Goal: Task Accomplishment & Management: Complete application form

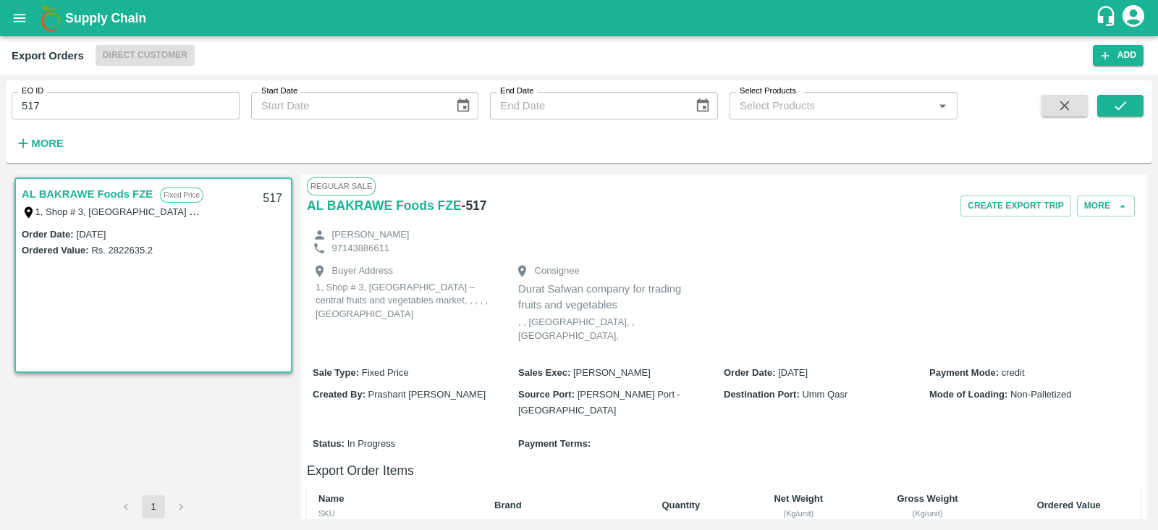
scroll to position [287, 0]
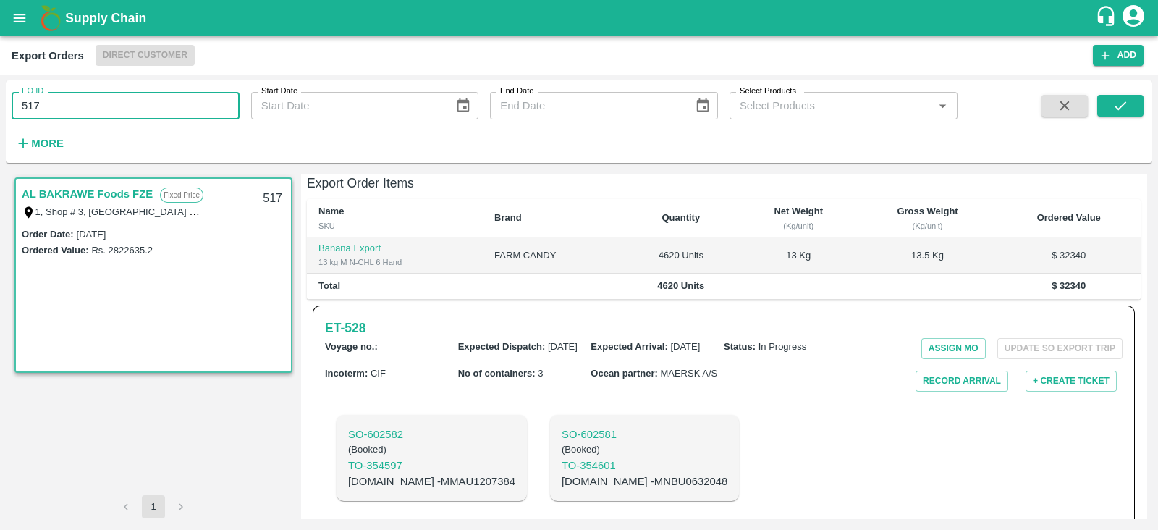
click at [181, 99] on input "517" at bounding box center [126, 106] width 228 height 28
type input "532"
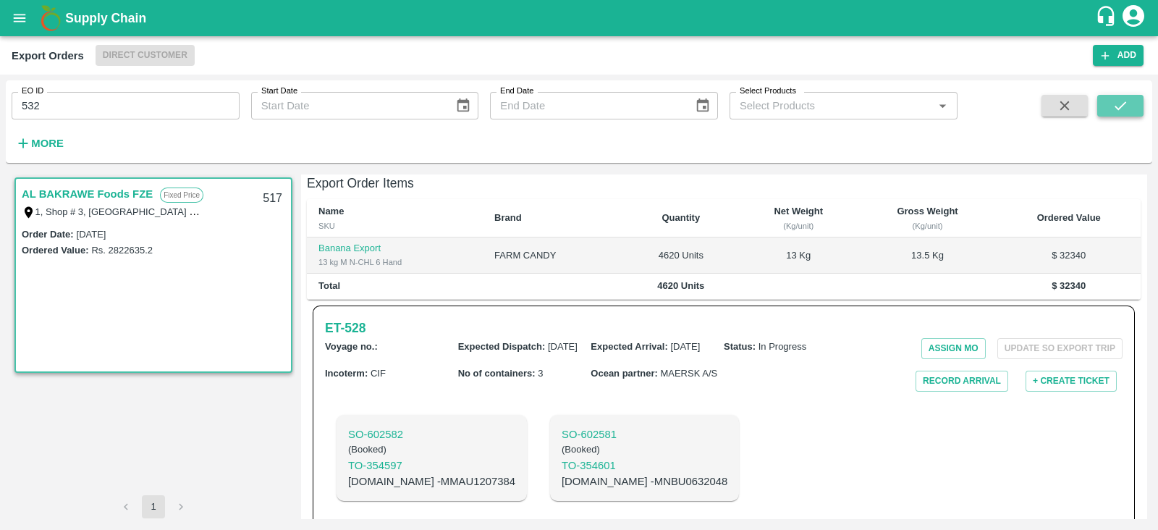
click at [1127, 101] on icon "submit" at bounding box center [1120, 106] width 16 height 16
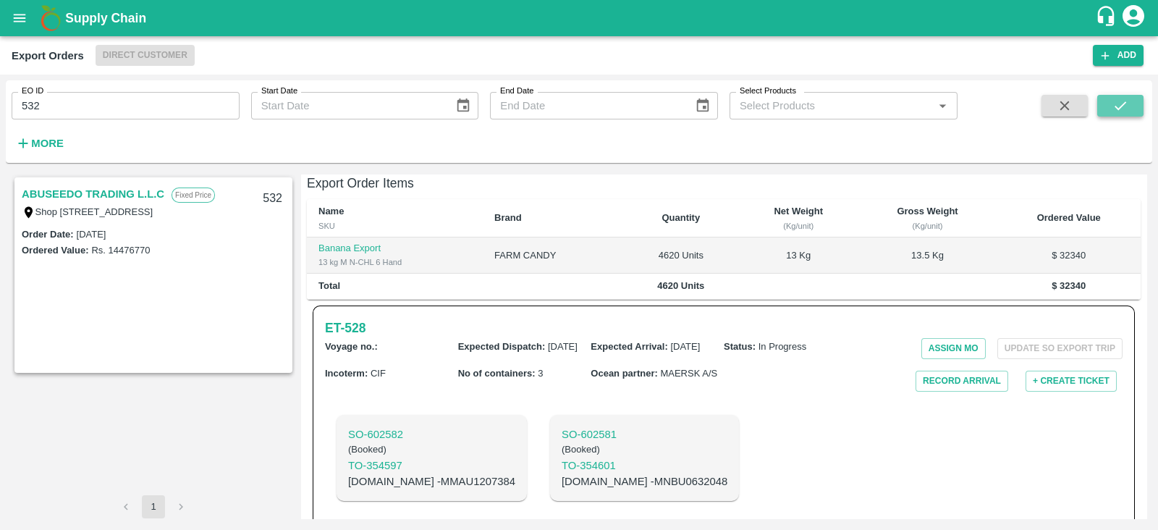
click at [1127, 101] on icon "submit" at bounding box center [1120, 106] width 16 height 16
click at [1115, 106] on icon "submit" at bounding box center [1120, 106] width 16 height 16
click at [117, 195] on link "ABUSEEDO TRADING L.L.C" at bounding box center [93, 194] width 143 height 19
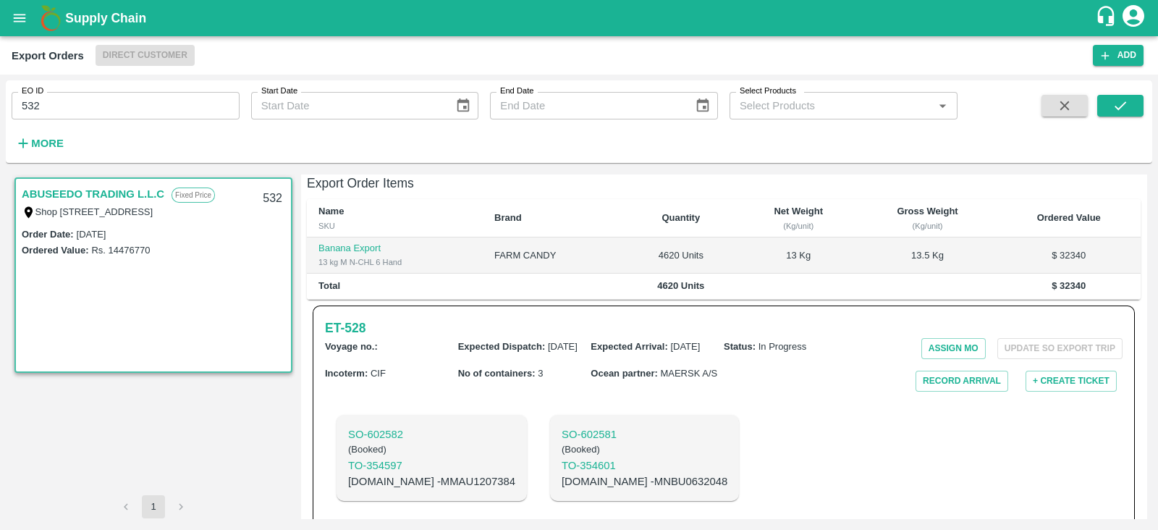
click at [129, 193] on link "ABUSEEDO TRADING L.L.C" at bounding box center [93, 194] width 143 height 19
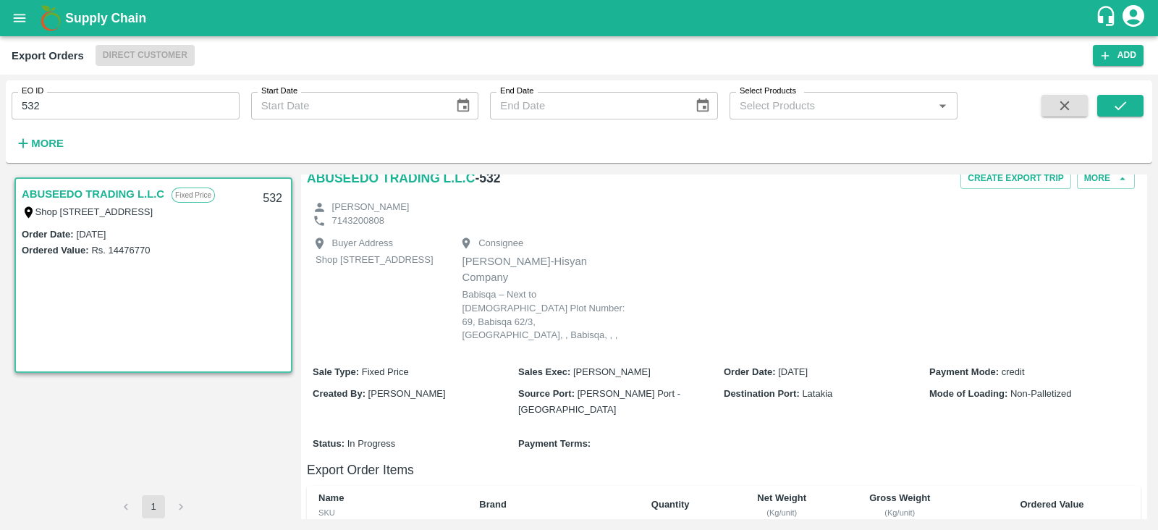
scroll to position [347, 0]
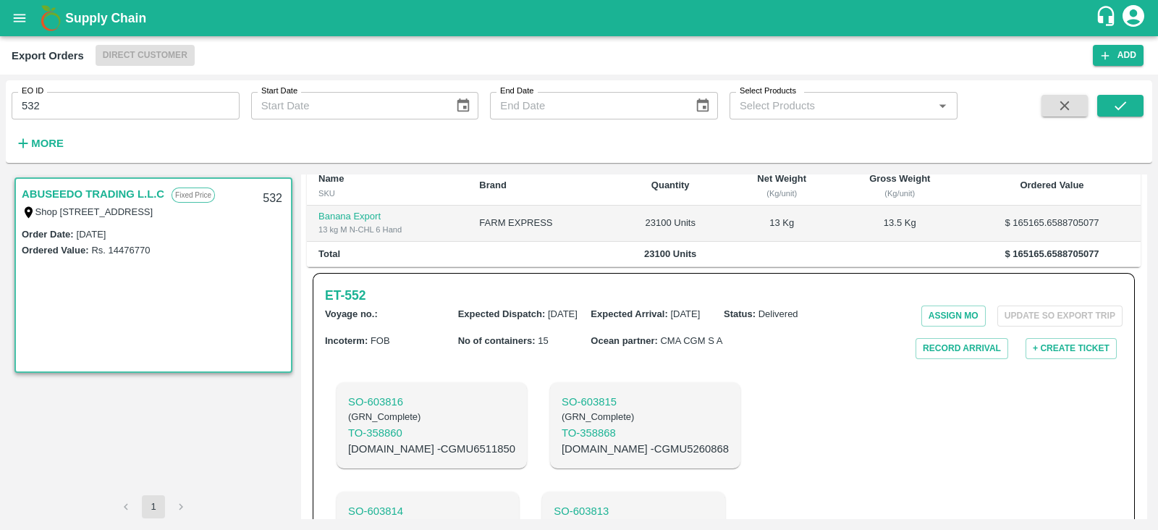
copy p "TRIU8793454"
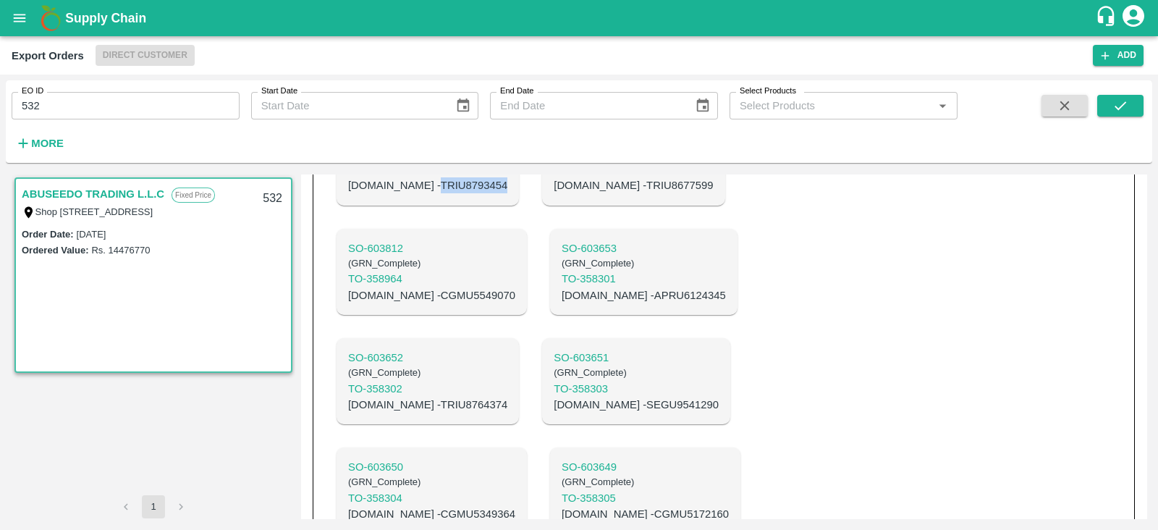
scroll to position [856, 0]
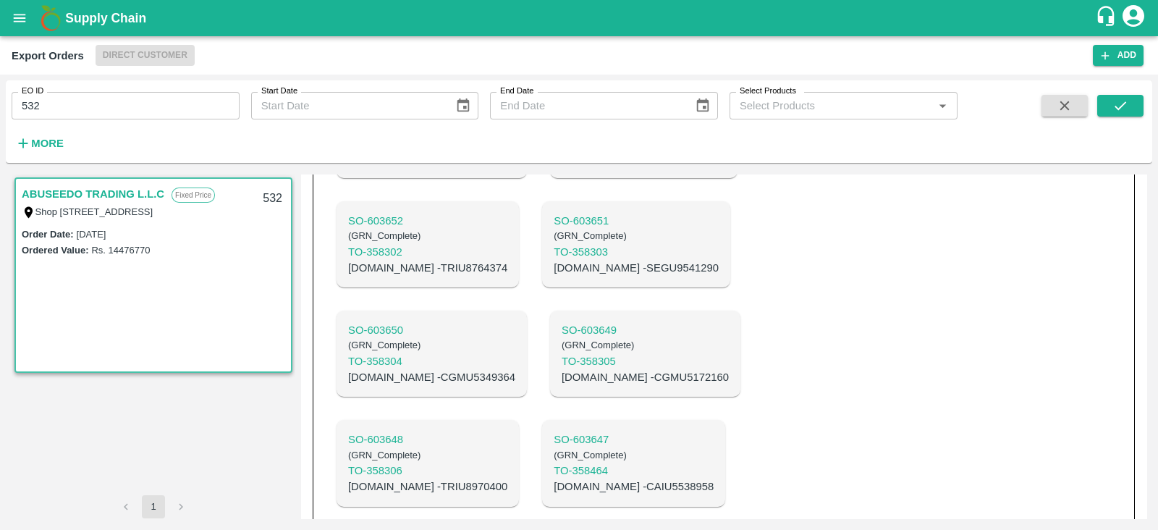
click at [782, 314] on div "SO- 603816 ( GRN_Complete ) TO- 358860 C.No - CGMU6511850 SO- 603815 ( GRN_Comp…" at bounding box center [591, 299] width 532 height 876
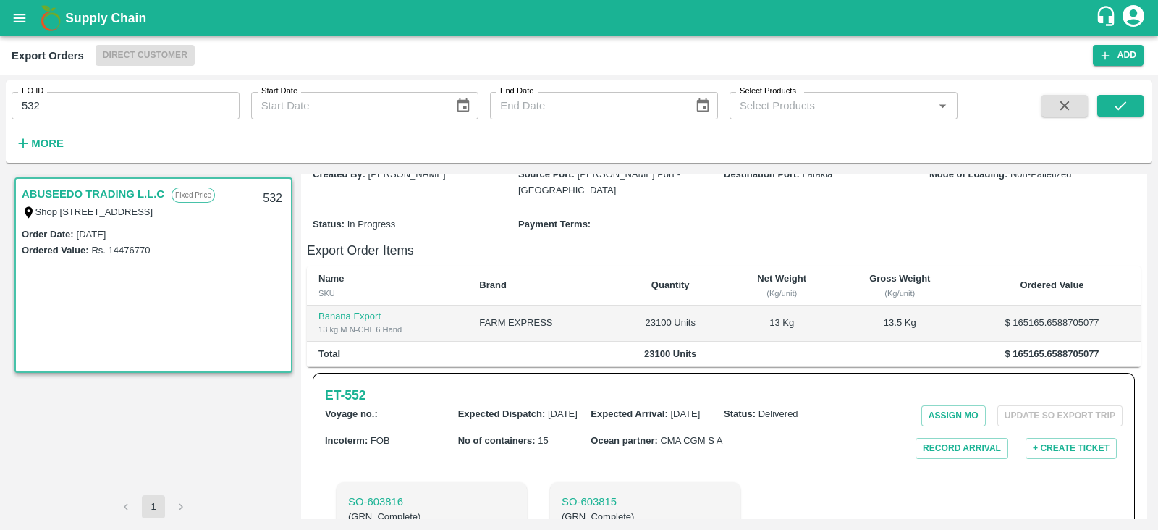
scroll to position [197, 0]
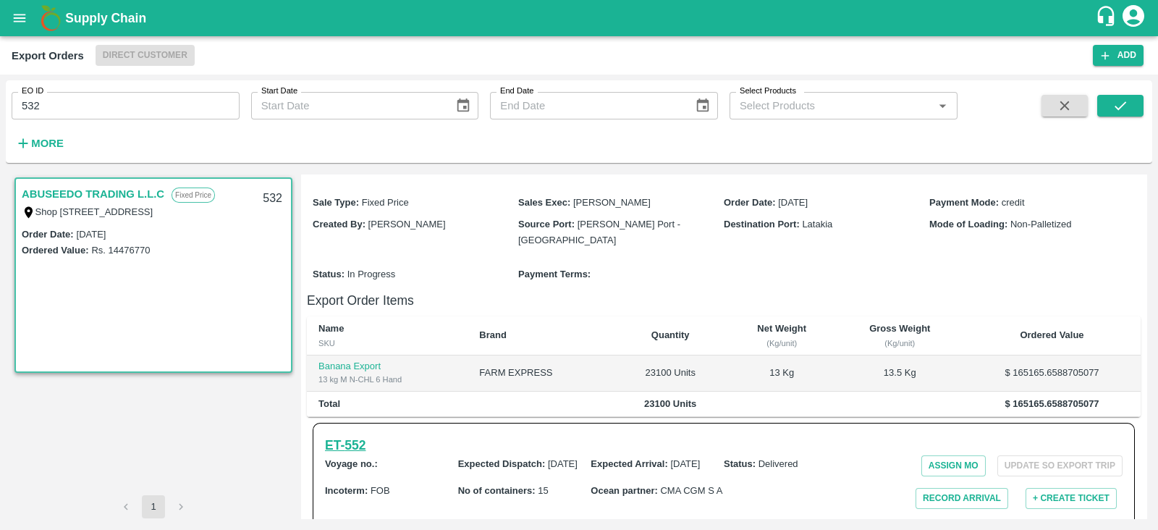
click at [334, 435] on h6 "ET- 552" at bounding box center [345, 445] width 41 height 20
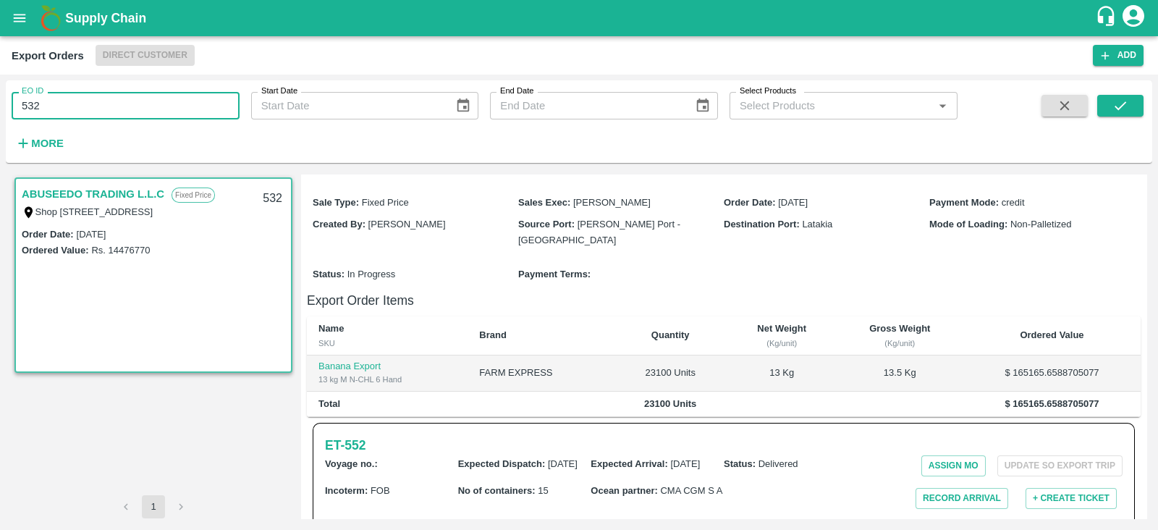
click at [148, 116] on input "532" at bounding box center [126, 106] width 228 height 28
type input "531"
click at [1113, 100] on icon "submit" at bounding box center [1120, 106] width 16 height 16
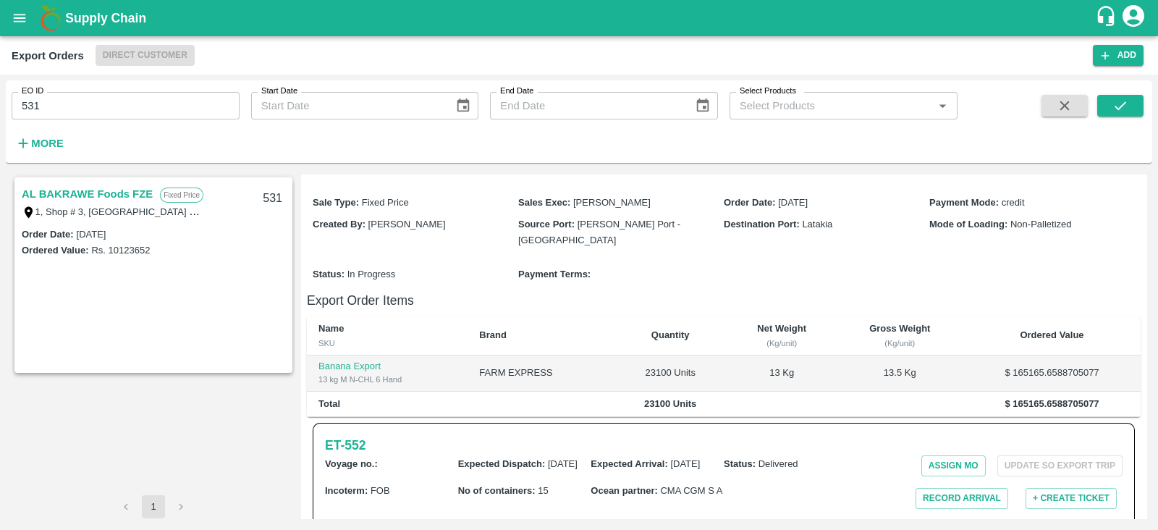
click at [103, 189] on link "AL BAKRAWE Foods FZE" at bounding box center [87, 194] width 131 height 19
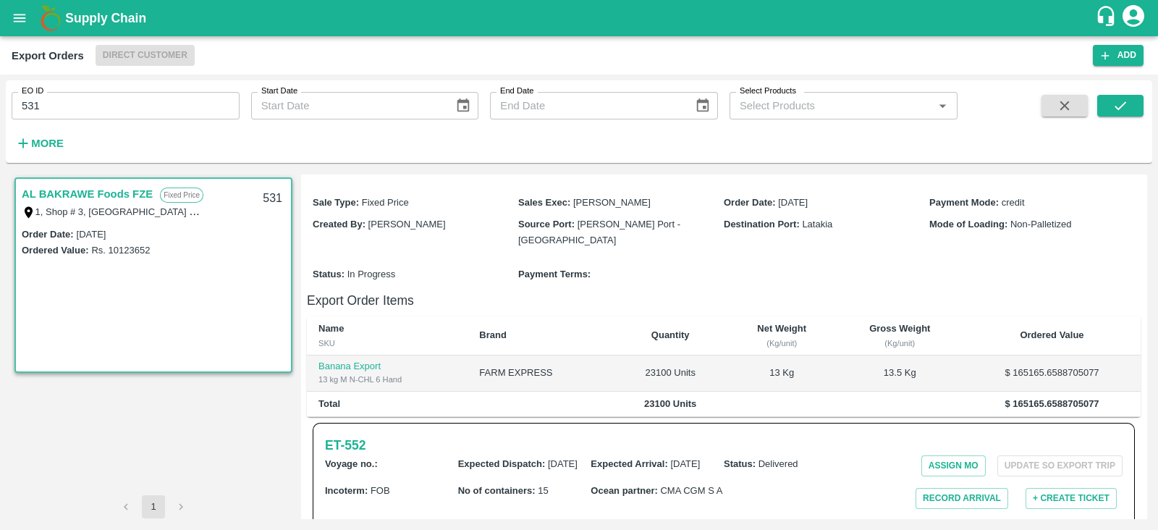
click at [103, 189] on link "AL BAKRAWE Foods FZE" at bounding box center [87, 194] width 131 height 19
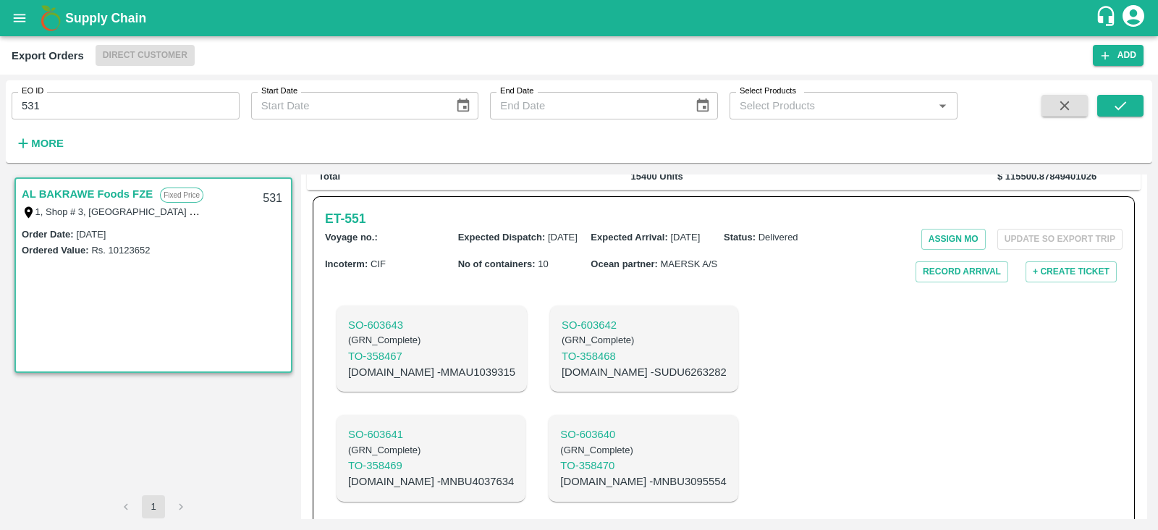
click at [145, 189] on link "AL BAKRAWE Foods FZE" at bounding box center [87, 194] width 131 height 19
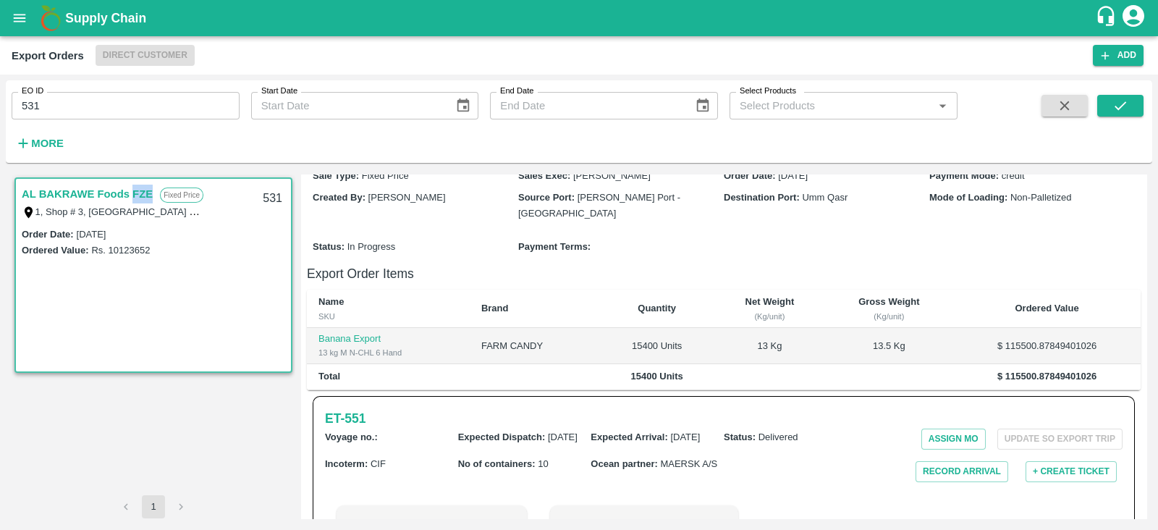
scroll to position [195, 0]
click at [350, 410] on h6 "ET- 551" at bounding box center [345, 420] width 41 height 20
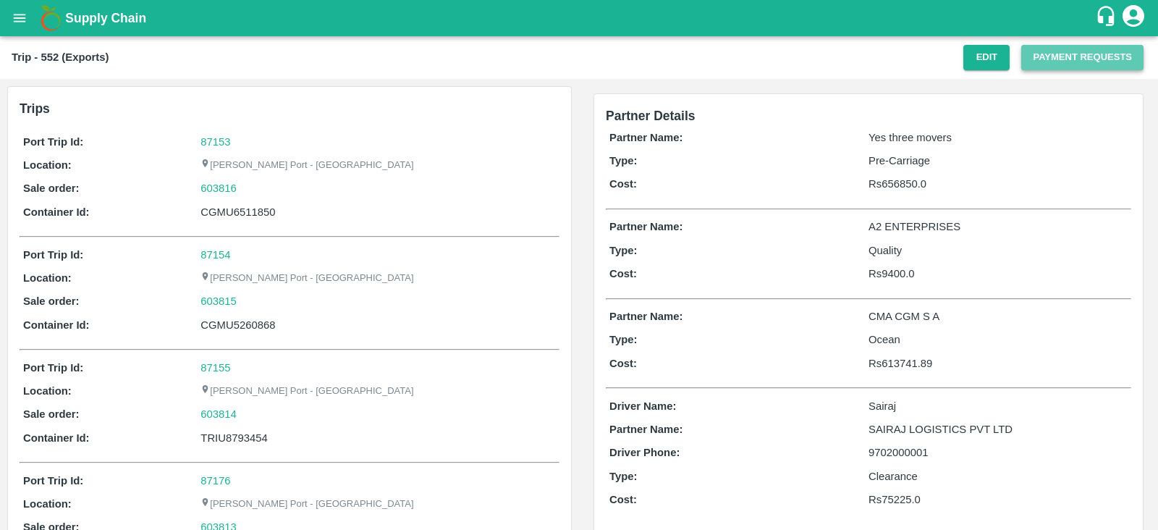
click at [1037, 56] on button "Payment Requests" at bounding box center [1082, 57] width 122 height 25
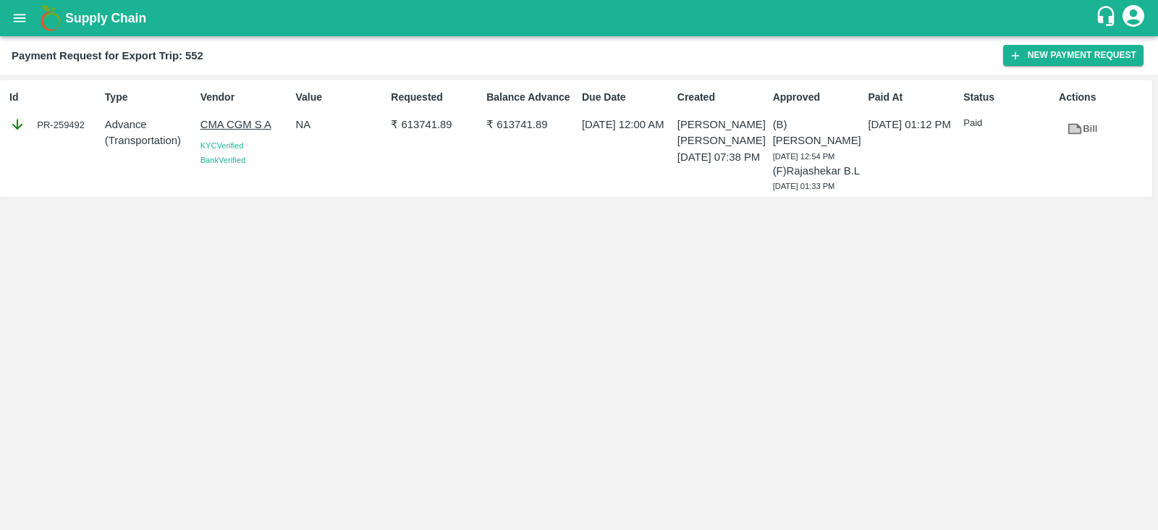
click at [1076, 121] on icon at bounding box center [1075, 129] width 16 height 16
click at [1097, 47] on button "New Payment Request" at bounding box center [1073, 55] width 140 height 21
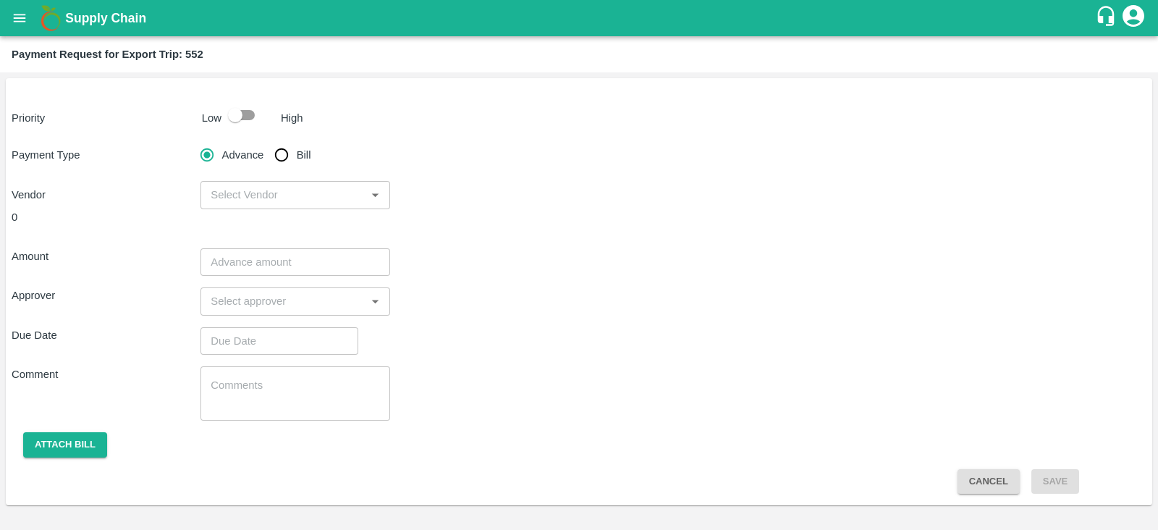
click at [240, 115] on input "checkbox" at bounding box center [235, 115] width 83 height 28
checkbox input "true"
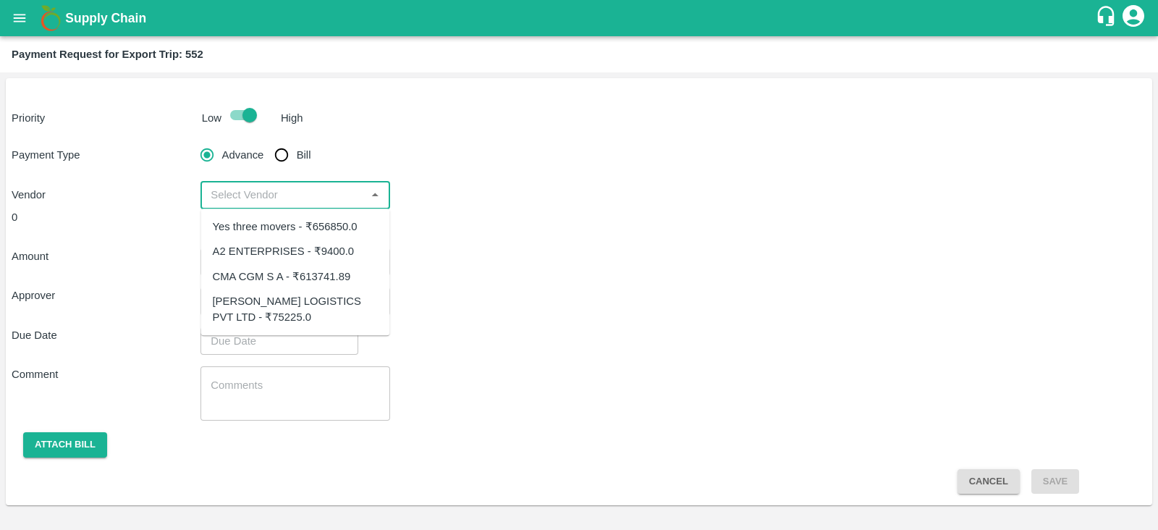
click at [293, 200] on input "input" at bounding box center [283, 194] width 156 height 19
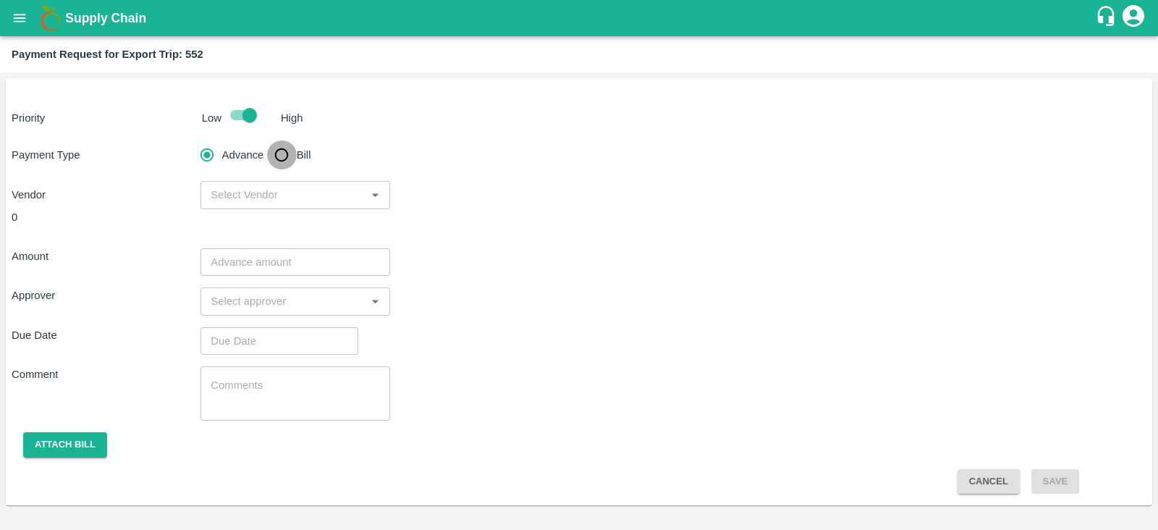
click at [285, 154] on input "Bill" at bounding box center [281, 154] width 29 height 29
radio input "true"
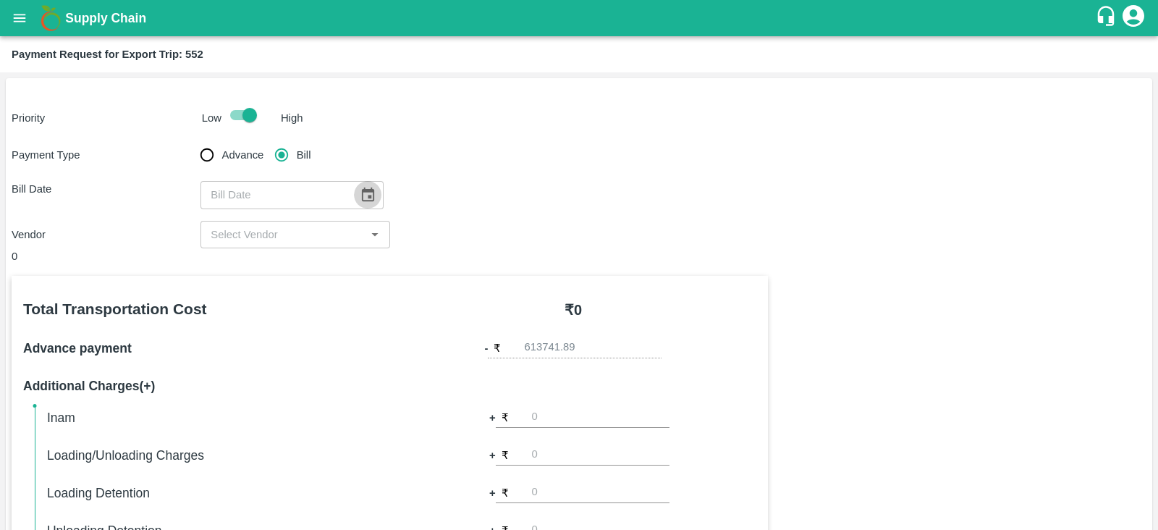
click at [368, 194] on icon "Choose date" at bounding box center [368, 195] width 16 height 16
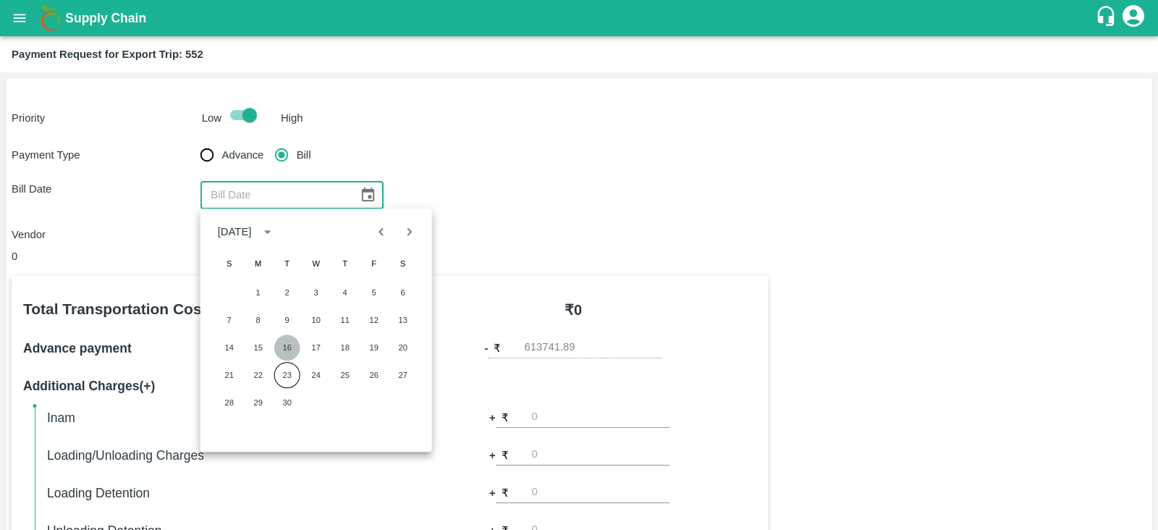
click at [284, 349] on button "16" at bounding box center [287, 347] width 26 height 26
type input "[DATE]"
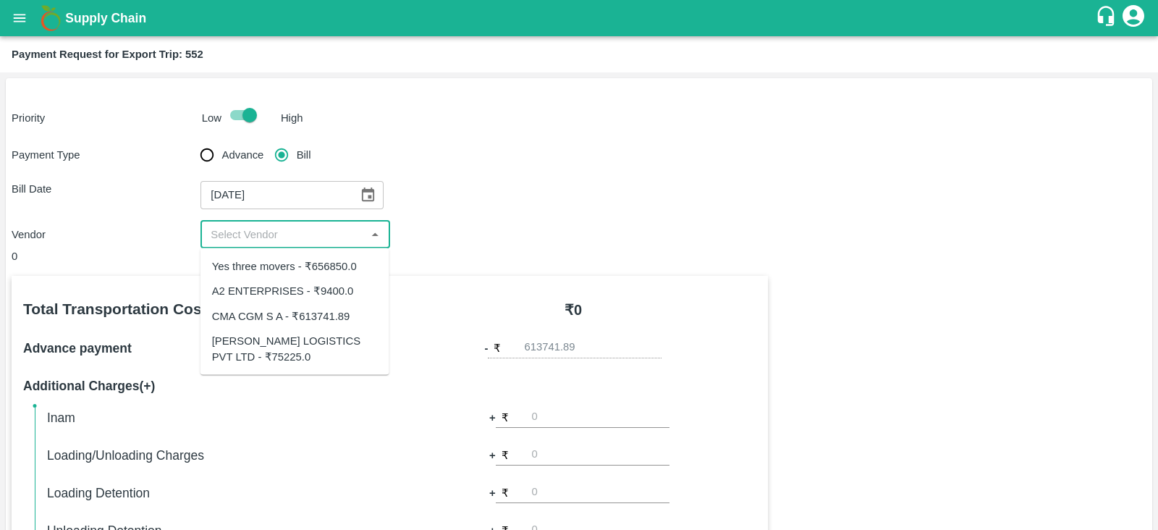
click at [295, 237] on input "input" at bounding box center [283, 234] width 156 height 19
click at [303, 310] on div "CMA CGM S A - ₹613741.89" at bounding box center [281, 316] width 138 height 16
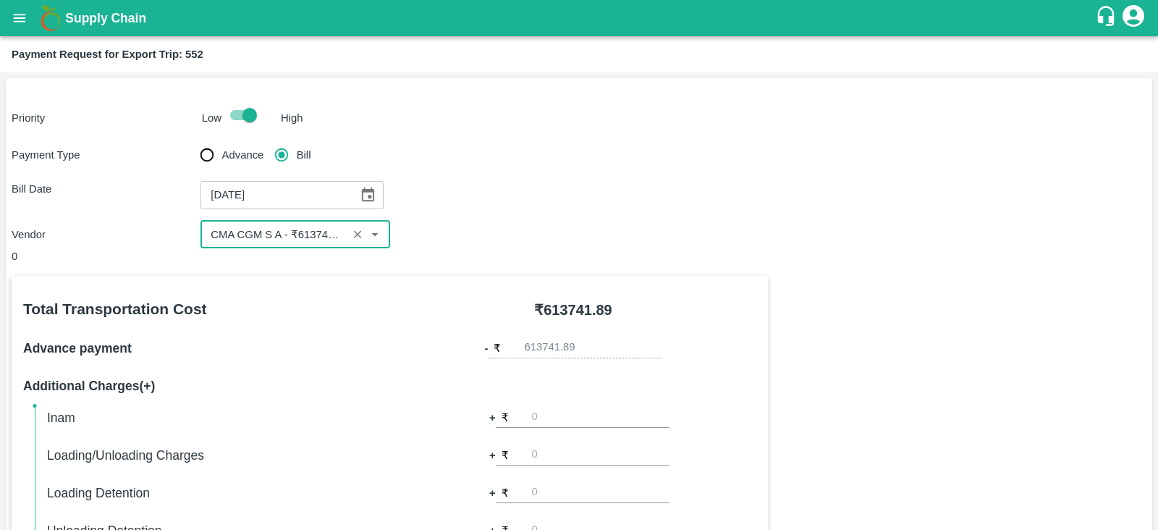
type input "CMA CGM S A - ₹613741.89"
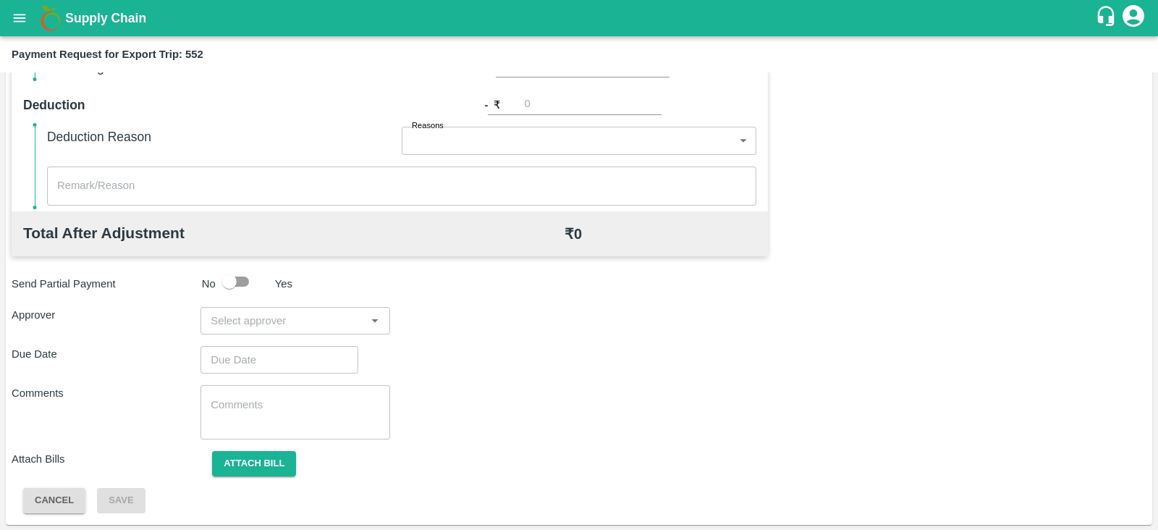
click at [329, 324] on input "input" at bounding box center [283, 320] width 156 height 19
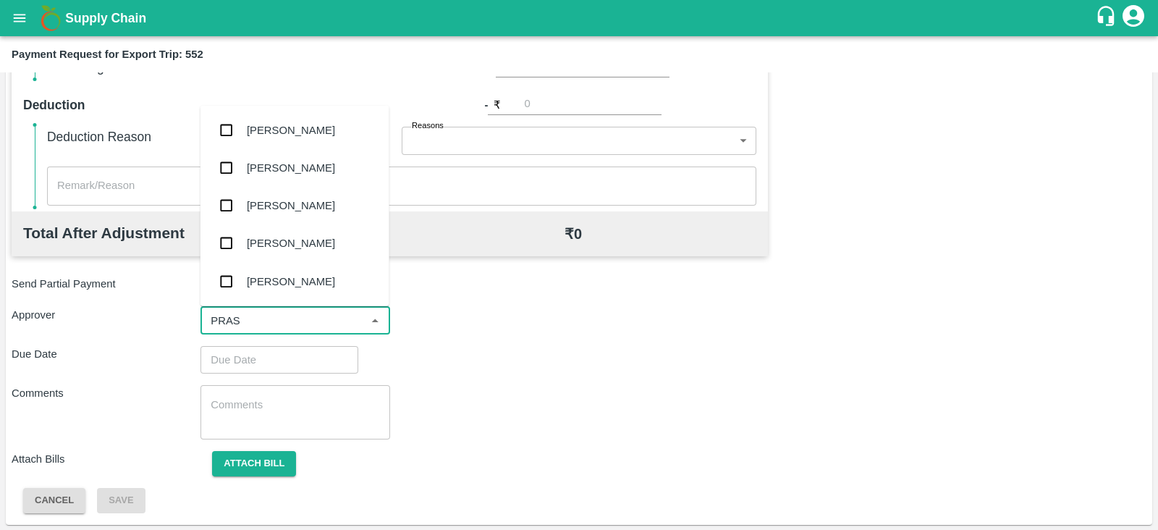
type input "PRASA"
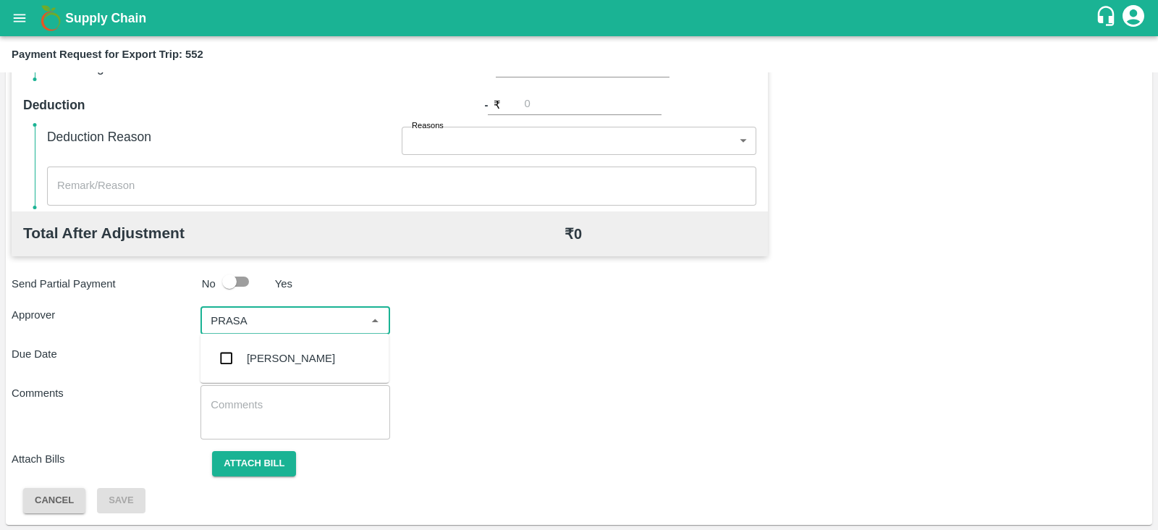
click at [311, 352] on div "[PERSON_NAME]" at bounding box center [291, 358] width 88 height 16
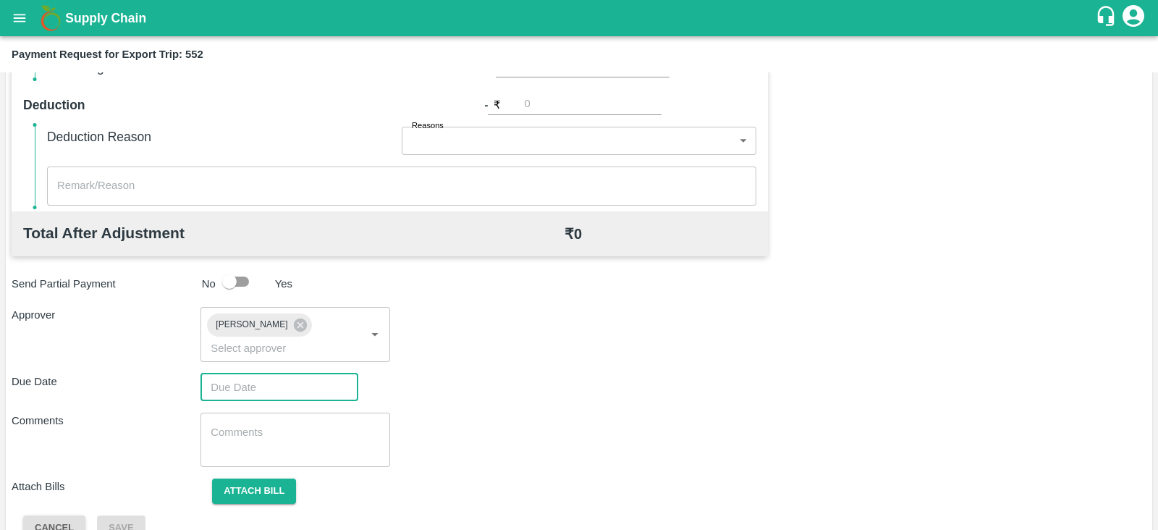
type input "DD/MM/YYYY hh:mm aa"
click at [297, 373] on input "DD/MM/YYYY hh:mm aa" at bounding box center [274, 387] width 148 height 28
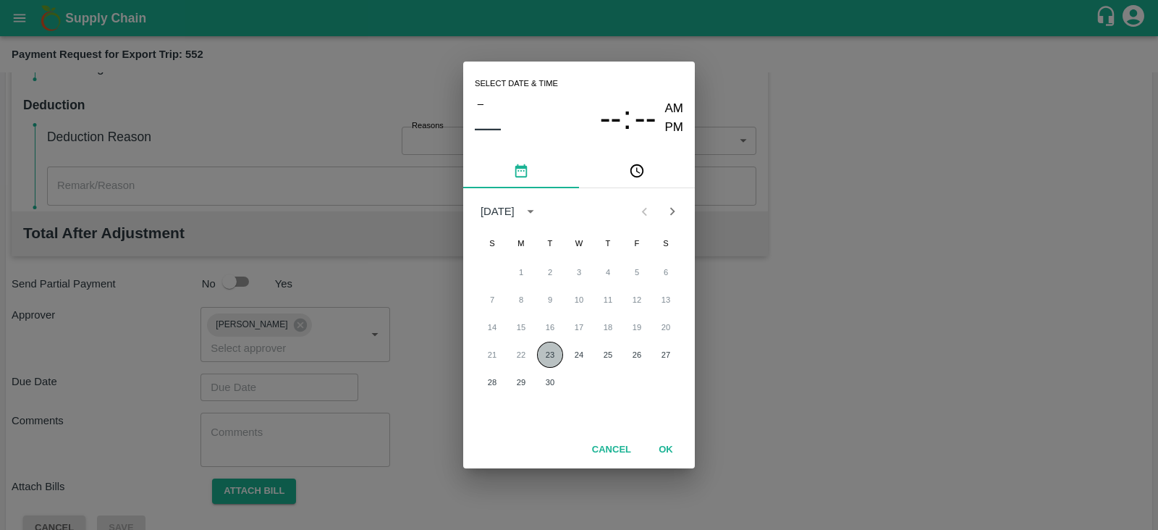
click at [552, 352] on button "23" at bounding box center [550, 355] width 26 height 26
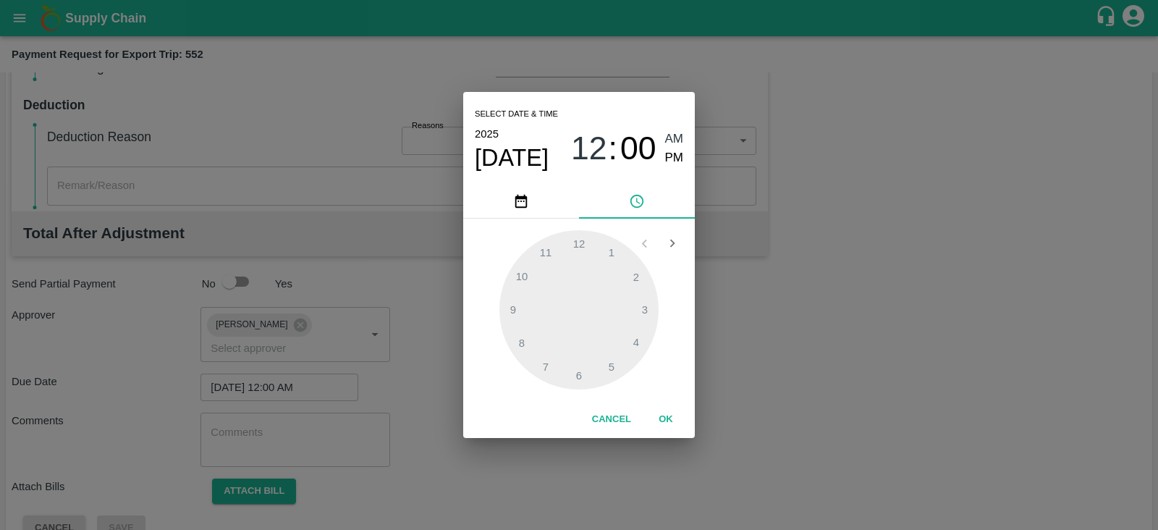
click at [677, 163] on span "PM" at bounding box center [674, 158] width 19 height 20
click at [579, 374] on div at bounding box center [578, 309] width 159 height 159
type input "[DATE] 06:00 PM"
click at [666, 418] on button "OK" at bounding box center [666, 419] width 46 height 25
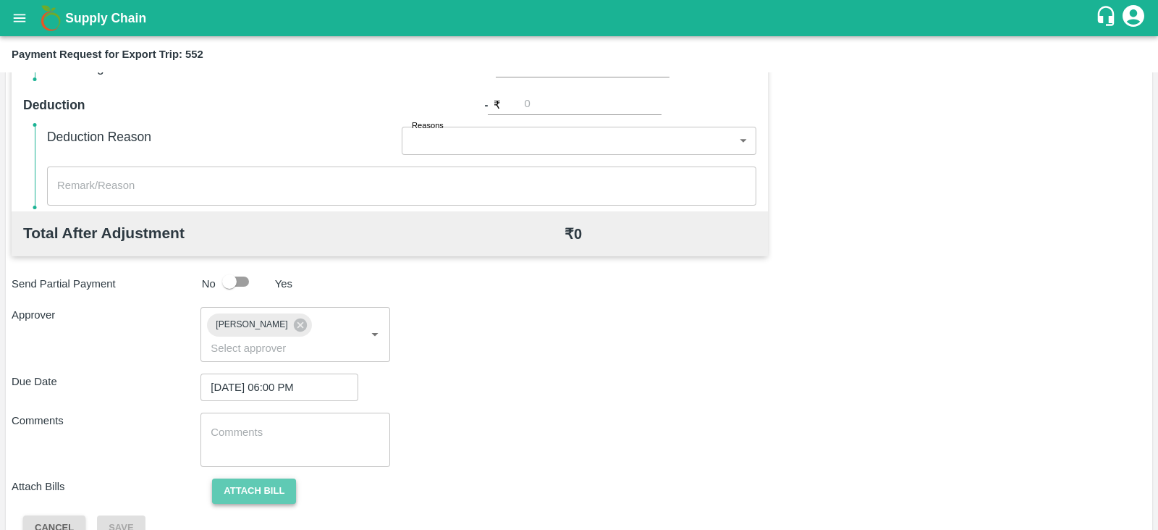
click at [275, 478] on button "Attach bill" at bounding box center [254, 490] width 84 height 25
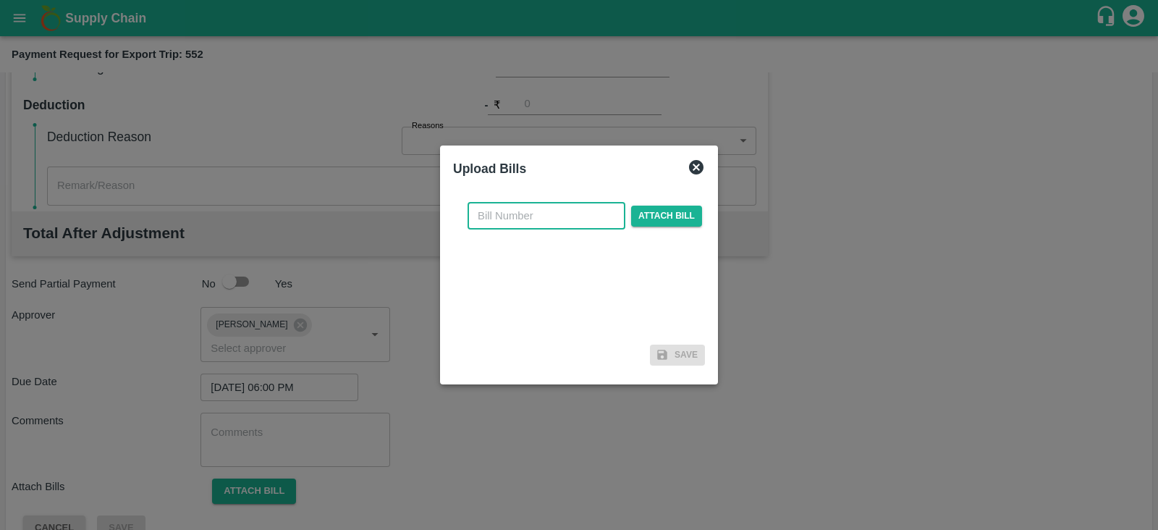
click at [543, 226] on input "text" at bounding box center [547, 216] width 158 height 28
paste input "INEMHC26071017"
type input "INEMHC26071017"
click at [645, 227] on div "INEMHC26071017 ​ Attach bill" at bounding box center [585, 216] width 240 height 28
click at [643, 219] on span "Attach bill" at bounding box center [666, 216] width 71 height 21
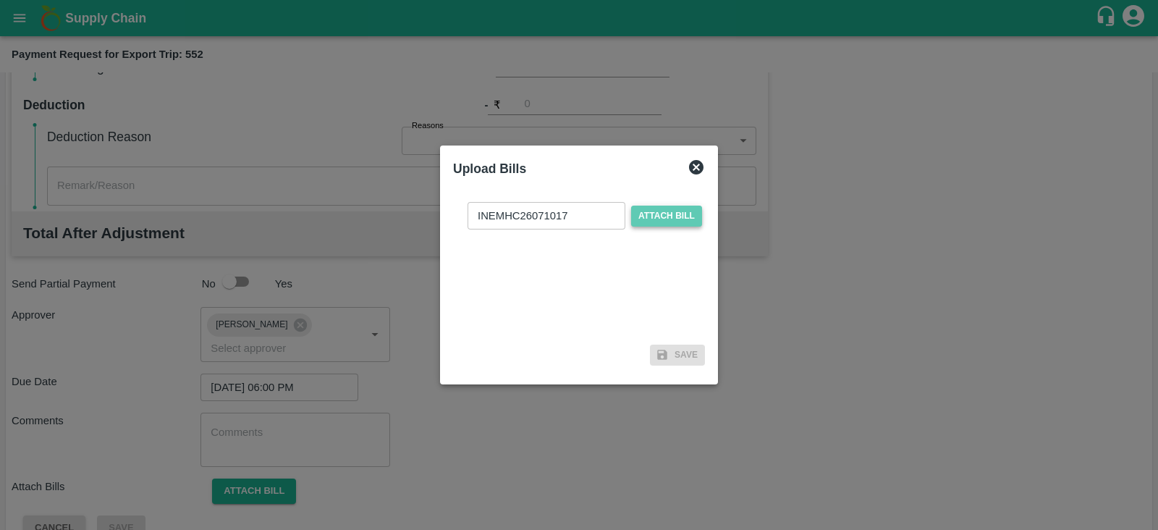
click at [0, 0] on input "Attach bill" at bounding box center [0, 0] width 0 height 0
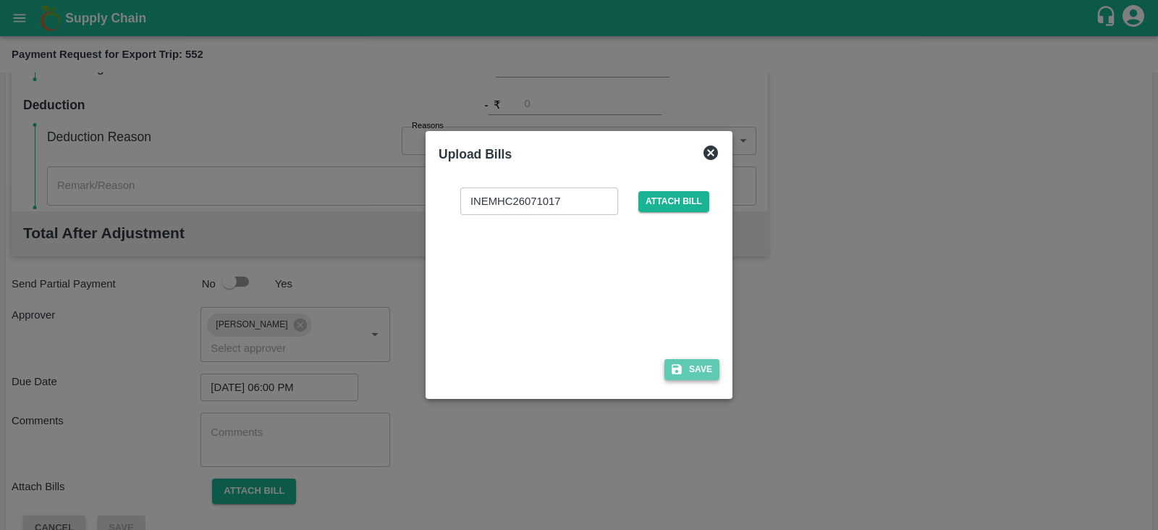
click at [699, 360] on button "Save" at bounding box center [691, 369] width 55 height 21
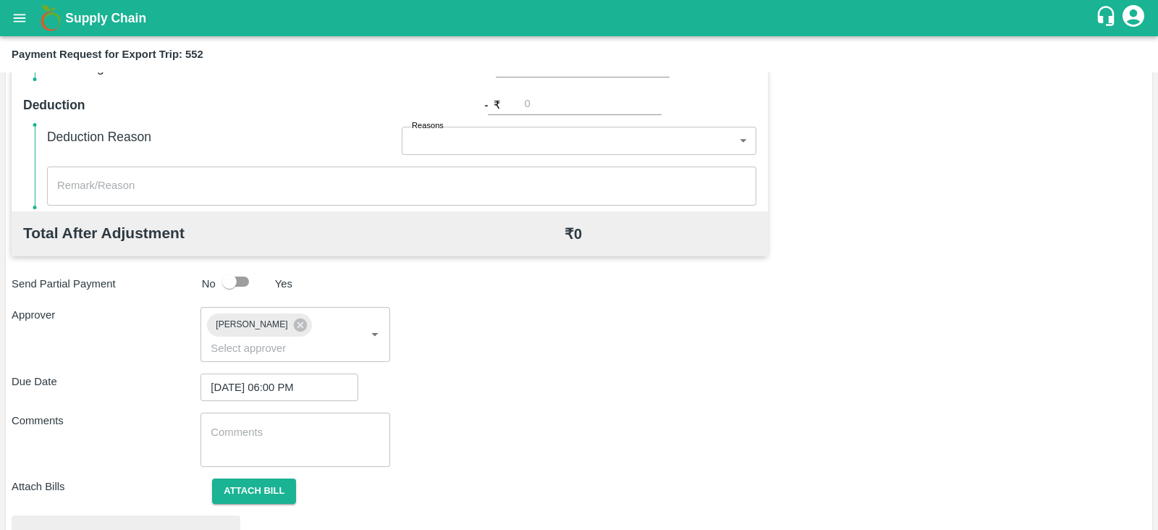
scroll to position [549, 0]
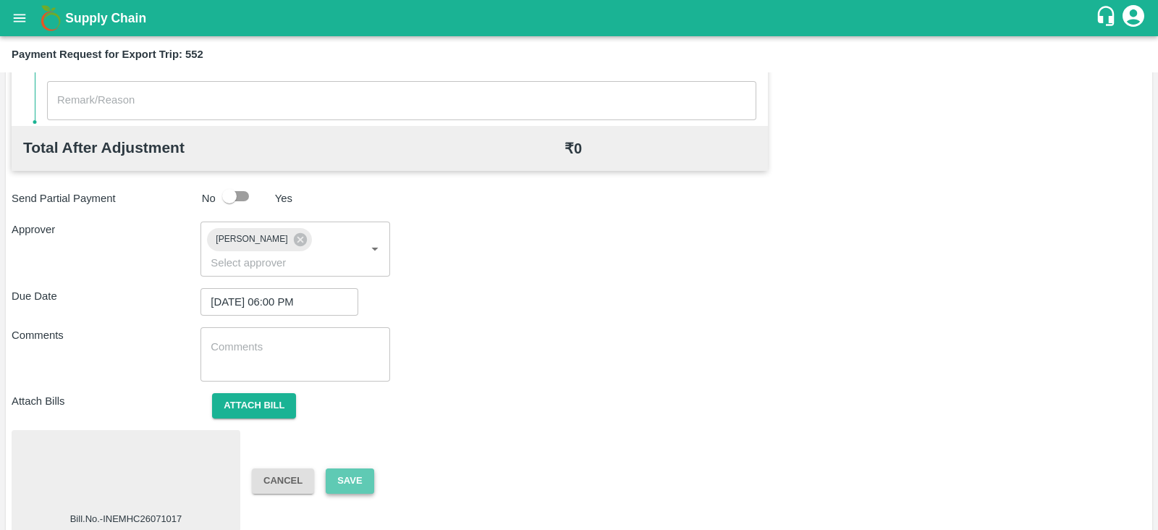
click at [355, 468] on button "Save" at bounding box center [350, 480] width 48 height 25
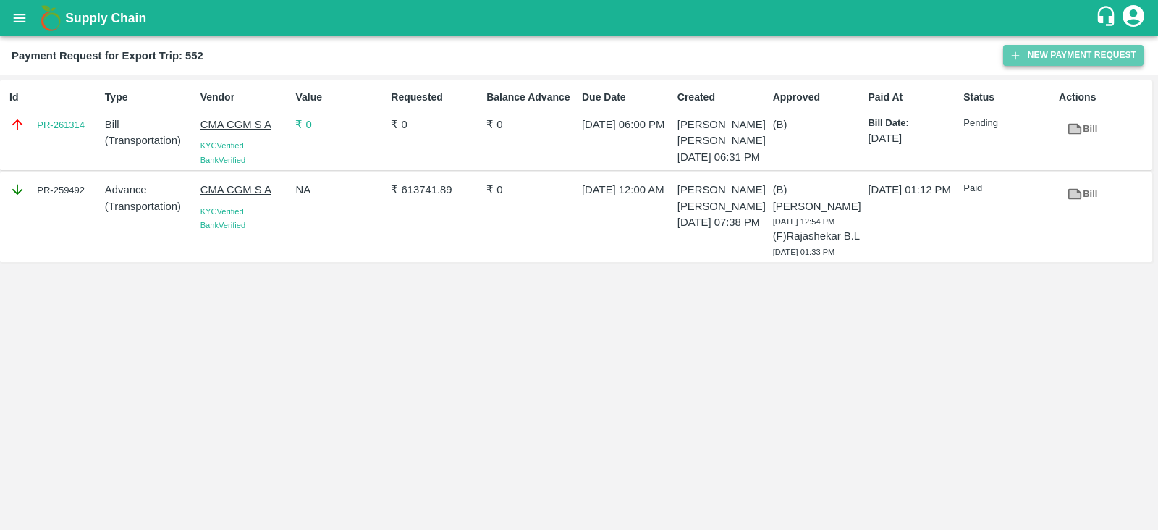
click at [1049, 61] on button "New Payment Request" at bounding box center [1073, 55] width 140 height 21
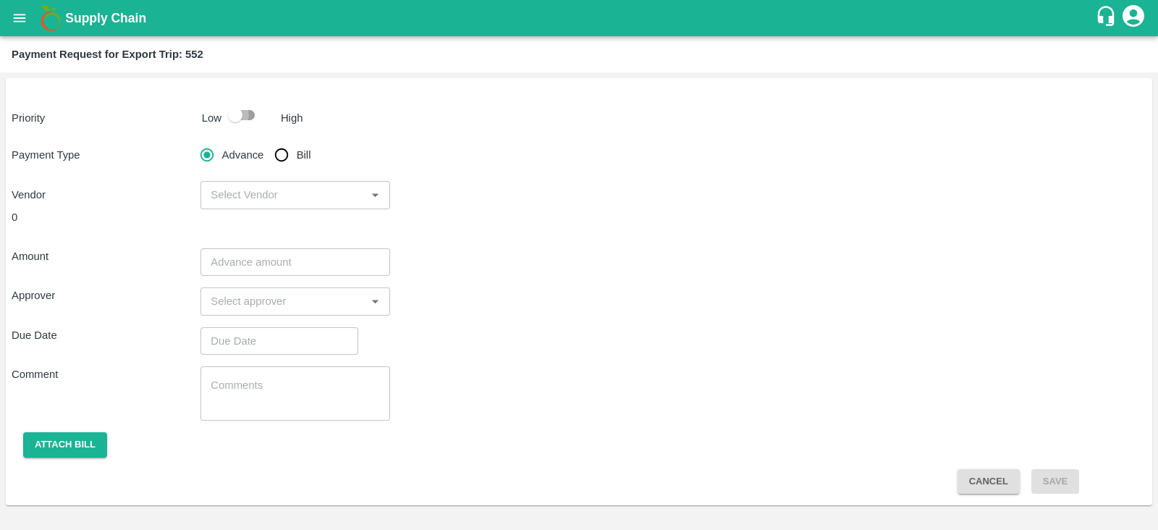
click at [248, 111] on input "checkbox" at bounding box center [235, 115] width 83 height 28
checkbox input "true"
click at [279, 159] on input "Bill" at bounding box center [281, 154] width 29 height 29
radio input "true"
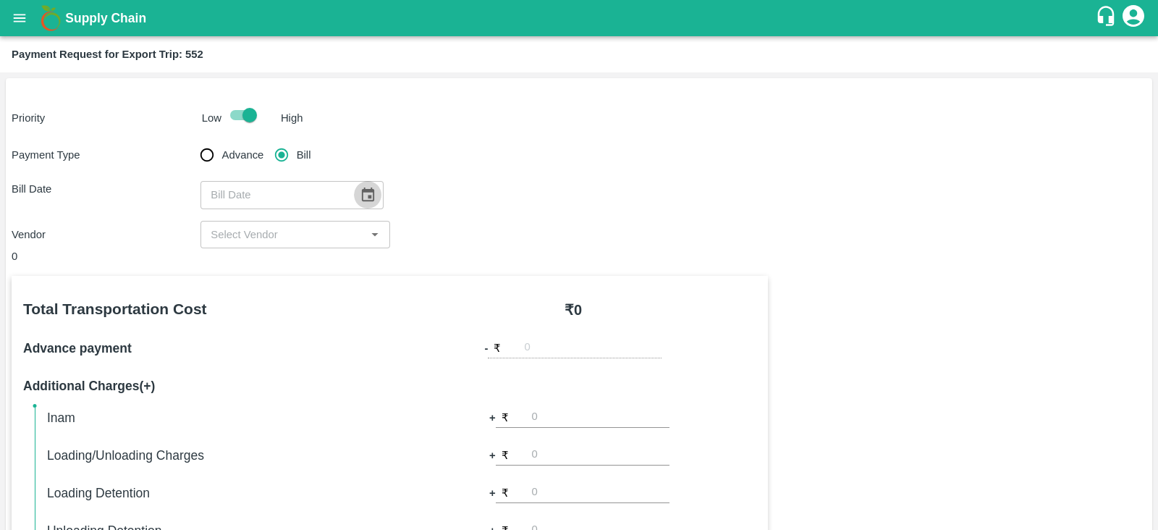
click at [360, 198] on icon "Choose date" at bounding box center [368, 195] width 16 height 16
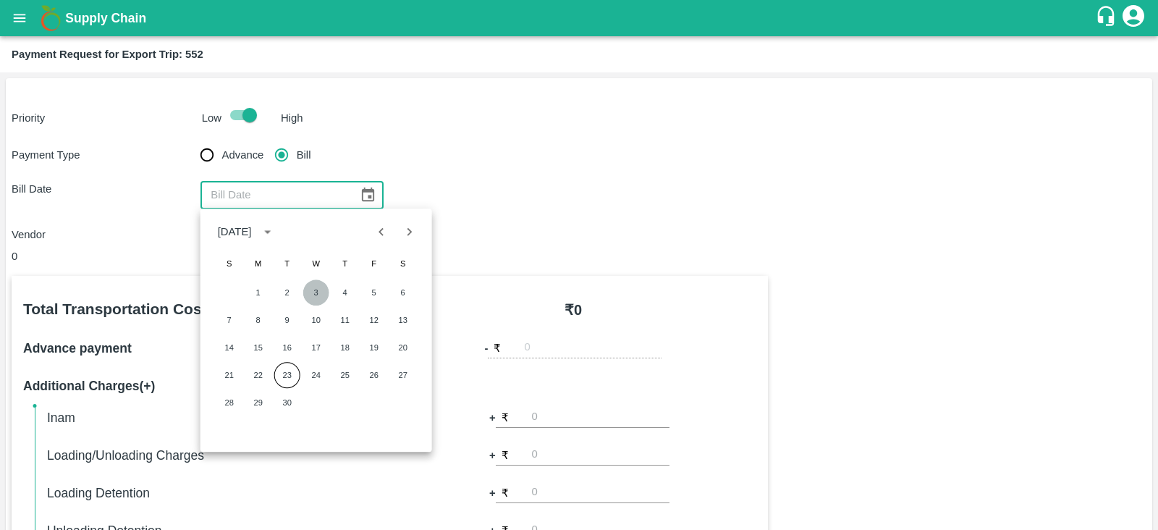
click at [320, 287] on button "3" at bounding box center [316, 292] width 26 height 26
type input "[DATE]"
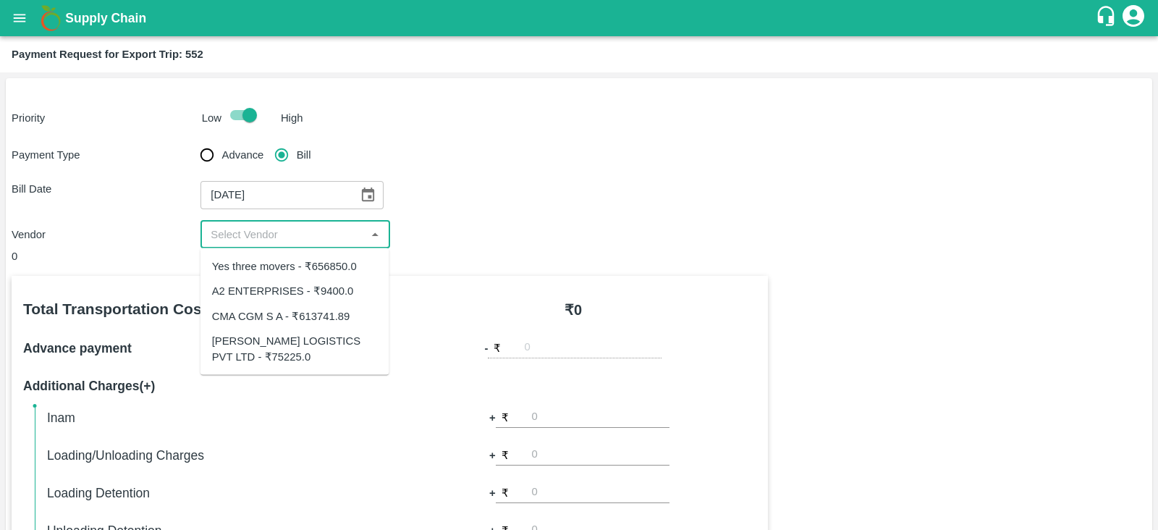
click at [291, 235] on input "input" at bounding box center [283, 234] width 156 height 19
click at [309, 290] on div "A2 ENTERPRISES - ₹9400.0" at bounding box center [283, 291] width 142 height 16
type input "A2 ENTERPRISES - ₹9400.0"
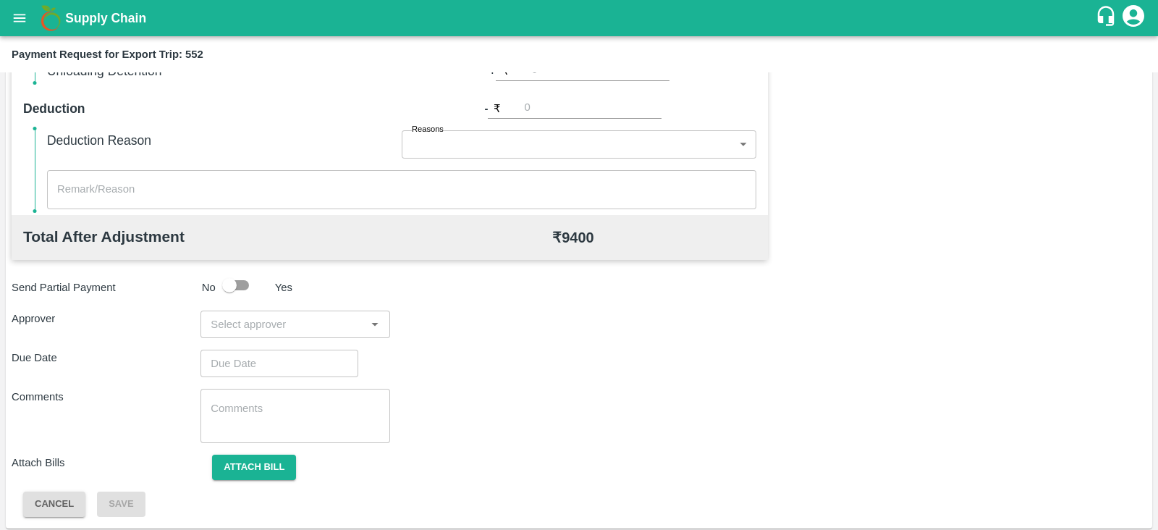
scroll to position [463, 0]
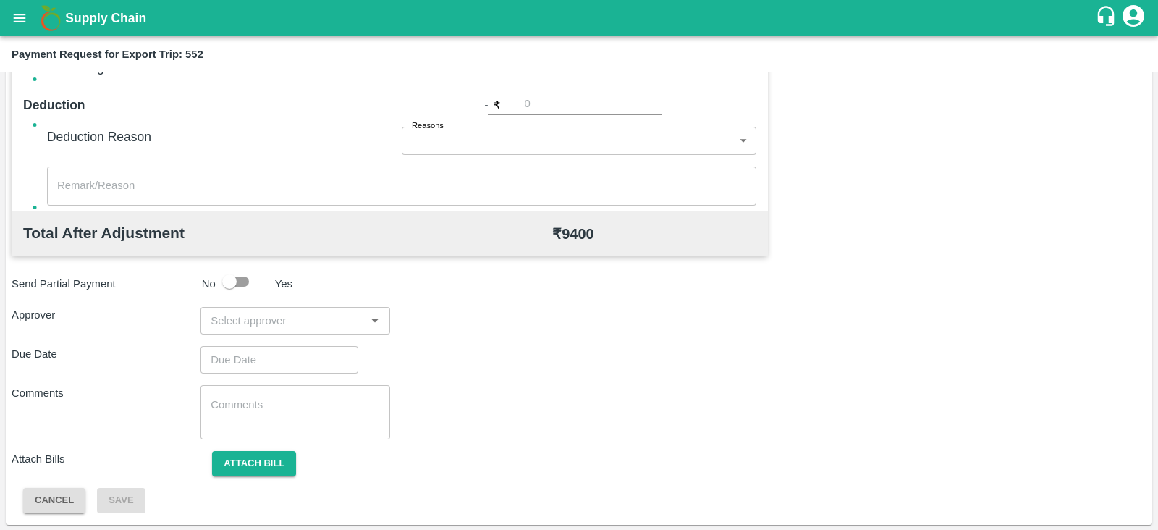
click at [336, 329] on div "​" at bounding box center [294, 321] width 189 height 28
type input "PRASA"
click at [310, 360] on div "[PERSON_NAME]" at bounding box center [291, 358] width 88 height 16
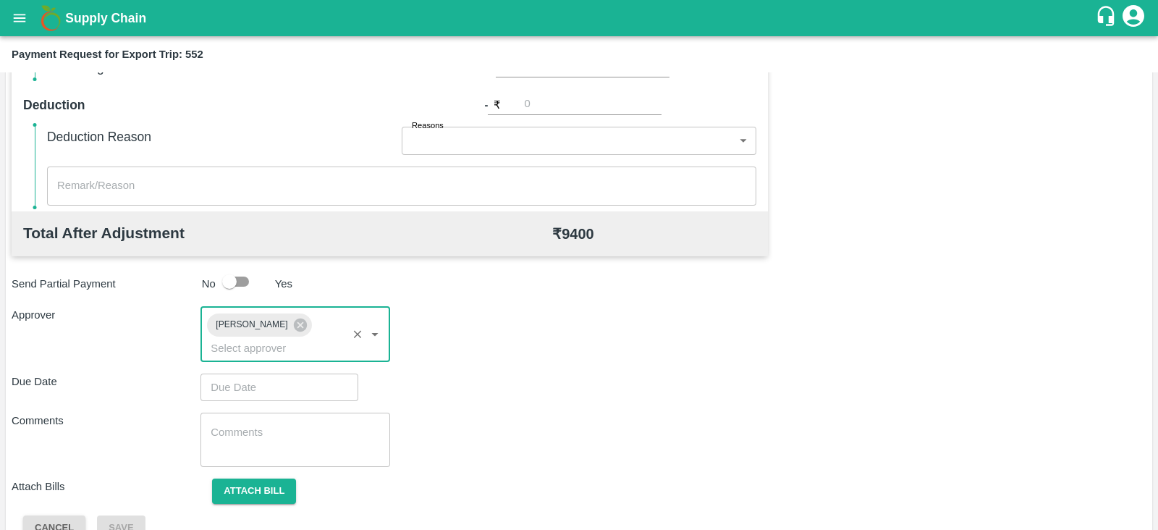
type input "DD/MM/YYYY hh:mm aa"
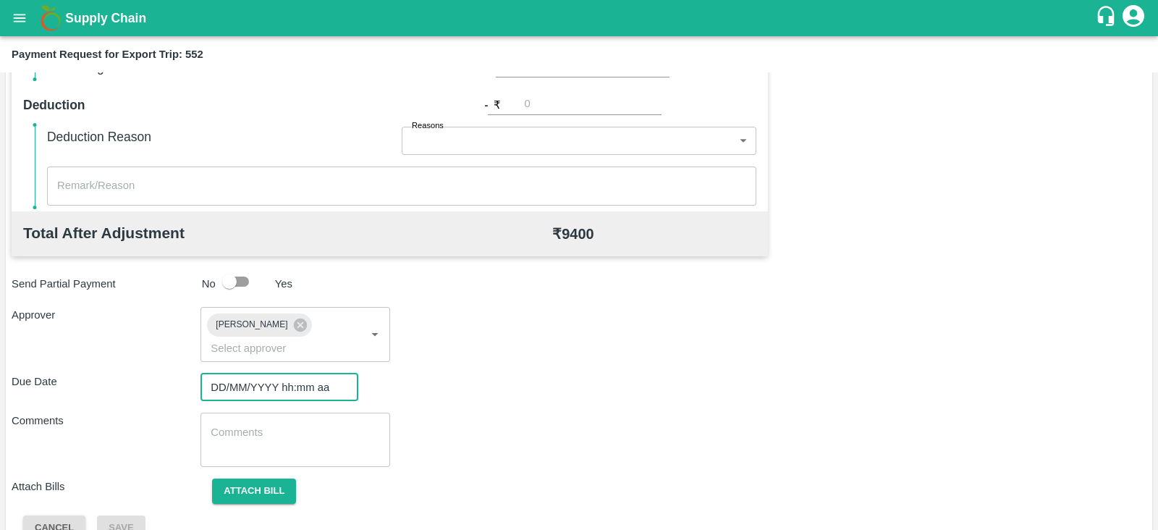
click at [270, 373] on input "DD/MM/YYYY hh:mm aa" at bounding box center [274, 387] width 148 height 28
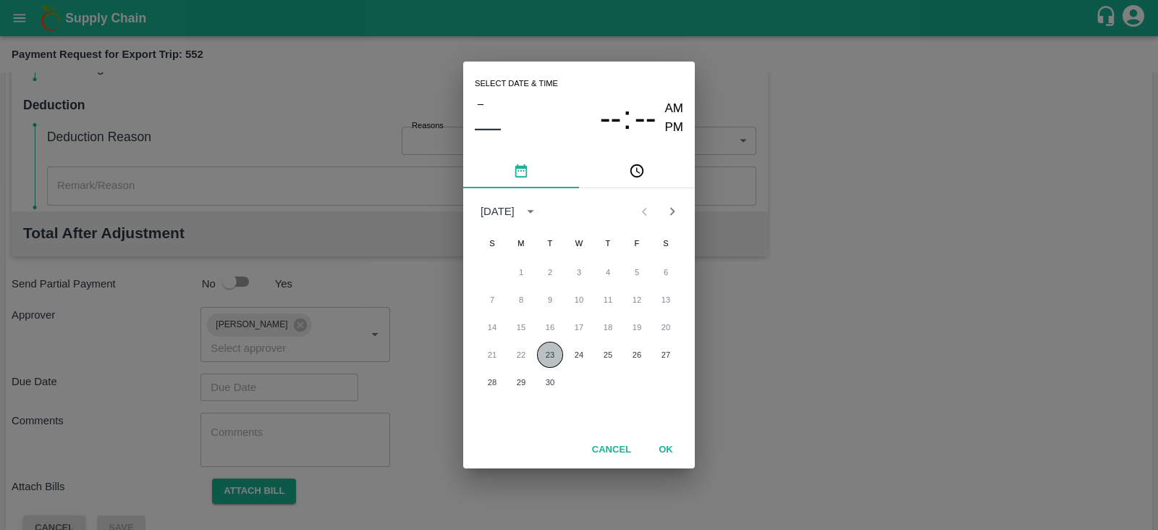
click at [552, 353] on button "23" at bounding box center [550, 355] width 26 height 26
type input "[DATE] 12:00 AM"
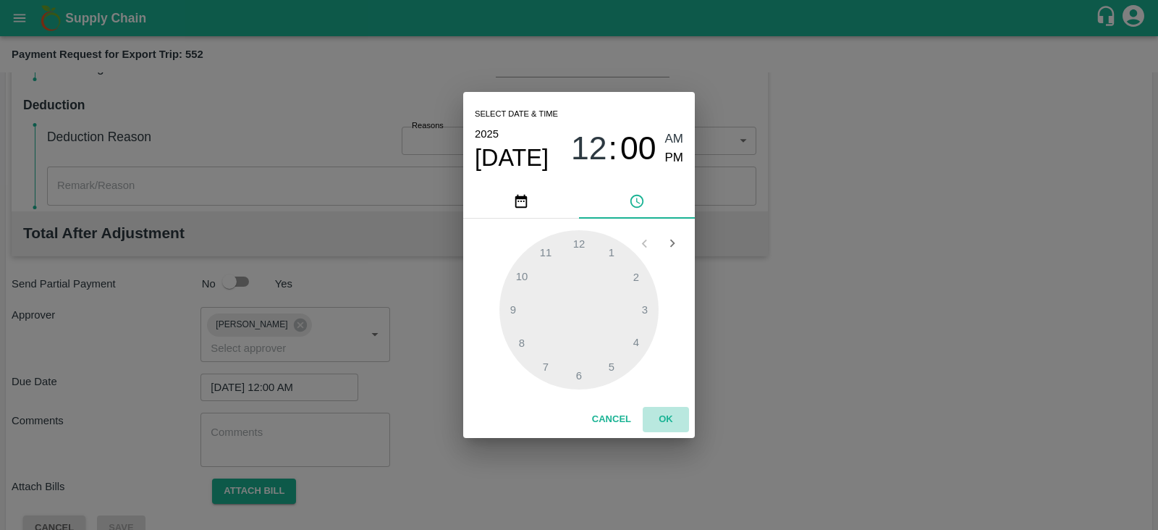
click at [676, 415] on button "OK" at bounding box center [666, 419] width 46 height 25
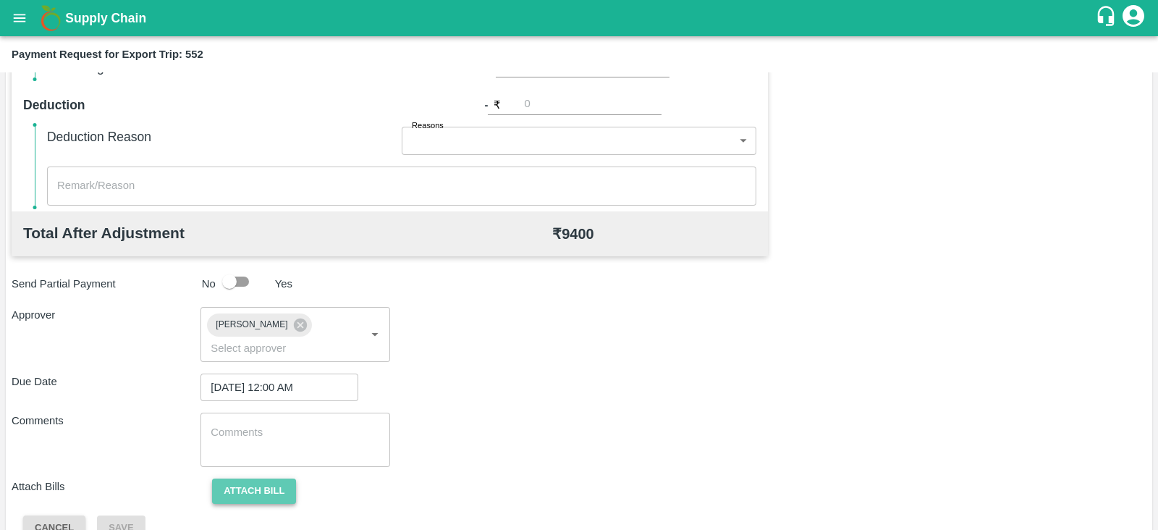
click at [275, 478] on button "Attach bill" at bounding box center [254, 490] width 84 height 25
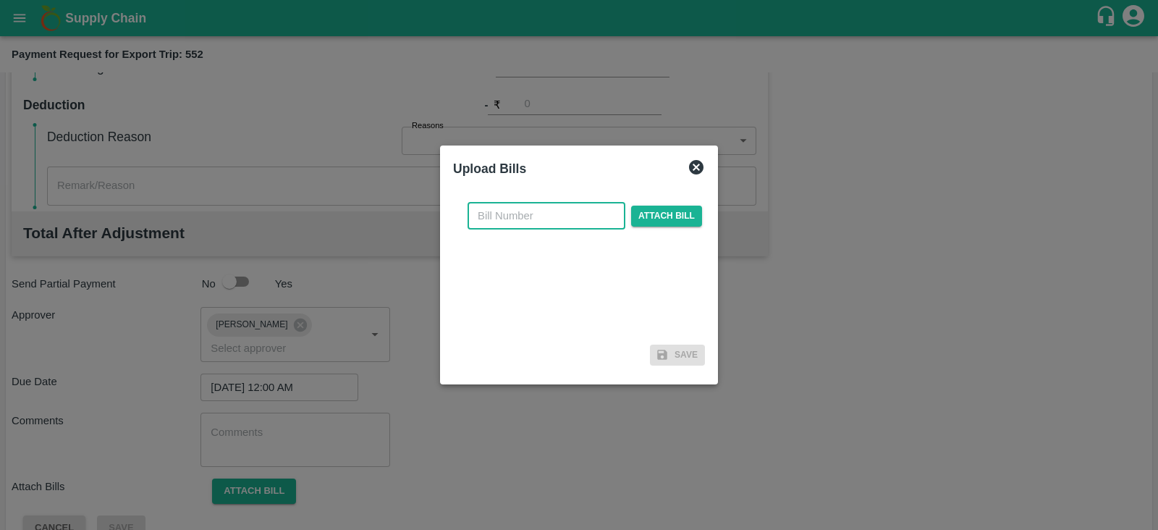
click at [528, 203] on input "text" at bounding box center [547, 216] width 158 height 28
paste input "A2-108/2025-26"
type input "A2-108/2025-26"
click at [654, 216] on span "Attach bill" at bounding box center [666, 216] width 71 height 21
click at [0, 0] on input "Attach bill" at bounding box center [0, 0] width 0 height 0
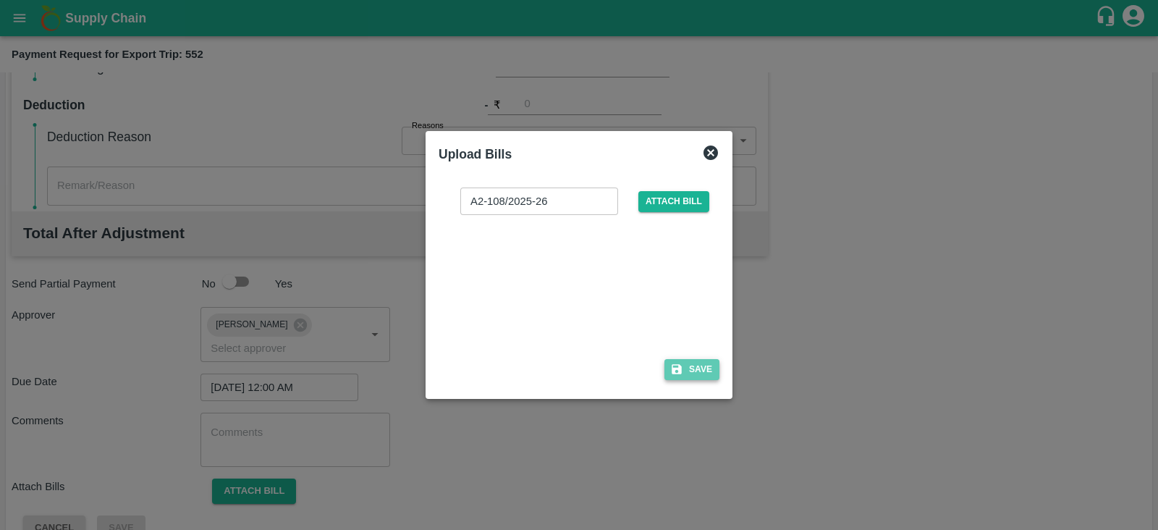
click at [706, 367] on button "Save" at bounding box center [691, 369] width 55 height 21
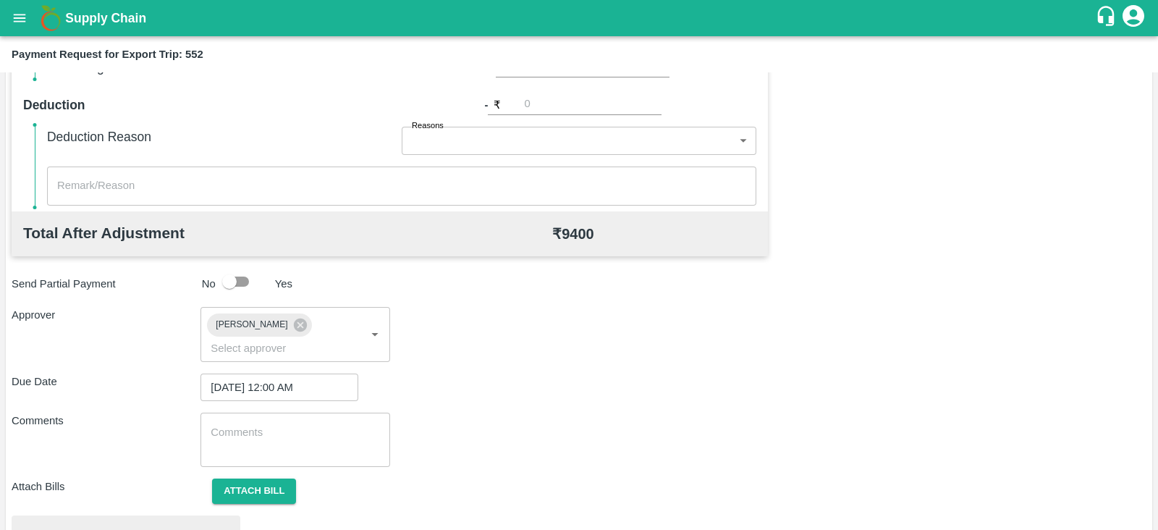
scroll to position [549, 0]
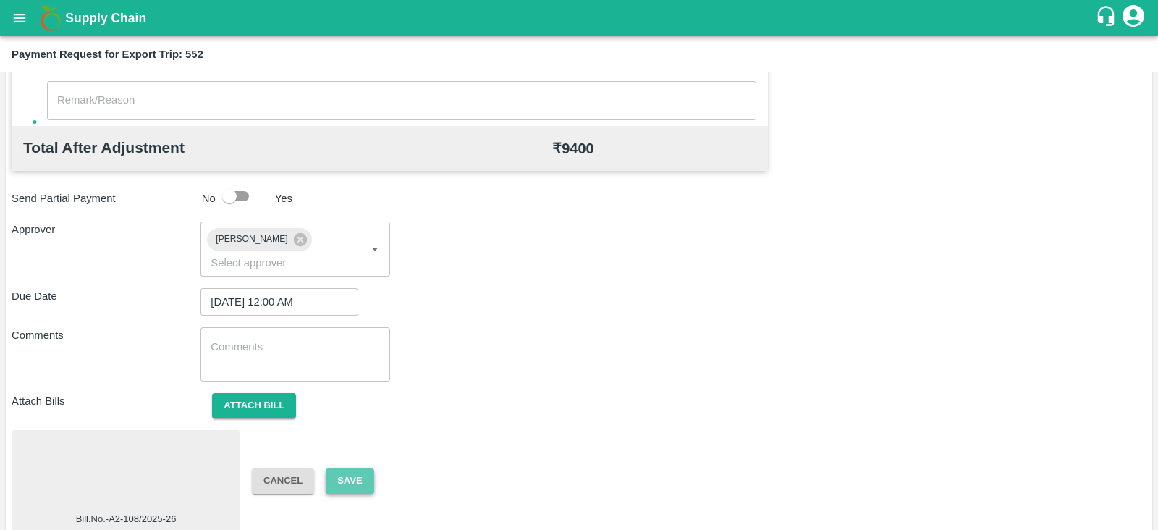
click at [358, 468] on button "Save" at bounding box center [350, 480] width 48 height 25
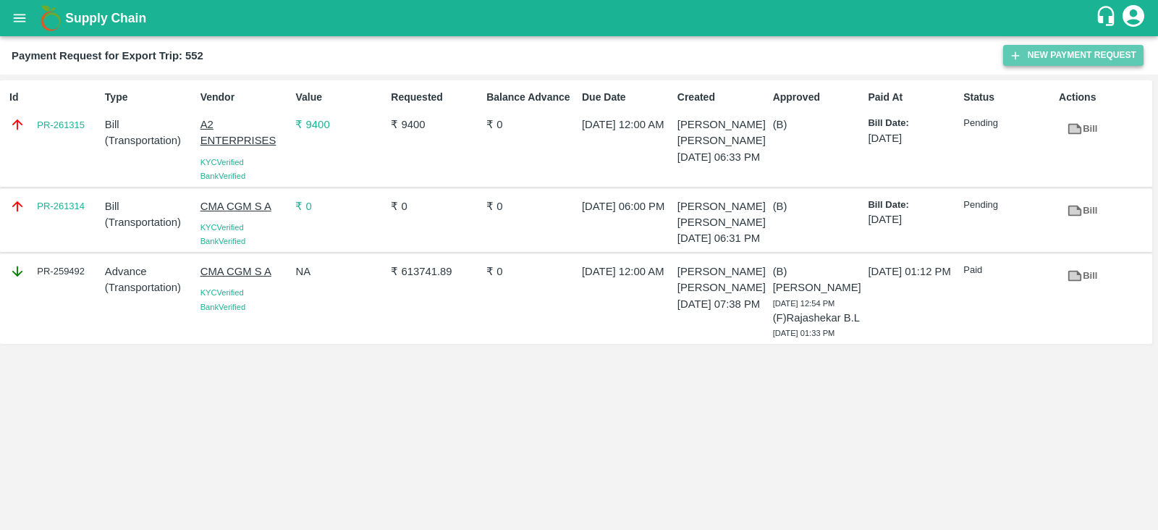
click at [1074, 56] on button "New Payment Request" at bounding box center [1073, 55] width 140 height 21
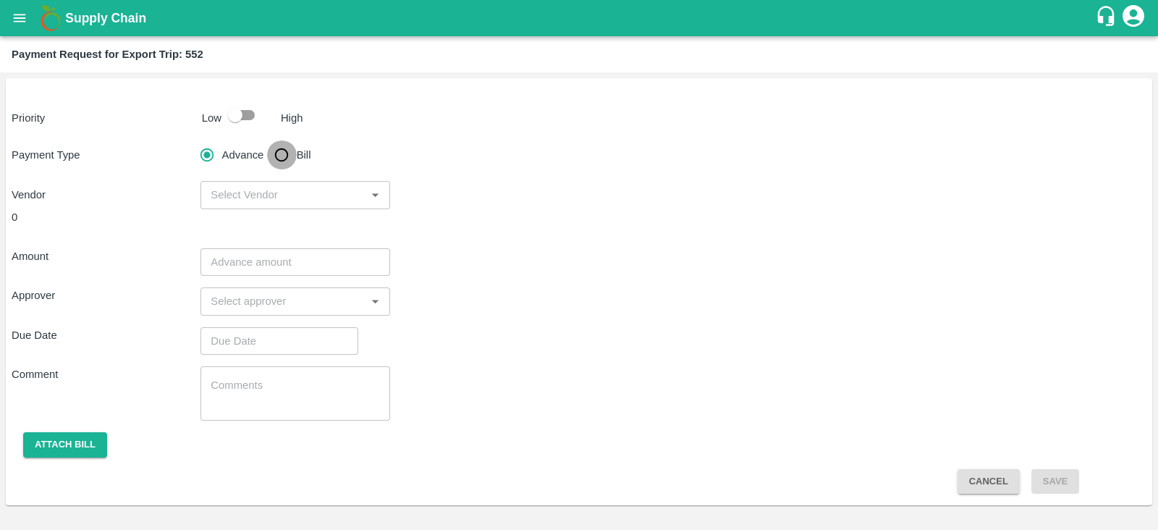
click at [282, 153] on input "Bill" at bounding box center [281, 154] width 29 height 29
radio input "true"
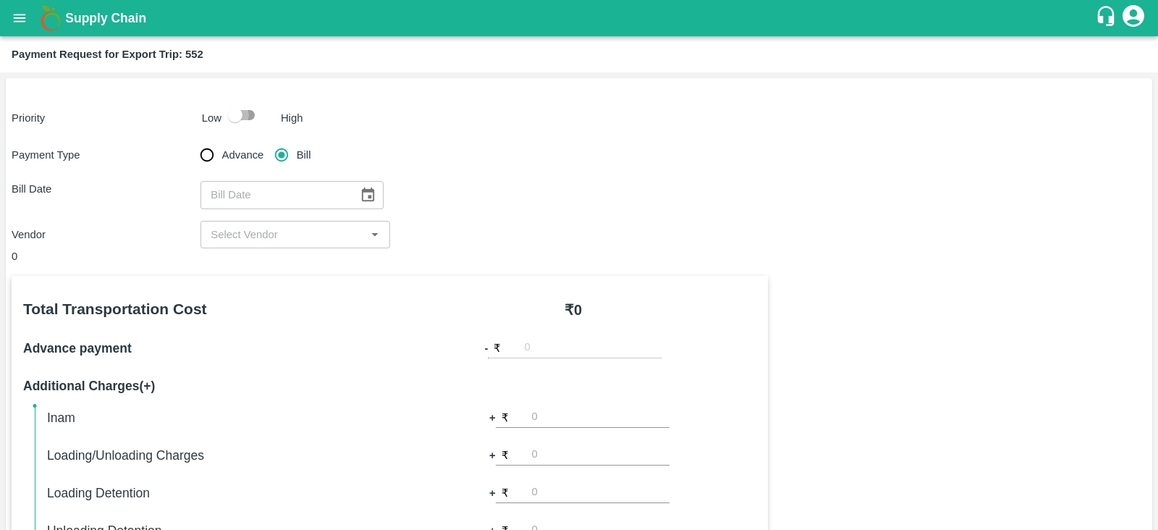
click at [244, 117] on input "checkbox" at bounding box center [235, 115] width 83 height 28
checkbox input "true"
click at [360, 193] on icon "Choose date" at bounding box center [368, 195] width 16 height 16
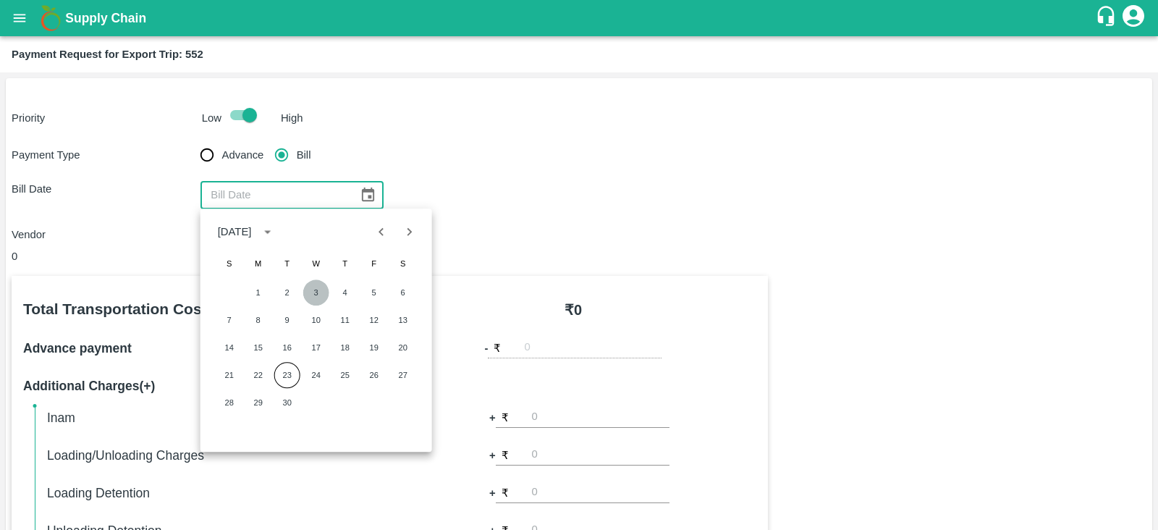
click at [311, 291] on button "3" at bounding box center [316, 292] width 26 height 26
type input "[DATE]"
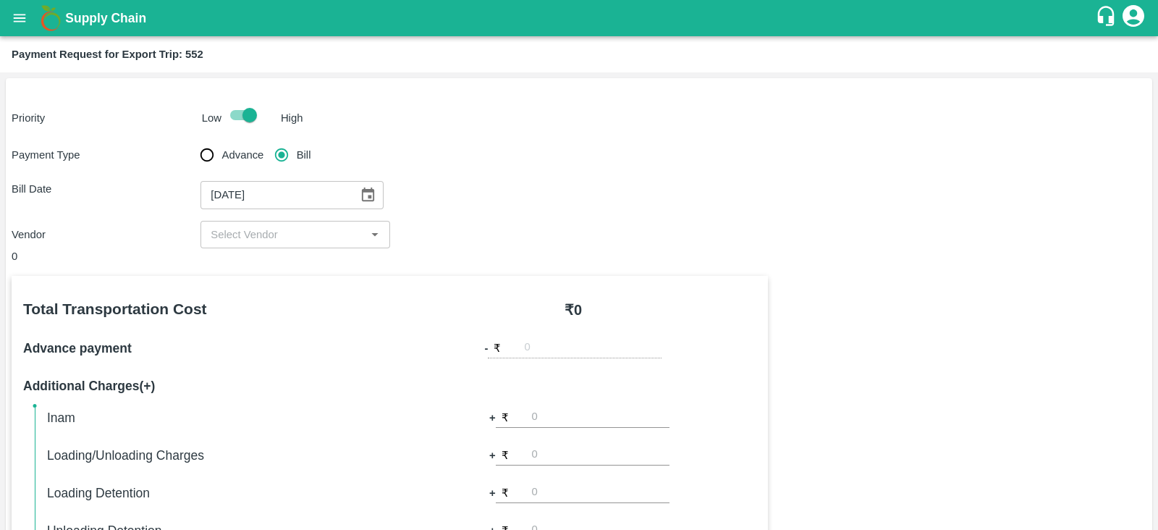
click at [331, 222] on div "​" at bounding box center [294, 235] width 189 height 28
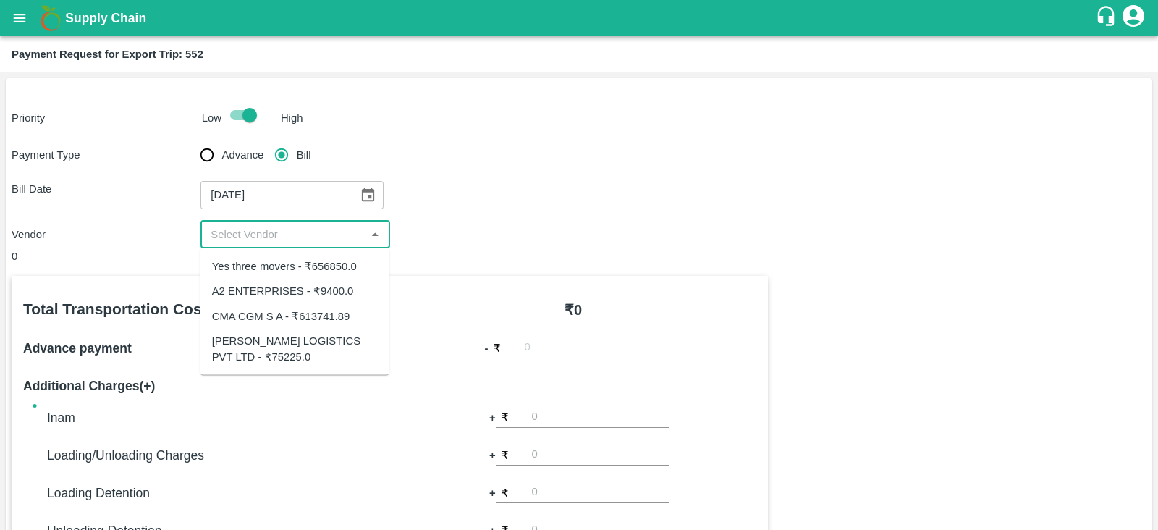
click at [319, 266] on div "Yes three movers - ₹656850.0" at bounding box center [284, 266] width 145 height 16
type input "Yes three movers - ₹656850.0"
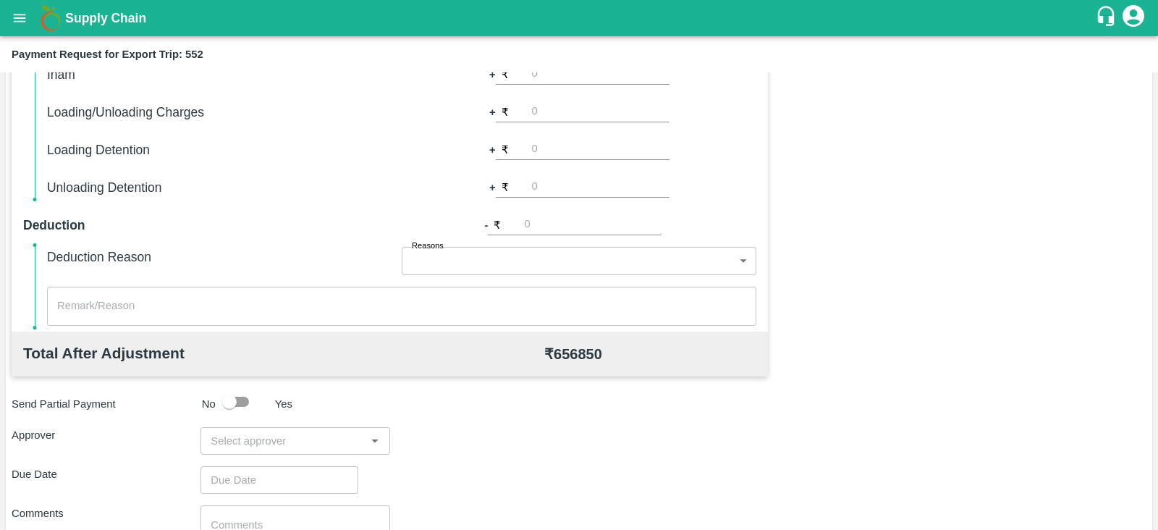
scroll to position [463, 0]
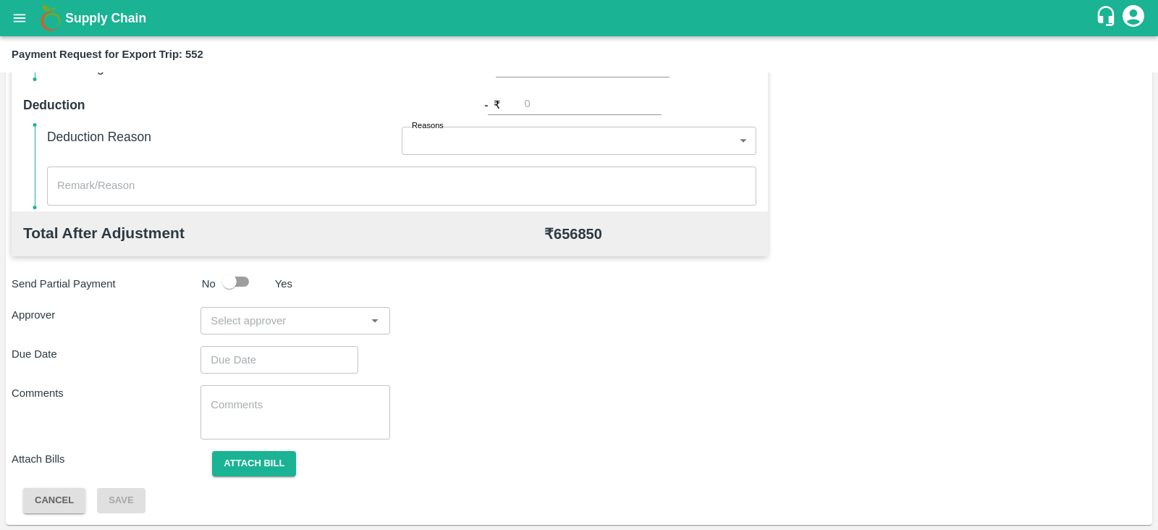
click at [335, 322] on input "input" at bounding box center [283, 320] width 156 height 19
type input "PRASA"
click at [308, 352] on div "[PERSON_NAME]" at bounding box center [291, 358] width 88 height 16
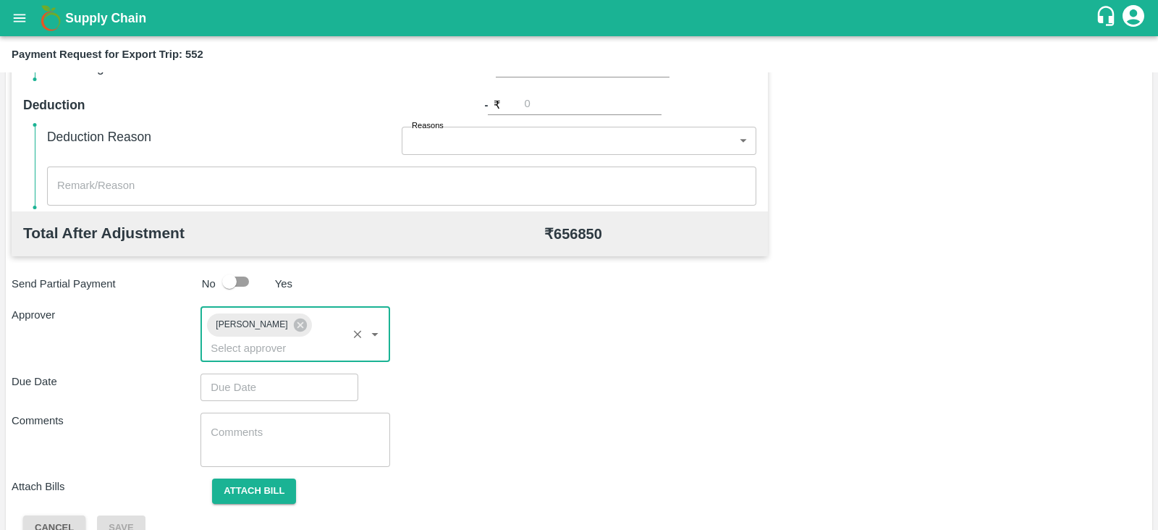
type input "DD/MM/YYYY hh:mm aa"
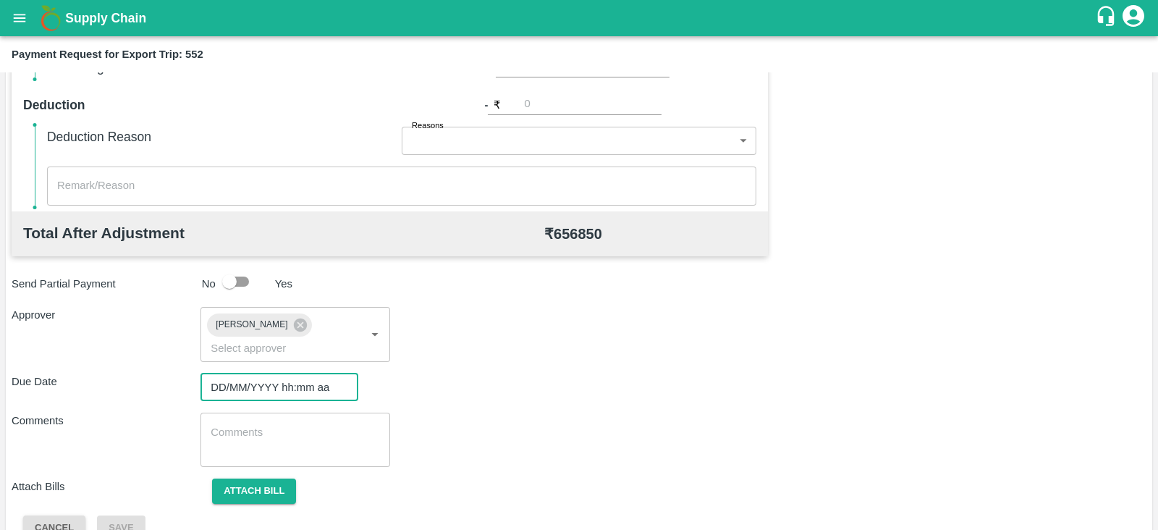
click at [274, 373] on input "DD/MM/YYYY hh:mm aa" at bounding box center [274, 387] width 148 height 28
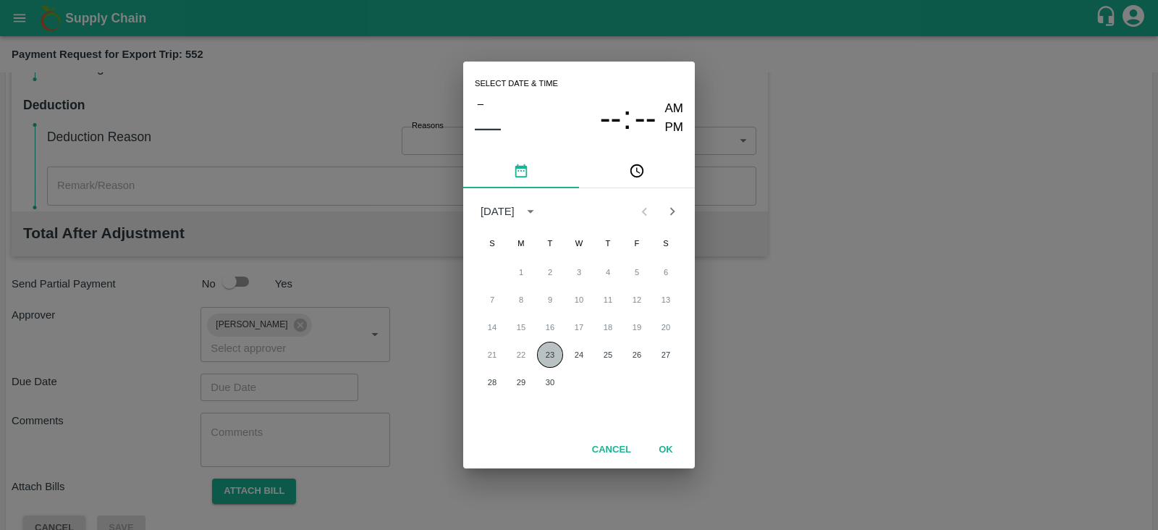
click at [559, 358] on button "23" at bounding box center [550, 355] width 26 height 26
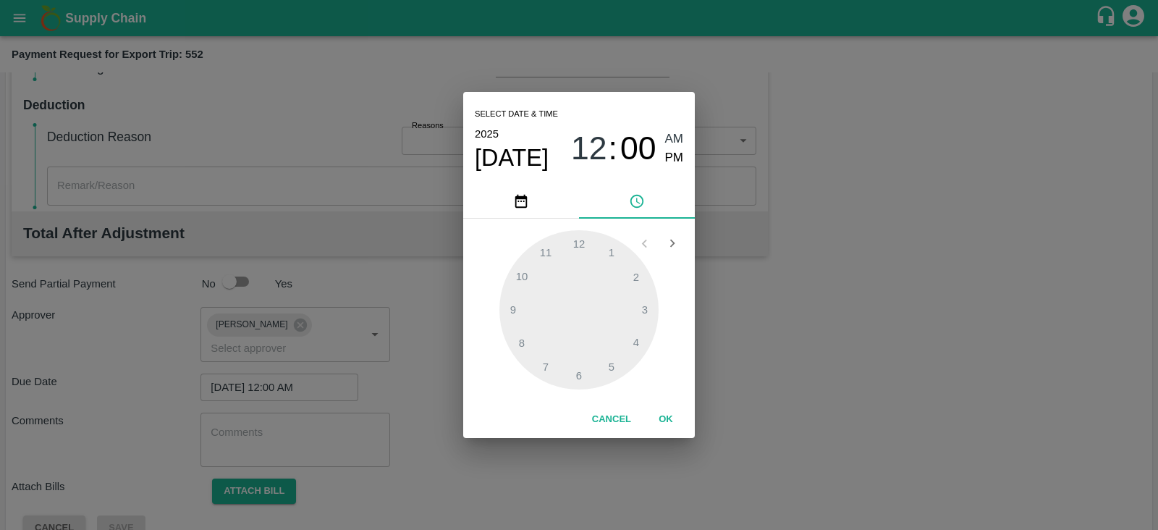
click at [680, 159] on span "PM" at bounding box center [674, 158] width 19 height 20
click at [579, 371] on div at bounding box center [578, 309] width 159 height 159
type input "[DATE] 06:00 PM"
click at [667, 415] on button "OK" at bounding box center [666, 419] width 46 height 25
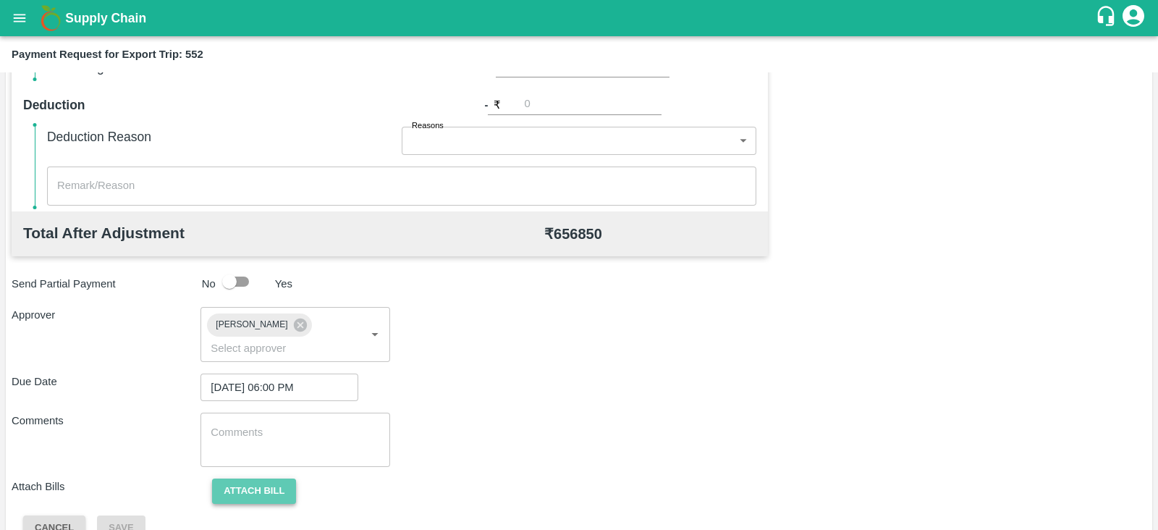
click at [263, 478] on button "Attach bill" at bounding box center [254, 490] width 84 height 25
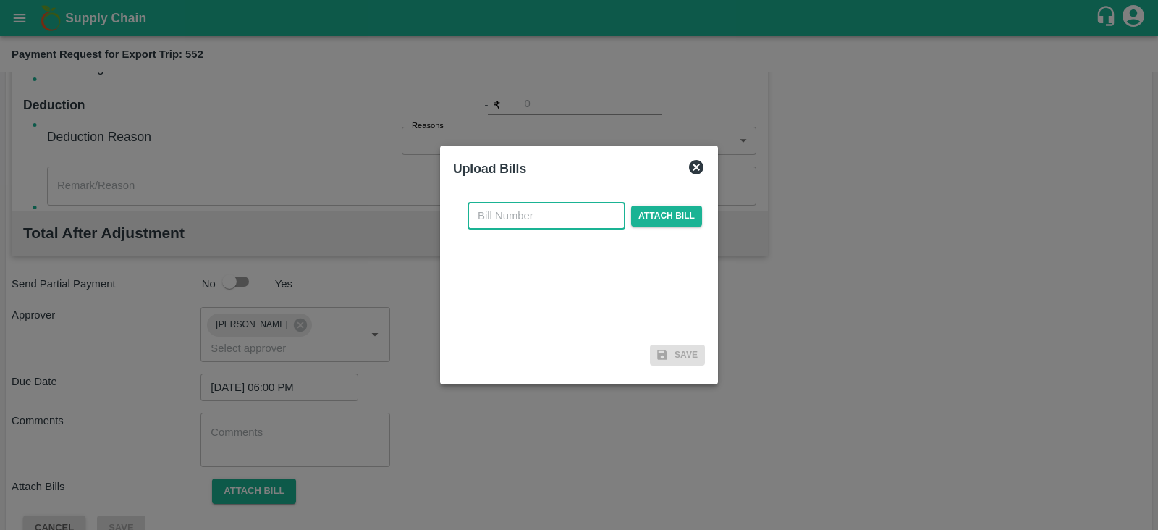
click at [547, 218] on input "text" at bounding box center [547, 216] width 158 height 28
paste input "YTM/0566/25-26"
type input "YTM/0566/25-26"
click at [646, 215] on span "Attach bill" at bounding box center [666, 216] width 71 height 21
click at [0, 0] on input "Attach bill" at bounding box center [0, 0] width 0 height 0
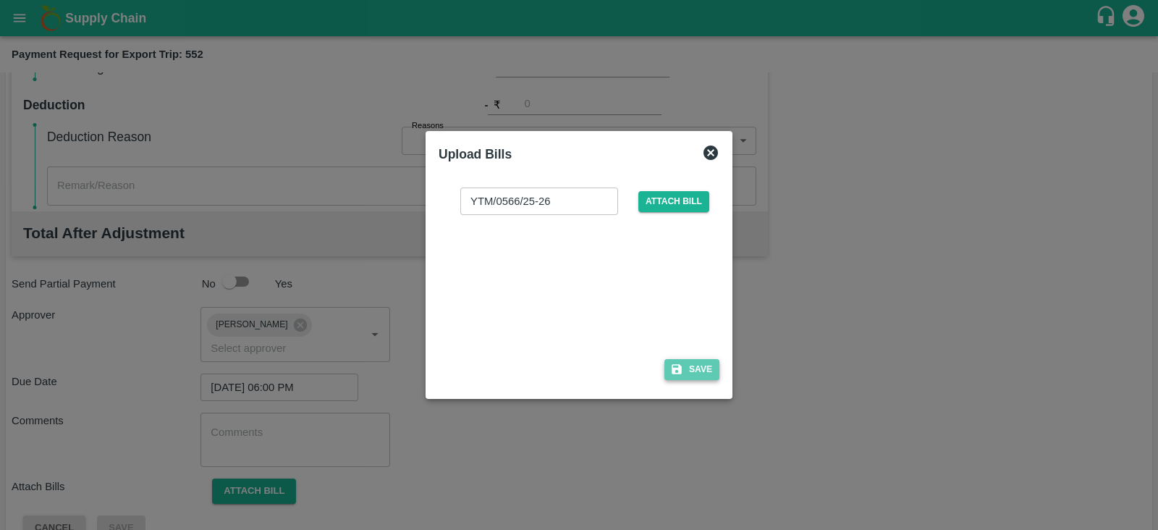
click at [696, 366] on button "Save" at bounding box center [691, 369] width 55 height 21
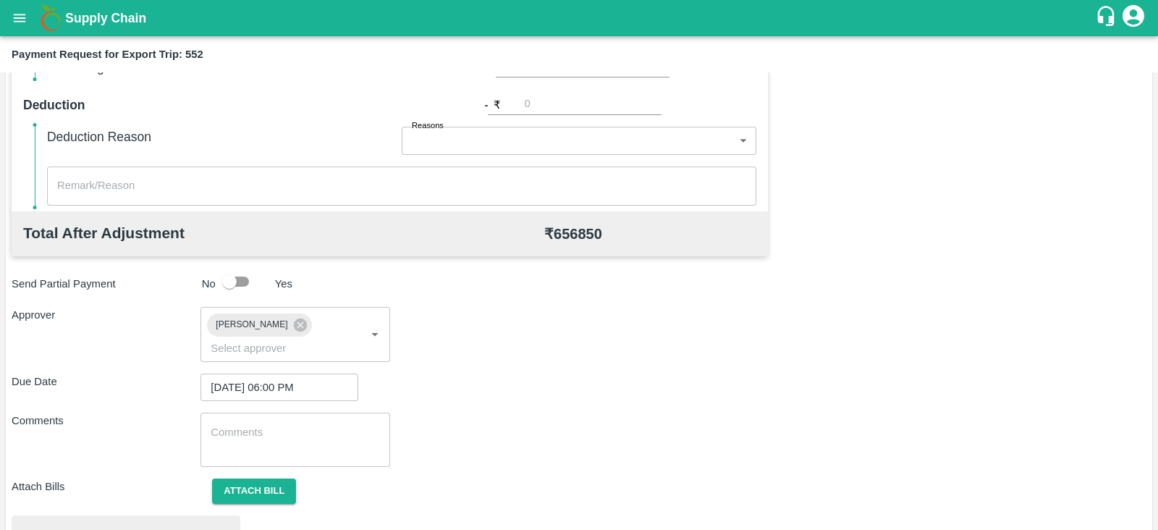
scroll to position [549, 0]
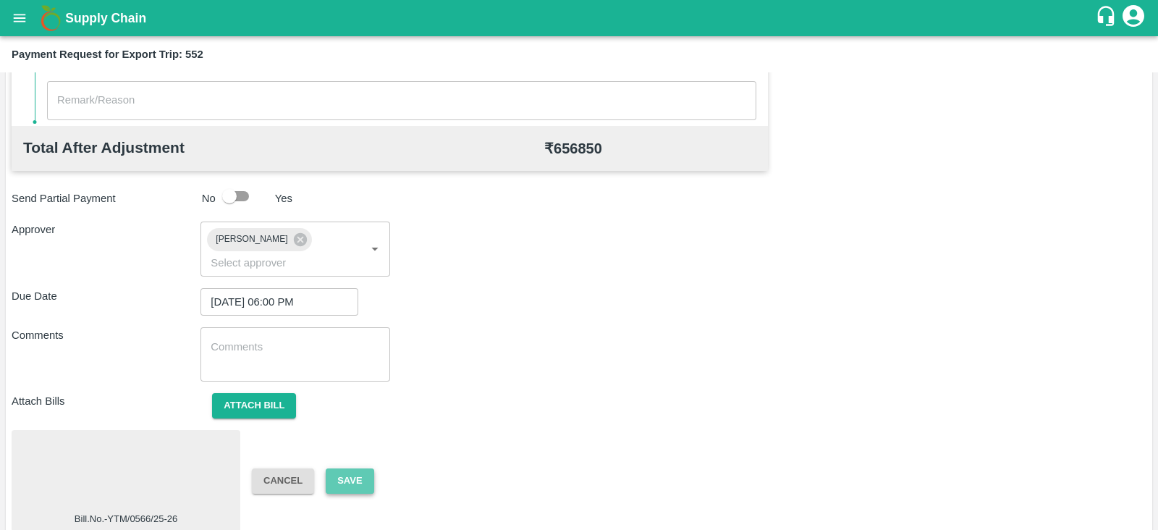
click at [366, 468] on button "Save" at bounding box center [350, 480] width 48 height 25
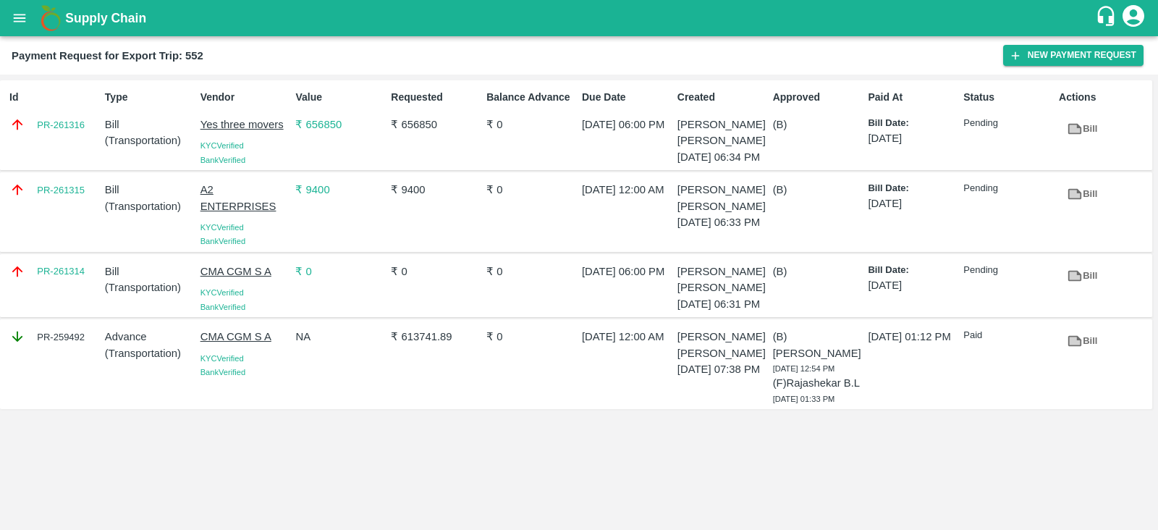
click at [1057, 42] on div "Payment Request for Export Trip: 552 New Payment Request" at bounding box center [579, 55] width 1158 height 38
click at [1041, 59] on button "New Payment Request" at bounding box center [1073, 55] width 140 height 21
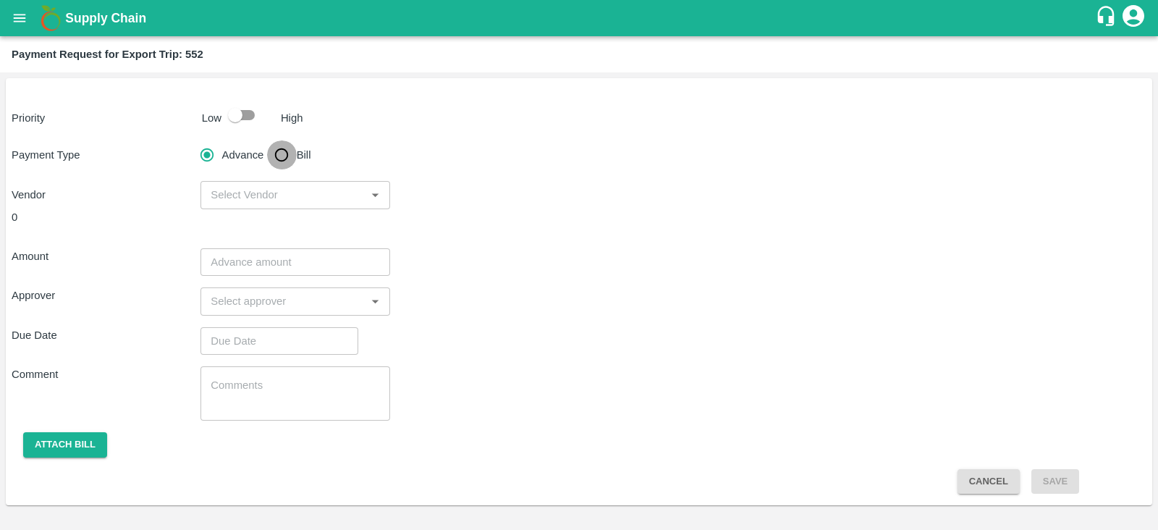
click at [286, 153] on input "Bill" at bounding box center [281, 154] width 29 height 29
radio input "true"
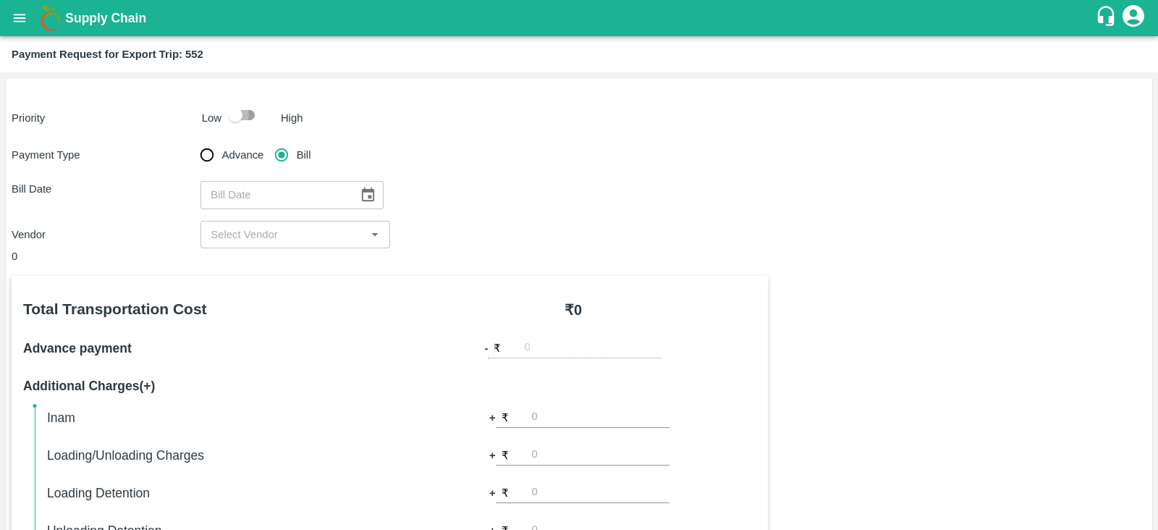
click at [250, 121] on input "checkbox" at bounding box center [235, 115] width 83 height 28
checkbox input "true"
click at [362, 196] on icon "Choose date" at bounding box center [368, 194] width 12 height 14
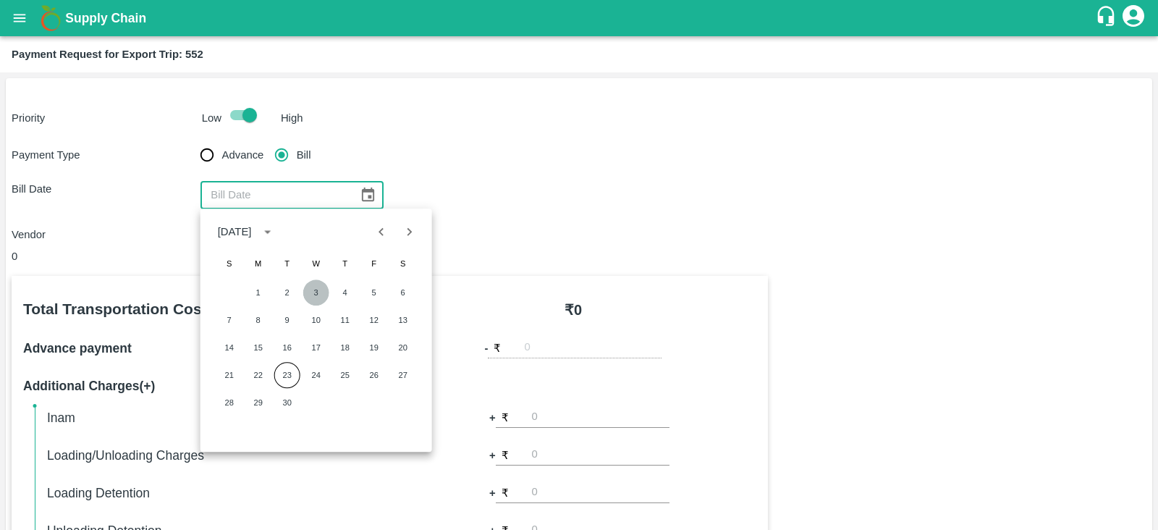
click at [316, 290] on button "3" at bounding box center [316, 292] width 26 height 26
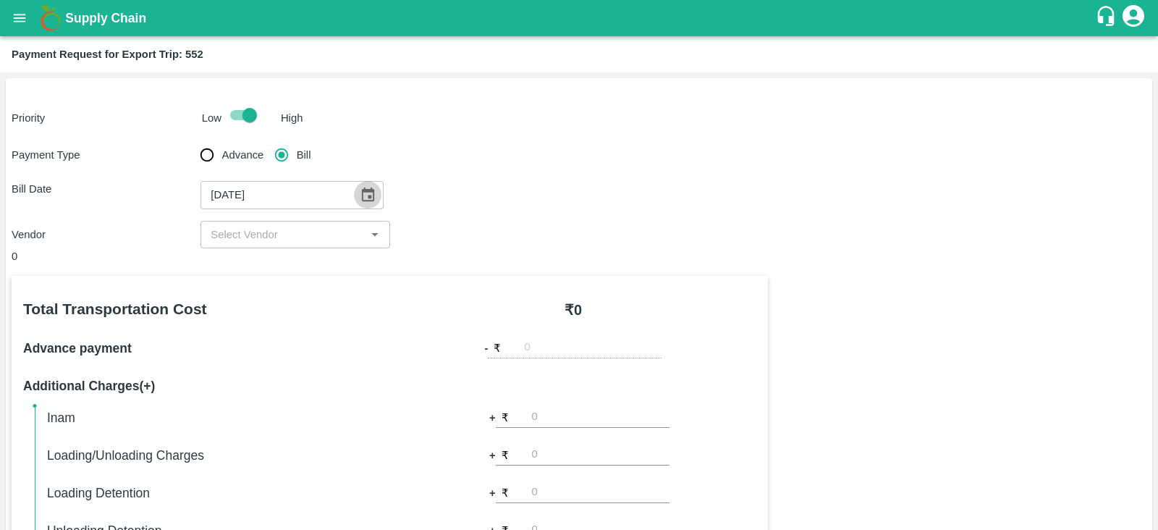
click at [366, 198] on icon "Choose date, selected date is Sep 3, 2025" at bounding box center [368, 195] width 16 height 16
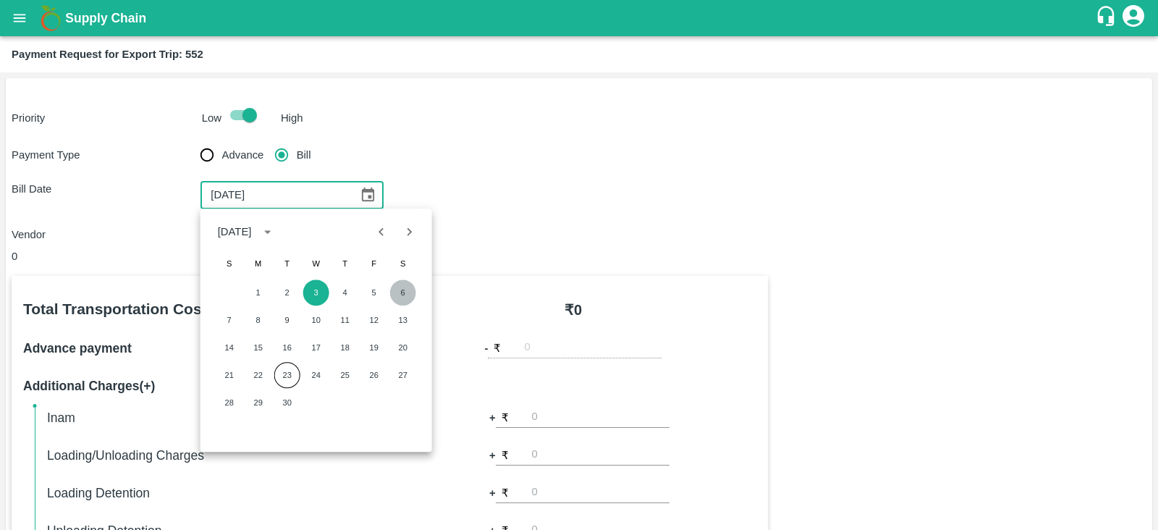
click at [398, 290] on button "6" at bounding box center [403, 292] width 26 height 26
type input "[DATE]"
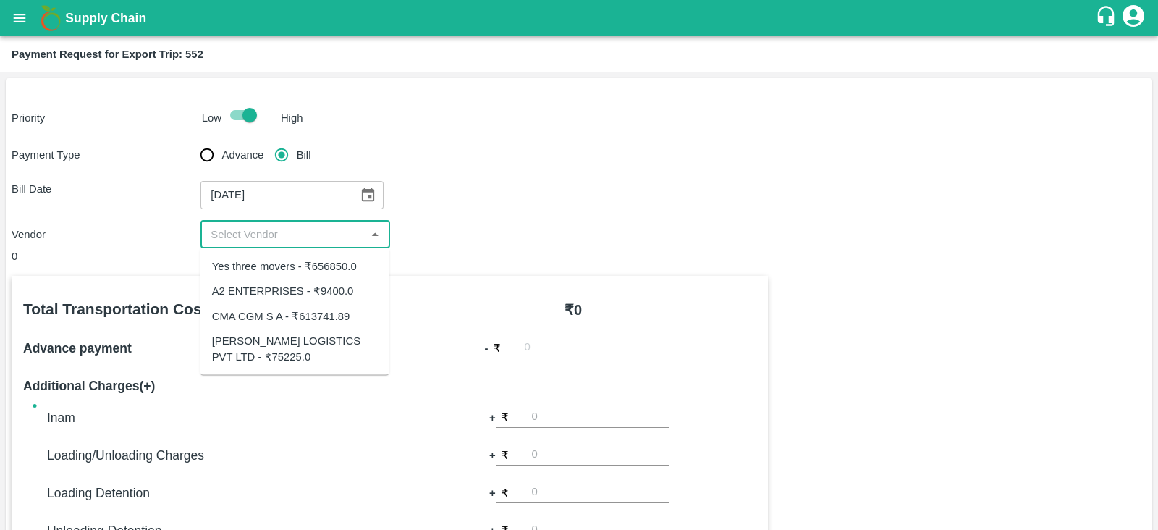
click at [318, 240] on input "input" at bounding box center [283, 234] width 156 height 19
click at [311, 340] on div "[PERSON_NAME] LOGISTICS PVT LTD - ₹75225.0" at bounding box center [295, 348] width 166 height 33
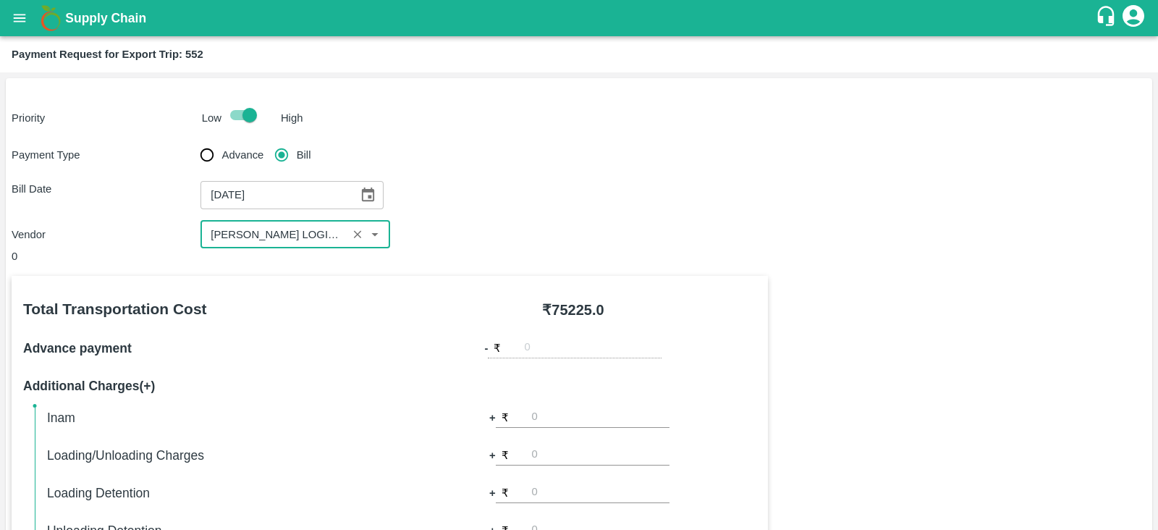
type input "[PERSON_NAME] LOGISTICS PVT LTD - ₹75225.0"
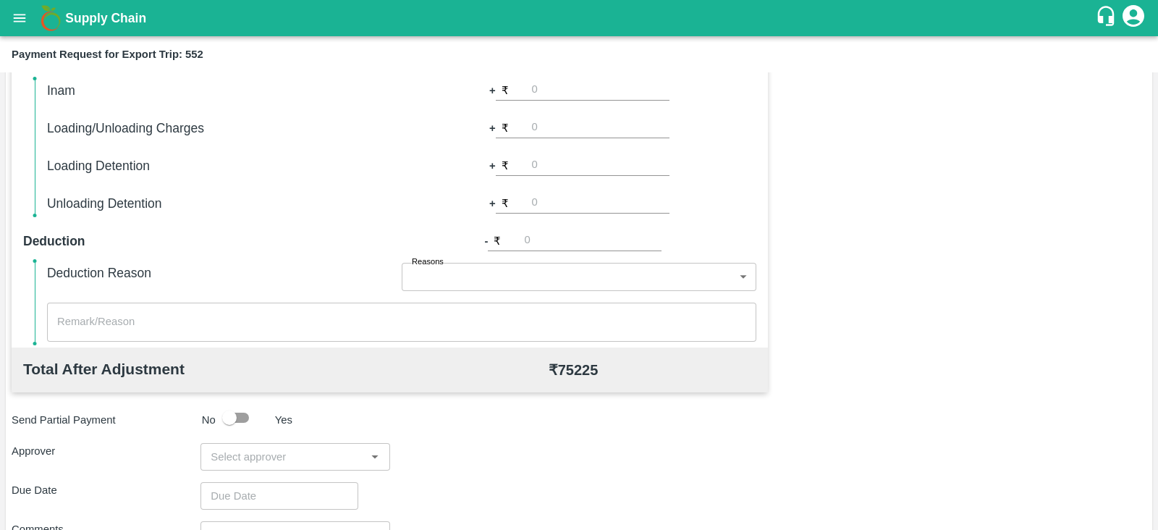
scroll to position [463, 0]
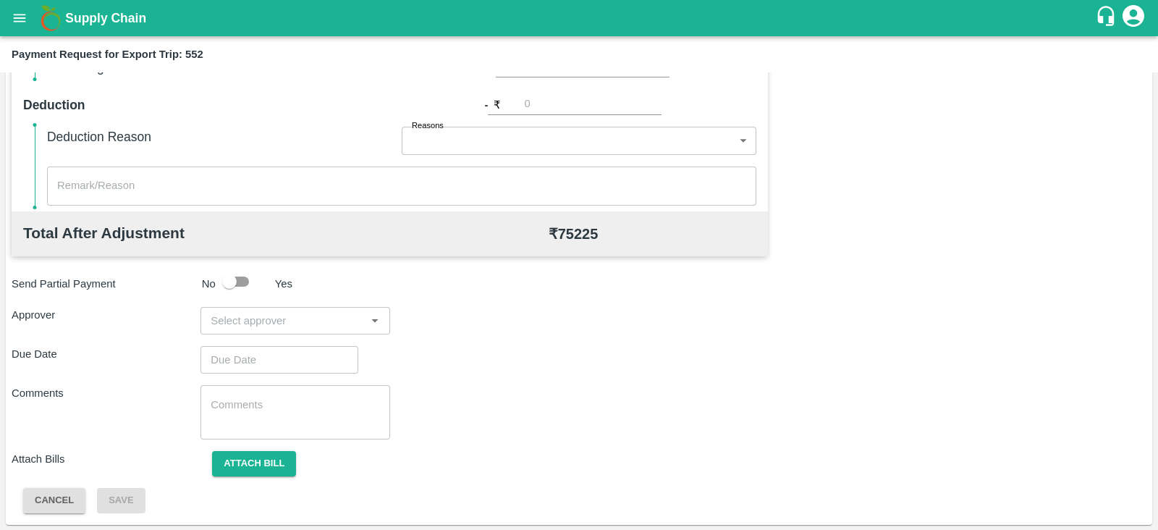
click at [277, 315] on input "input" at bounding box center [283, 320] width 156 height 19
type input "PRASA"
click at [268, 358] on div "[PERSON_NAME]" at bounding box center [291, 358] width 88 height 16
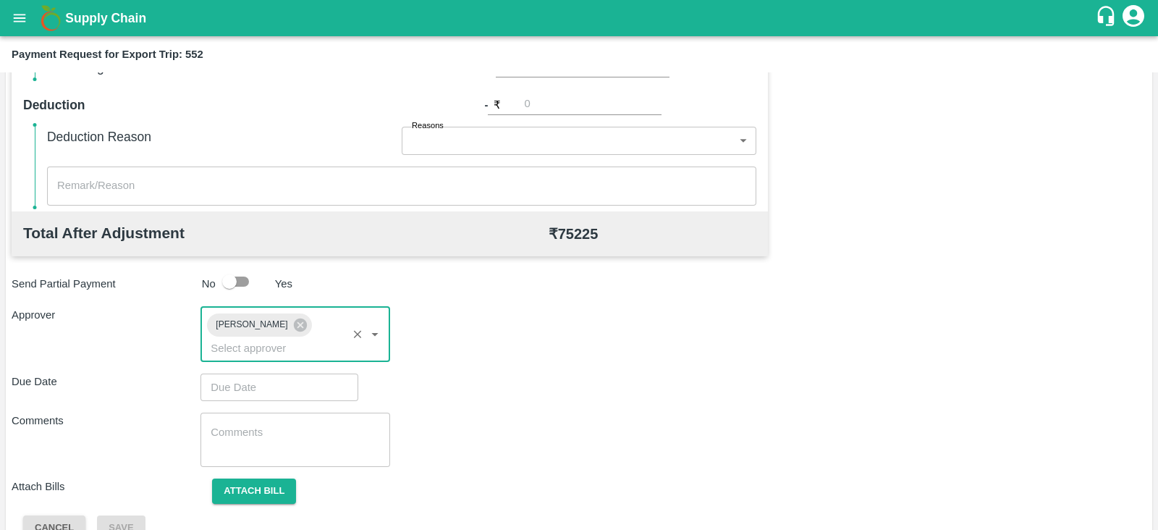
type input "DD/MM/YYYY hh:mm aa"
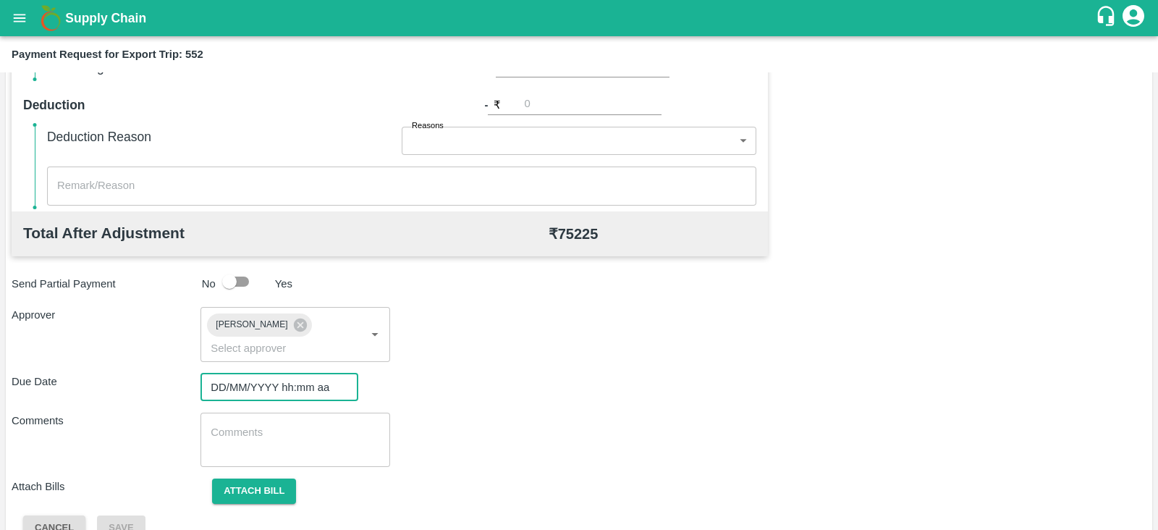
click at [250, 377] on input "DD/MM/YYYY hh:mm aa" at bounding box center [274, 387] width 148 height 28
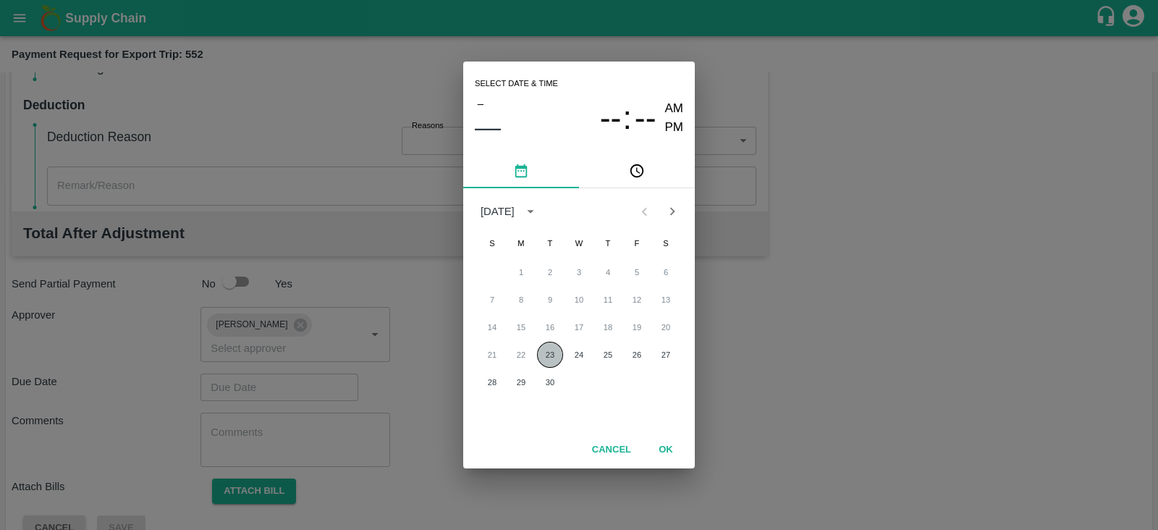
click at [546, 358] on button "23" at bounding box center [550, 355] width 26 height 26
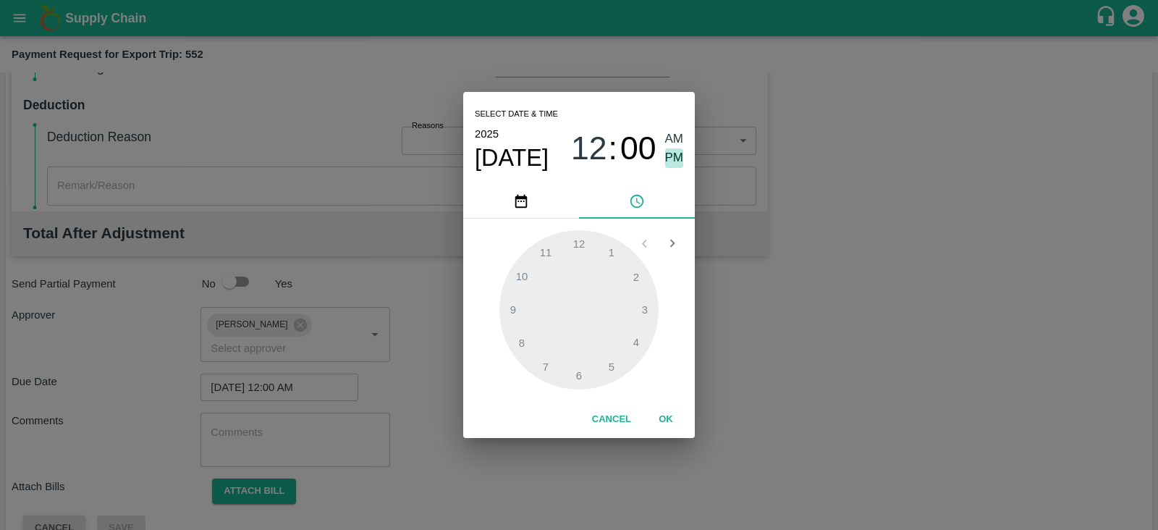
click at [682, 157] on span "PM" at bounding box center [674, 158] width 19 height 20
click at [582, 372] on div at bounding box center [578, 309] width 159 height 159
type input "[DATE] 06:00 PM"
click at [666, 418] on button "OK" at bounding box center [666, 419] width 46 height 25
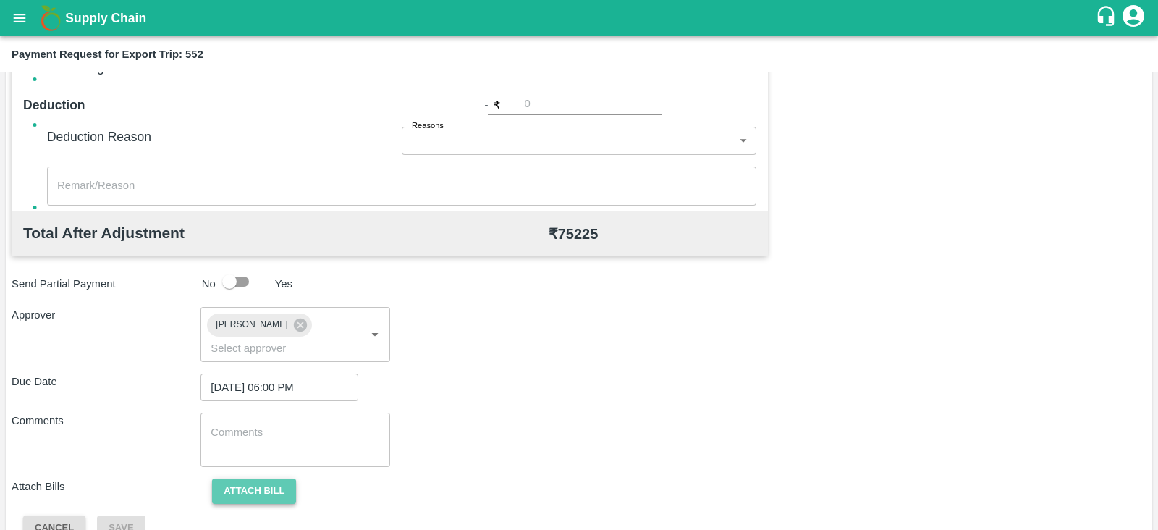
click at [279, 478] on button "Attach bill" at bounding box center [254, 490] width 84 height 25
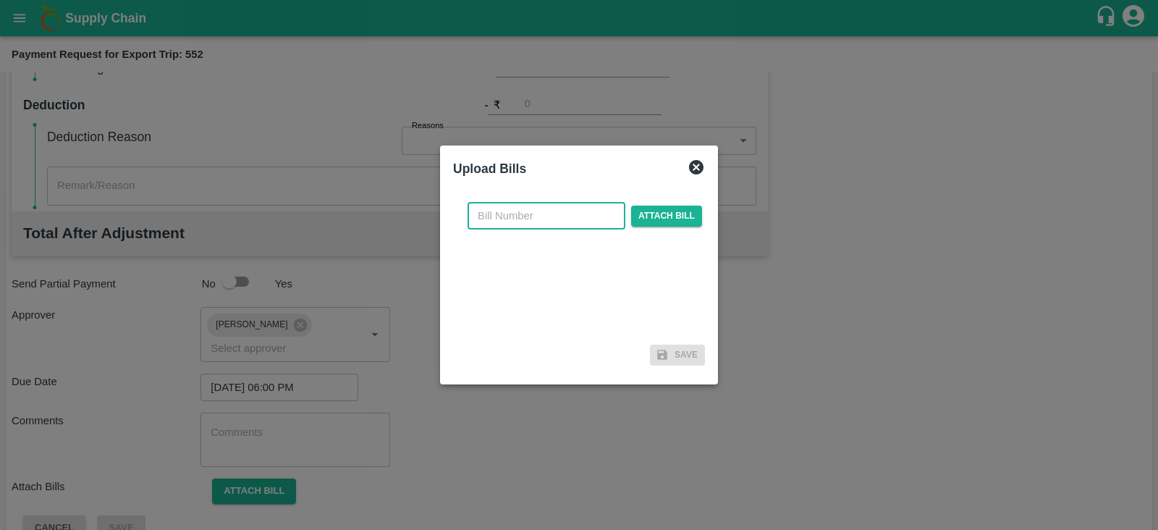
click at [553, 225] on input "text" at bounding box center [547, 216] width 158 height 28
paste input "SLPL/0357/25-26"
type input "SLPL/0357/25-26"
click at [654, 210] on span "Attach bill" at bounding box center [666, 216] width 71 height 21
click at [0, 0] on input "Attach bill" at bounding box center [0, 0] width 0 height 0
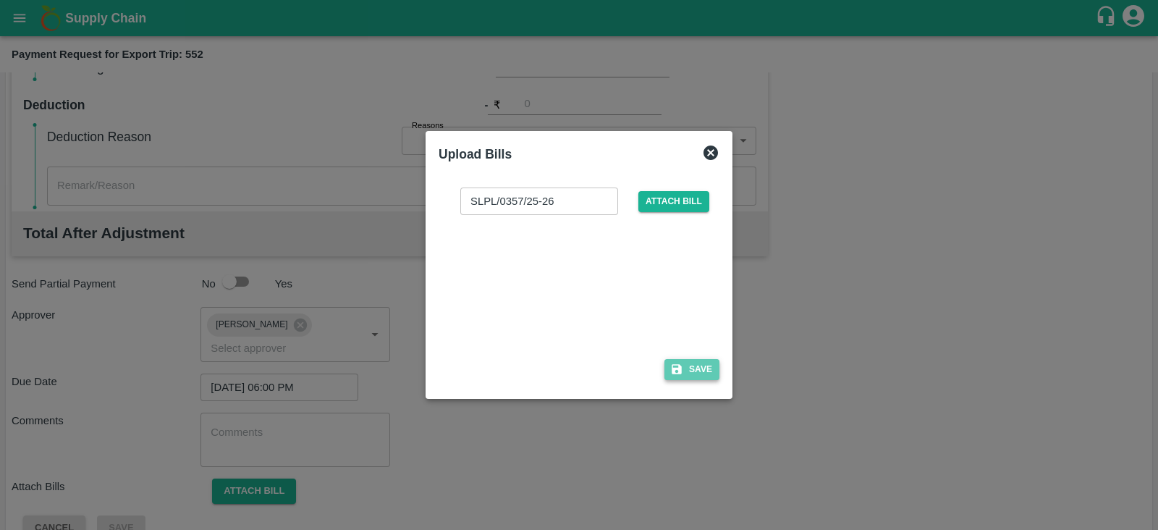
click at [697, 360] on button "Save" at bounding box center [691, 369] width 55 height 21
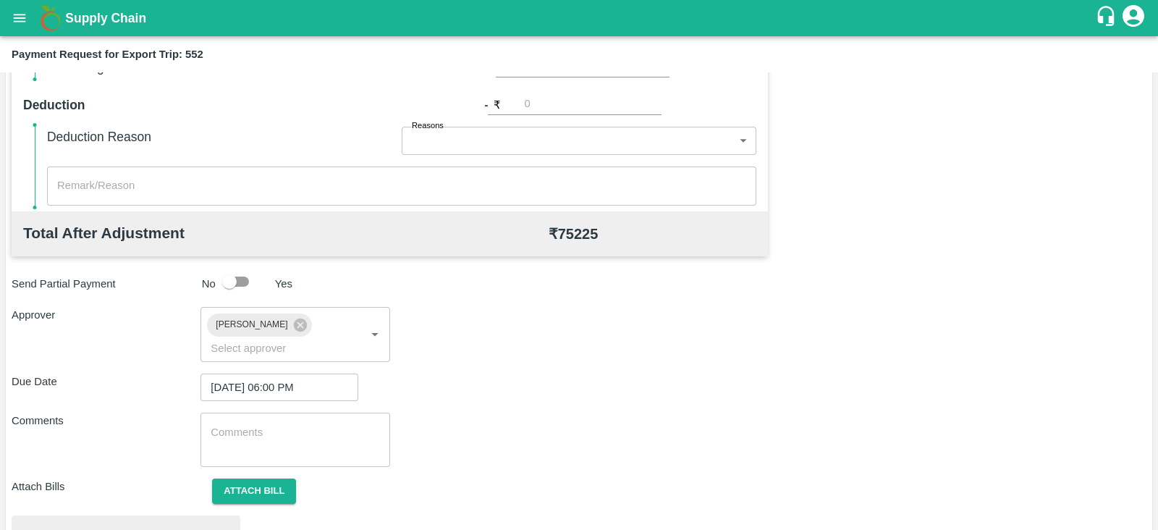
scroll to position [549, 0]
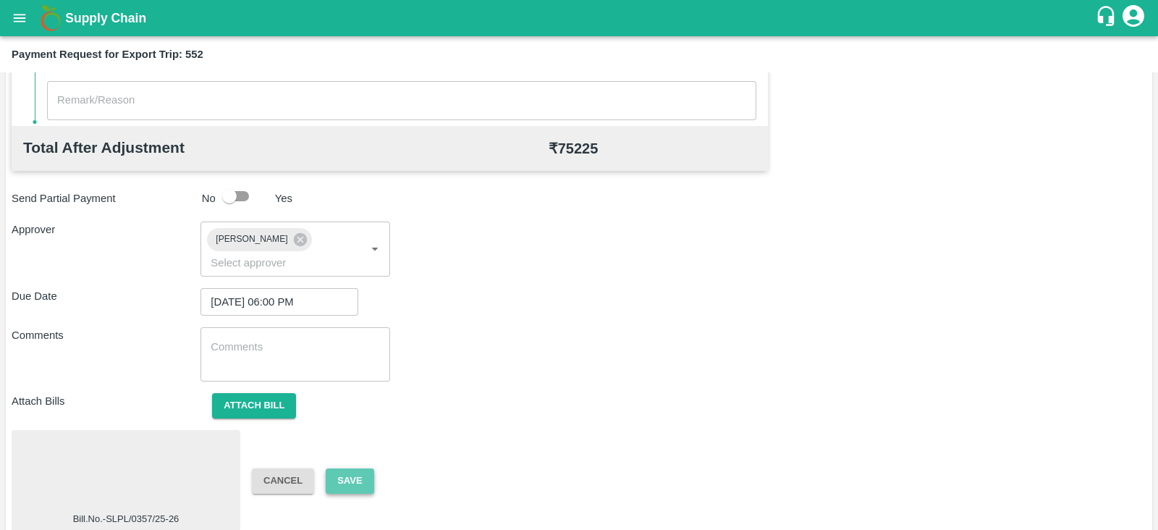
click at [358, 468] on button "Save" at bounding box center [350, 480] width 48 height 25
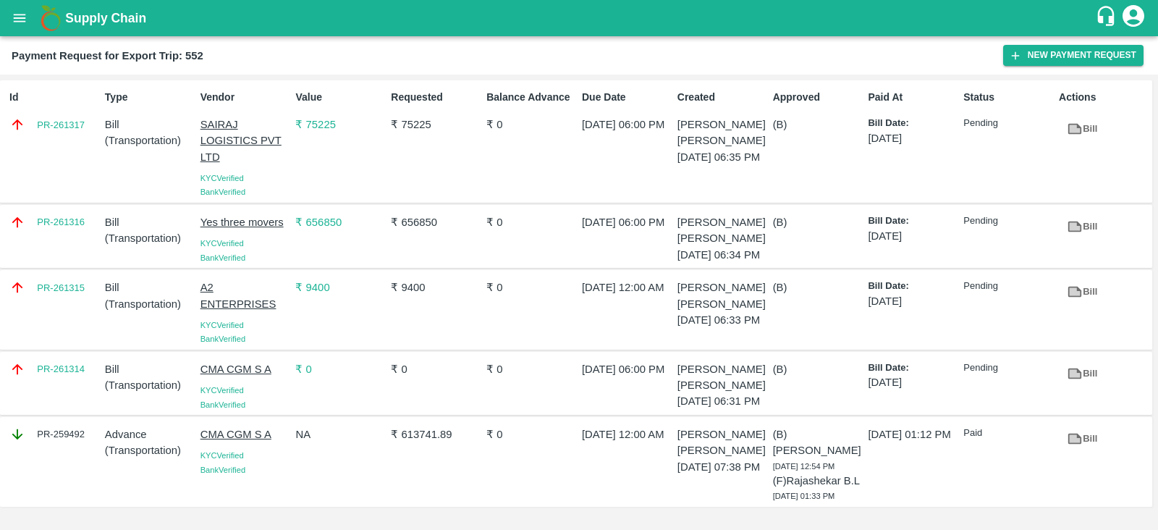
click at [91, 246] on div "PR-261316" at bounding box center [52, 236] width 96 height 56
copy link "PR-261316"
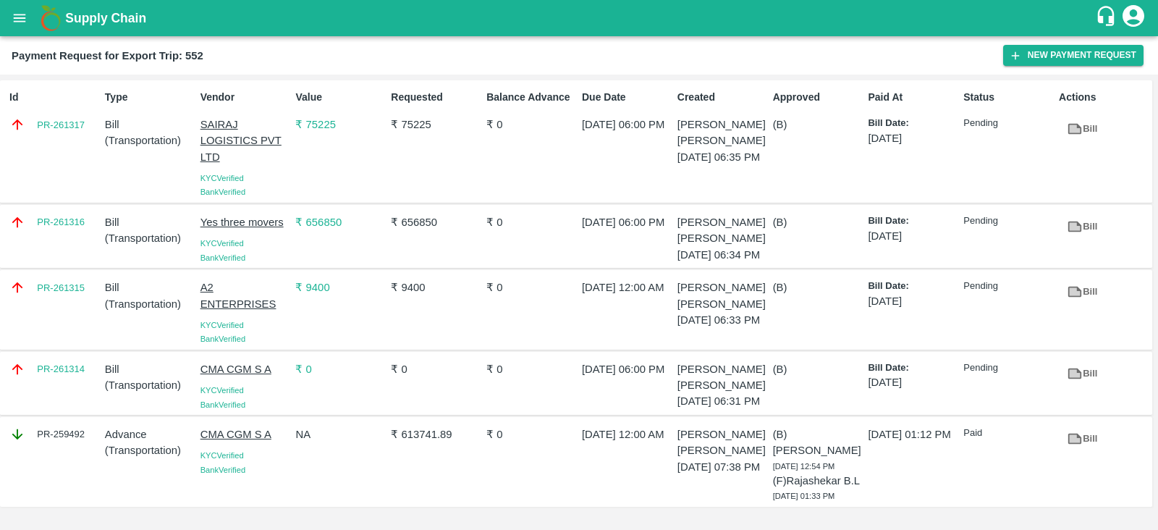
click at [69, 405] on div "PR-261314" at bounding box center [52, 383] width 96 height 56
copy link "PR-261314"
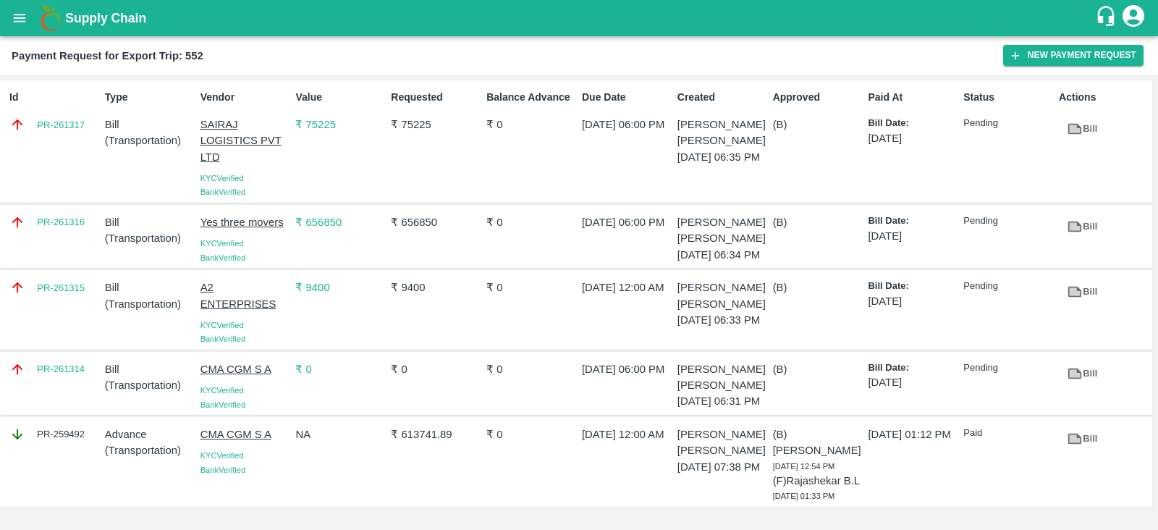
click at [57, 324] on div "PR-261315" at bounding box center [52, 310] width 96 height 72
copy link "PR-261315"
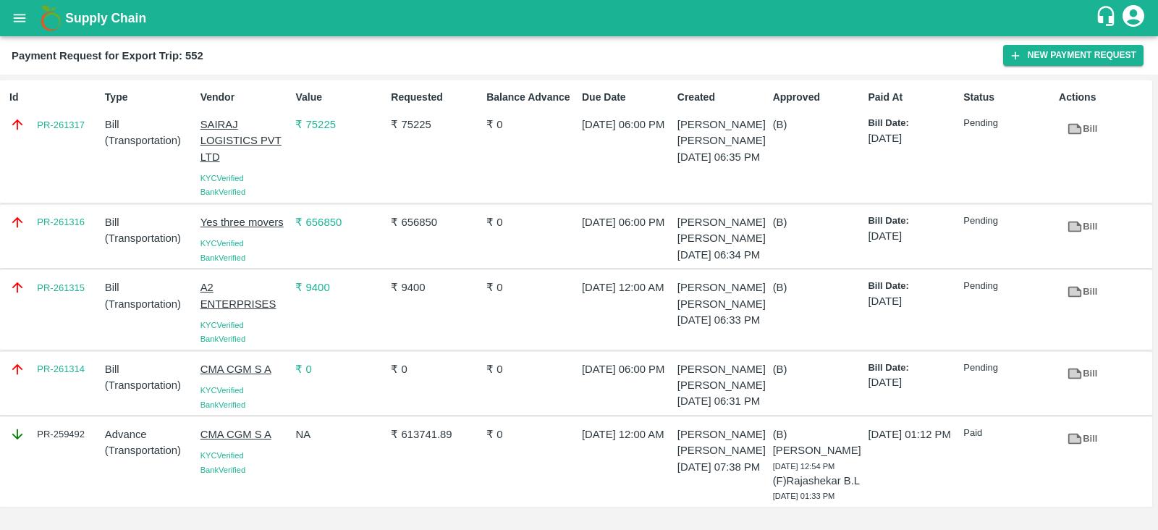
click at [49, 145] on div "Id PR-261317" at bounding box center [52, 141] width 96 height 115
copy link "PR-261317"
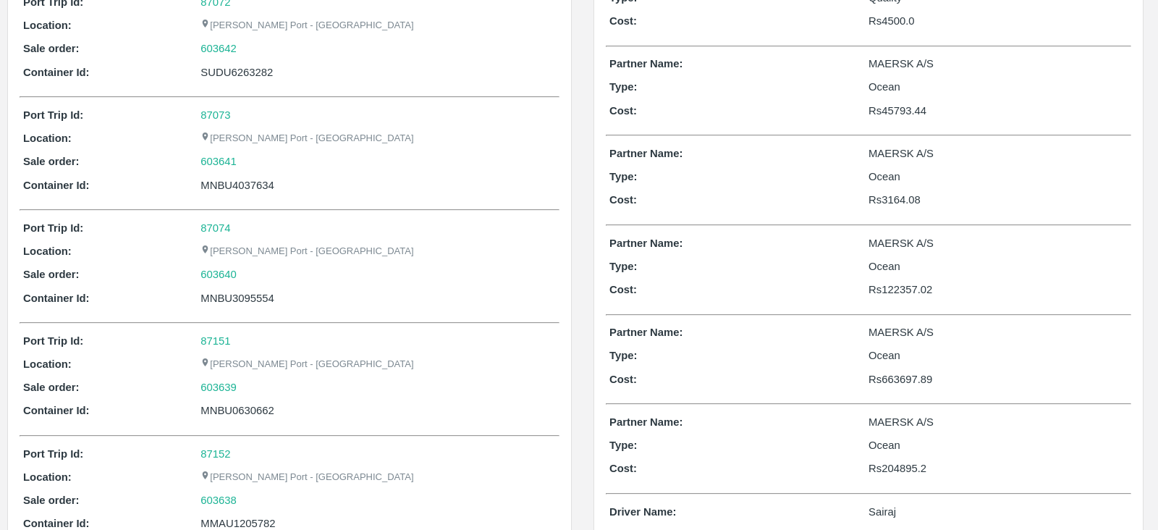
scroll to position [377, 0]
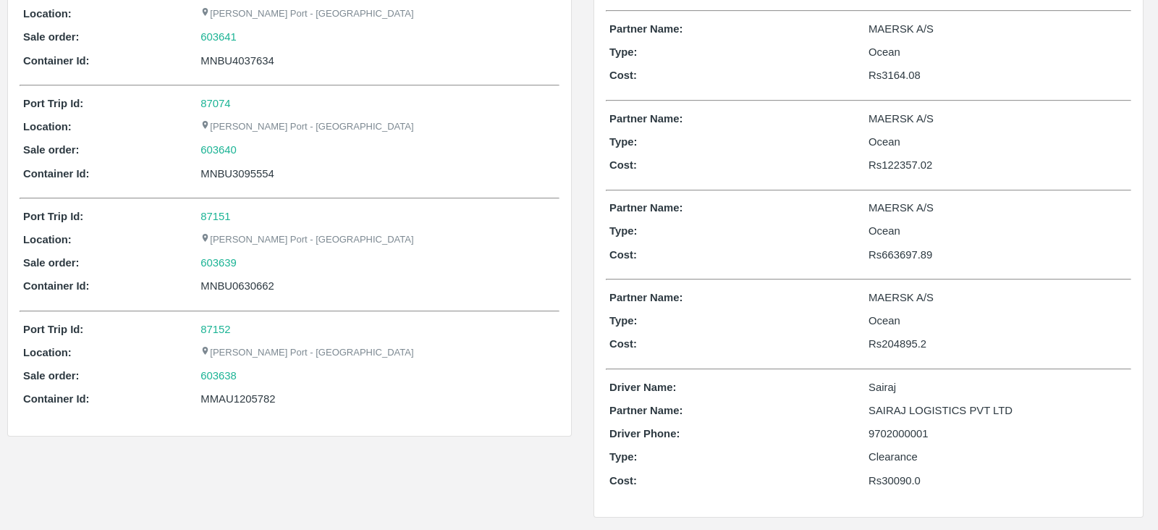
click at [264, 396] on div "MMAU1205782" at bounding box center [377, 399] width 355 height 16
copy div "MMAU1205782"
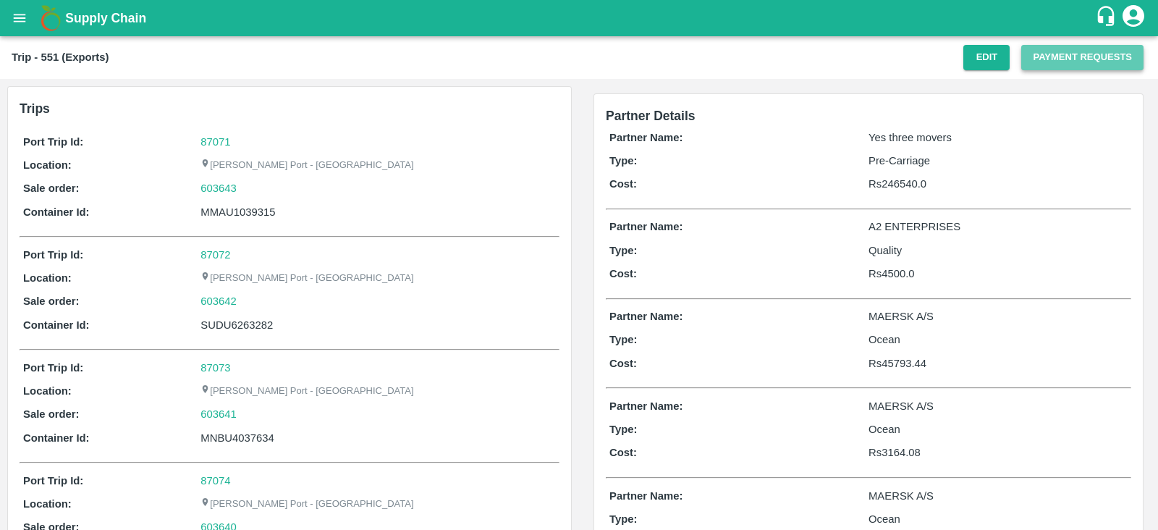
click at [1042, 53] on button "Payment Requests" at bounding box center [1082, 57] width 122 height 25
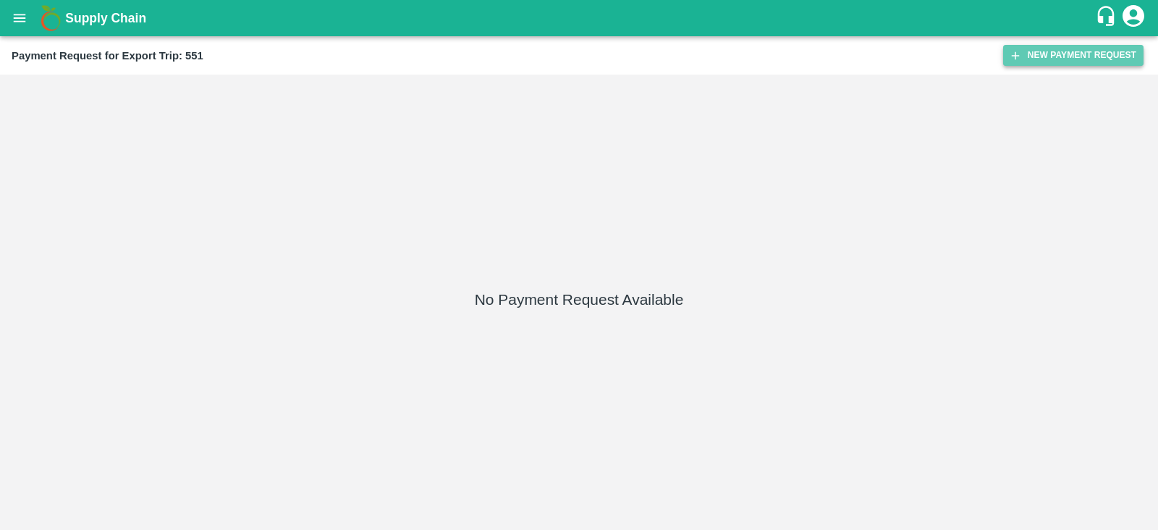
click at [1051, 52] on button "New Payment Request" at bounding box center [1073, 55] width 140 height 21
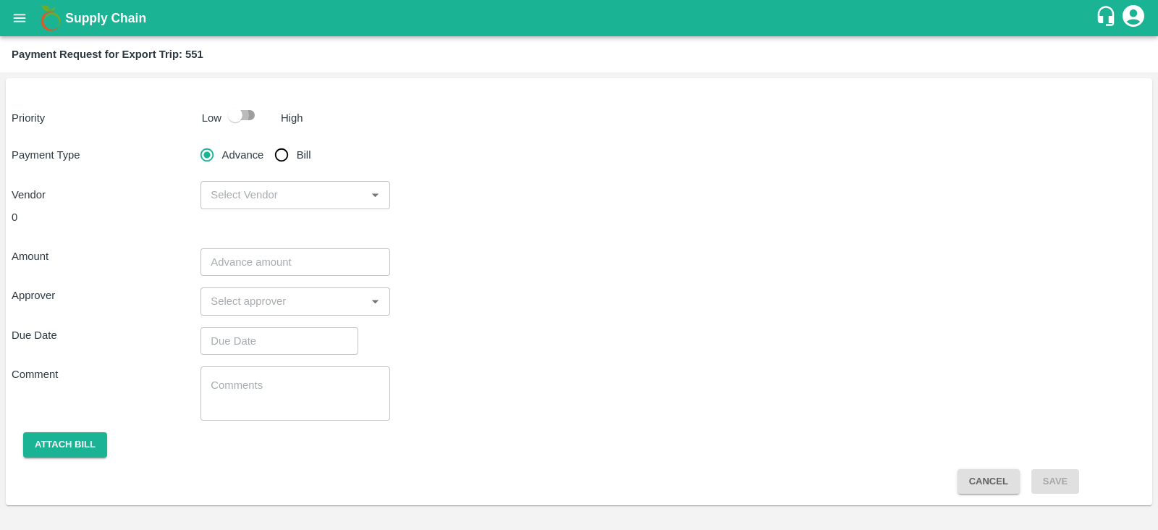
click at [239, 113] on input "checkbox" at bounding box center [235, 115] width 83 height 28
checkbox input "true"
click at [287, 157] on input "Bill" at bounding box center [281, 154] width 29 height 29
radio input "true"
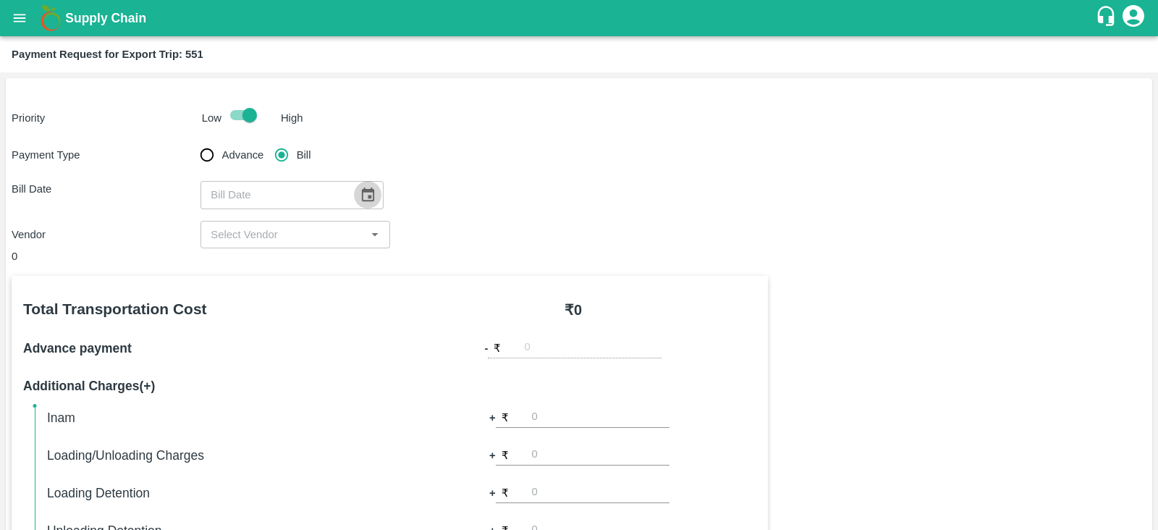
click at [369, 197] on icon "Choose date" at bounding box center [368, 195] width 16 height 16
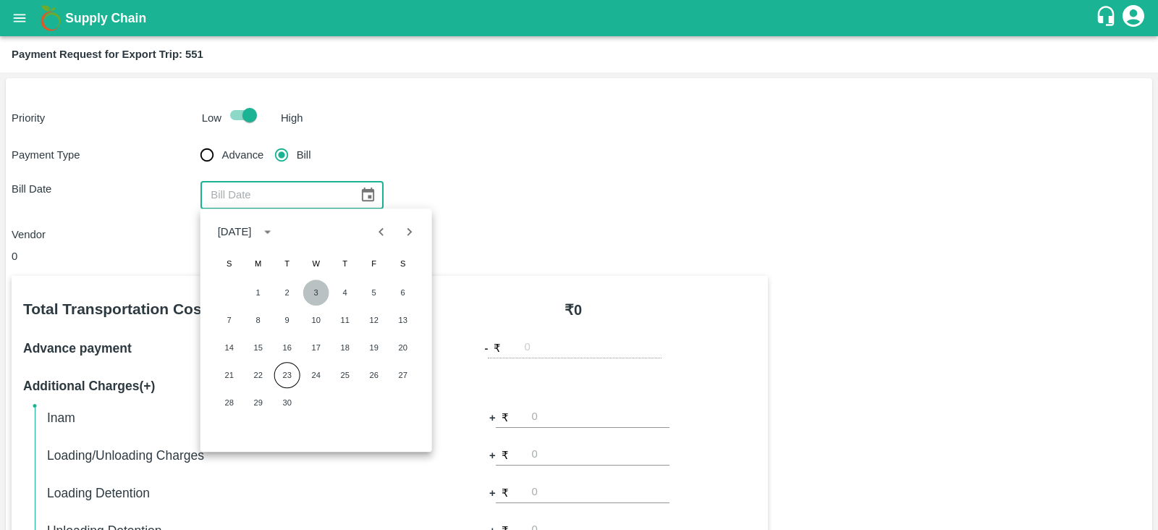
click at [315, 297] on button "3" at bounding box center [316, 292] width 26 height 26
type input "[DATE]"
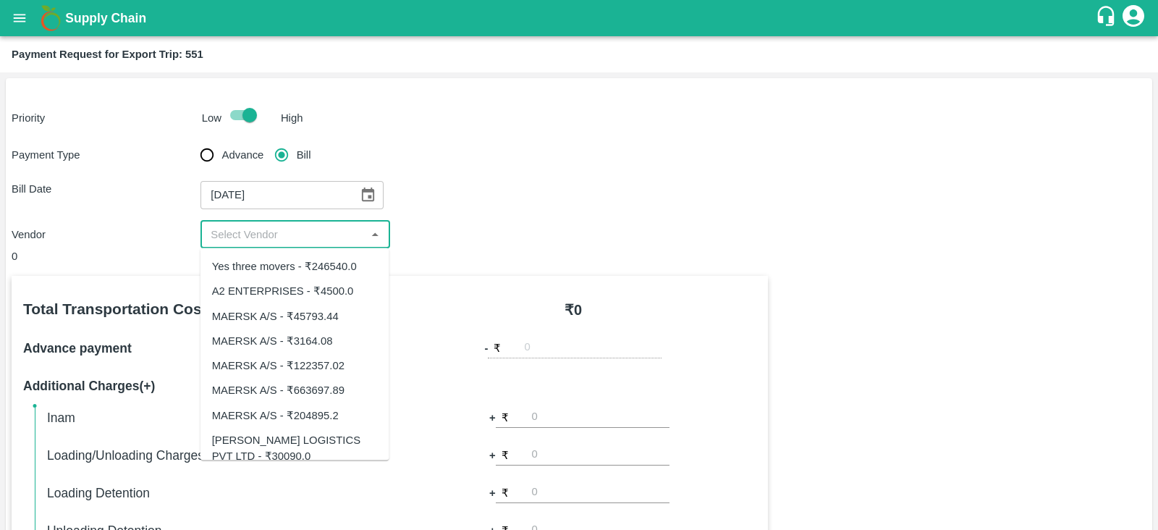
click at [318, 237] on input "input" at bounding box center [283, 234] width 156 height 19
click at [298, 286] on div "A2 ENTERPRISES - ₹4500.0" at bounding box center [283, 291] width 142 height 16
type input "A2 ENTERPRISES - ₹4500.0"
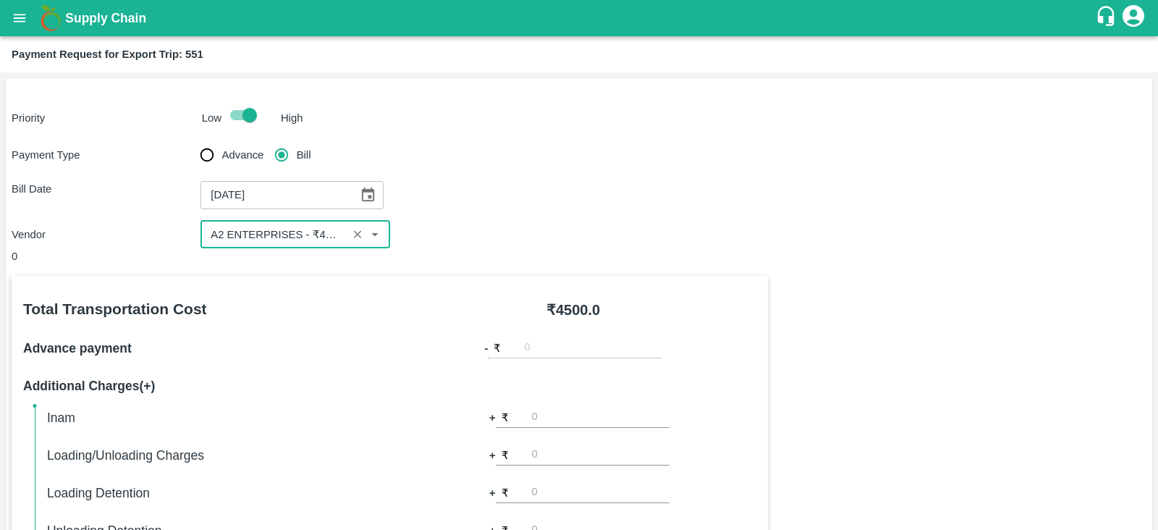
scroll to position [463, 0]
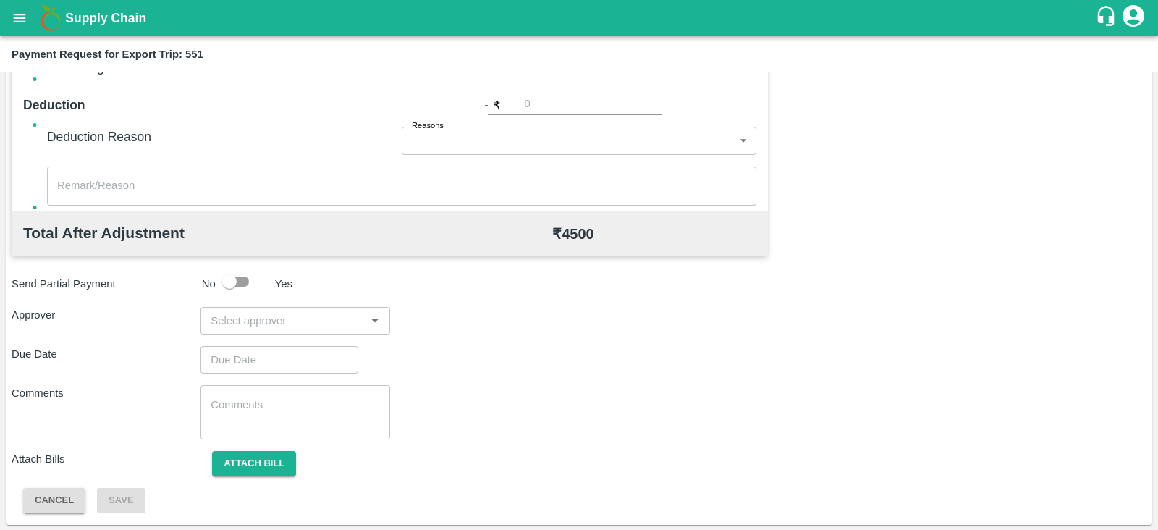
click at [308, 326] on input "input" at bounding box center [283, 320] width 156 height 19
type input "PRASA"
click at [294, 355] on div "[PERSON_NAME]" at bounding box center [291, 358] width 88 height 16
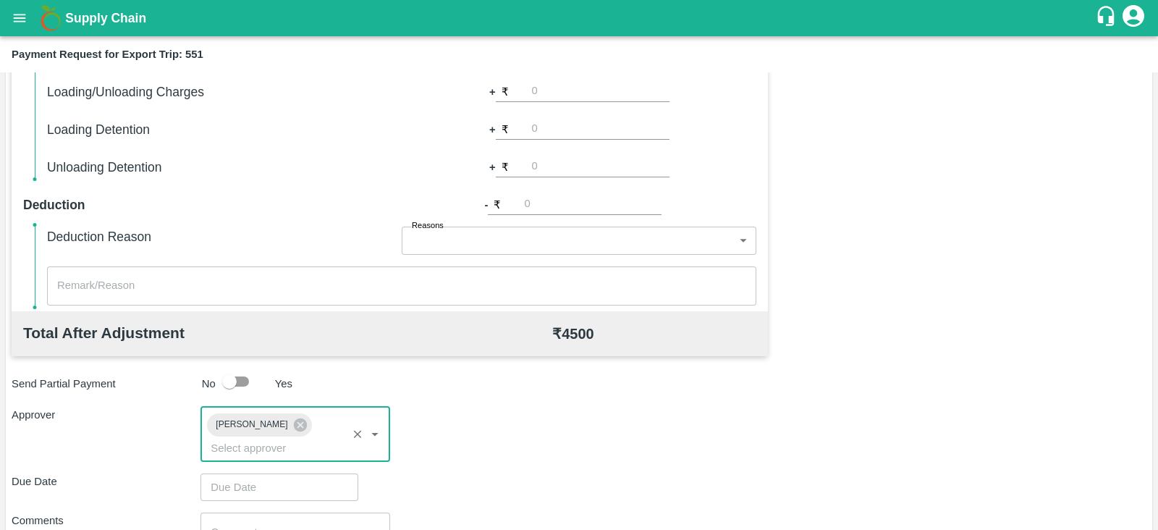
scroll to position [472, 0]
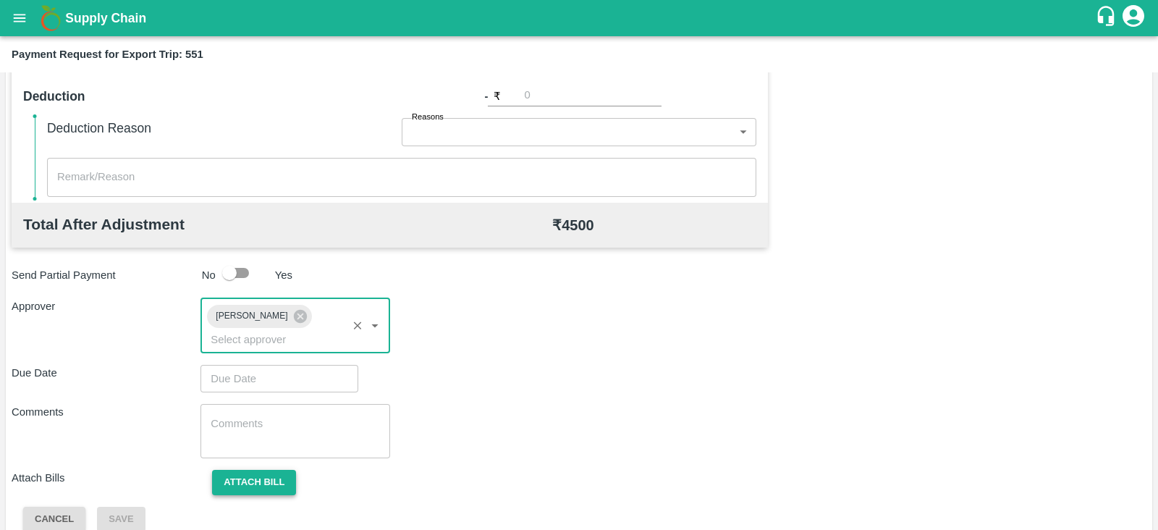
click at [279, 470] on button "Attach bill" at bounding box center [254, 482] width 84 height 25
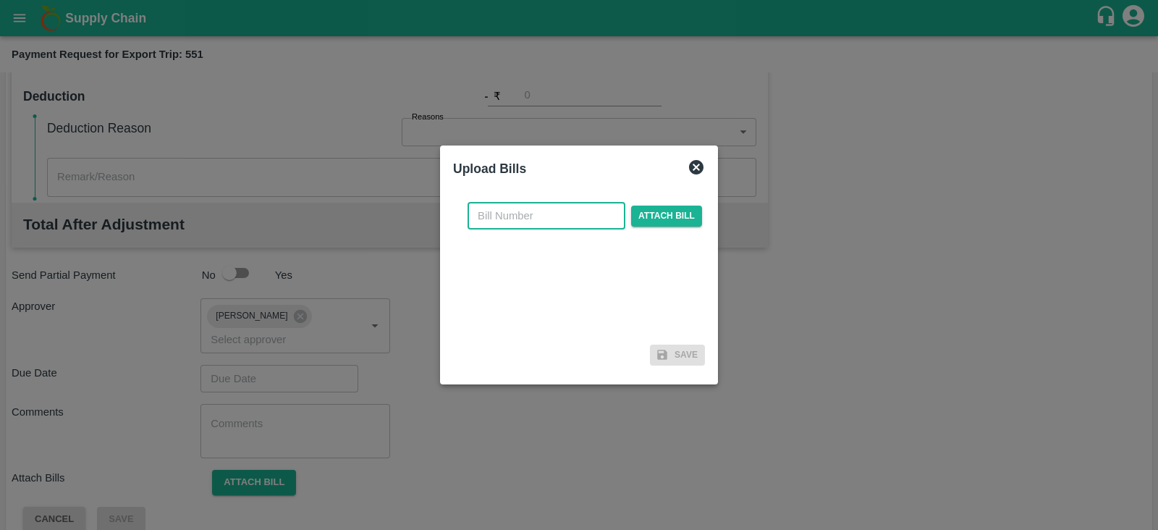
click at [533, 208] on input "text" at bounding box center [547, 216] width 158 height 28
paste input "A2-110/2025-26"
type input "A2-110/2025-26"
click at [662, 218] on span "Attach bill" at bounding box center [666, 216] width 71 height 21
click at [0, 0] on input "Attach bill" at bounding box center [0, 0] width 0 height 0
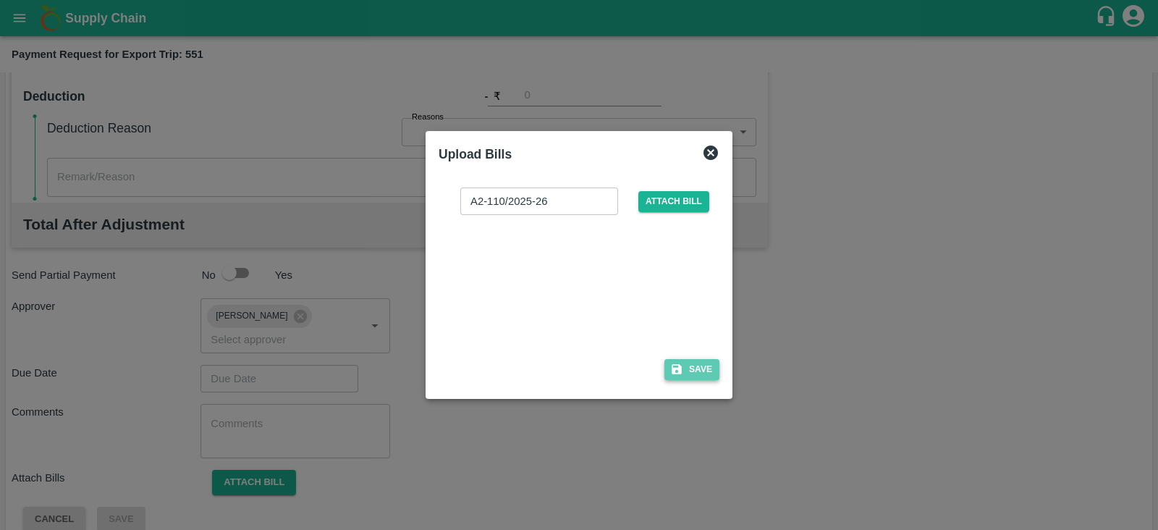
click at [680, 367] on icon "button" at bounding box center [677, 370] width 10 height 10
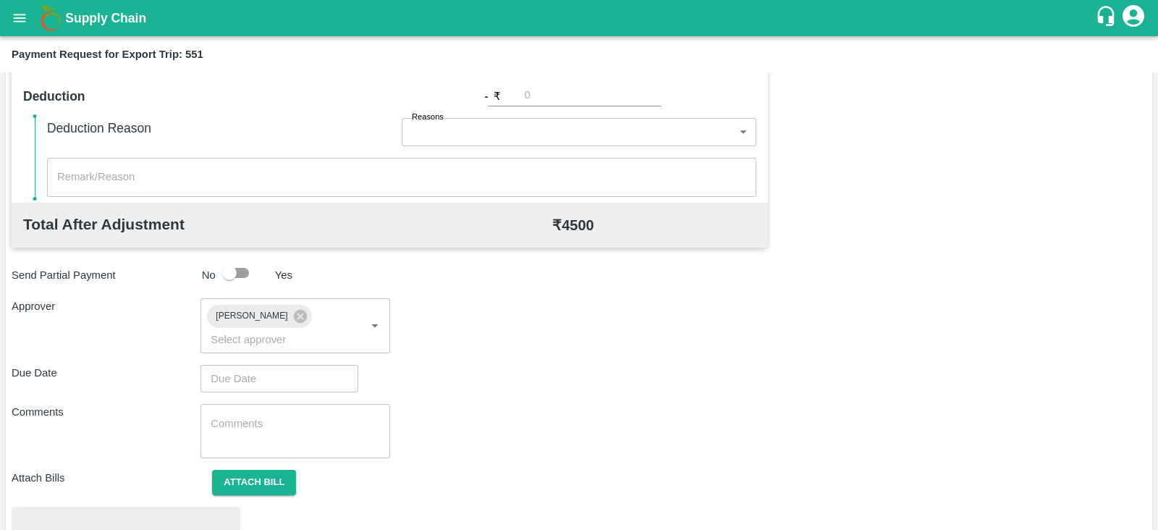
scroll to position [549, 0]
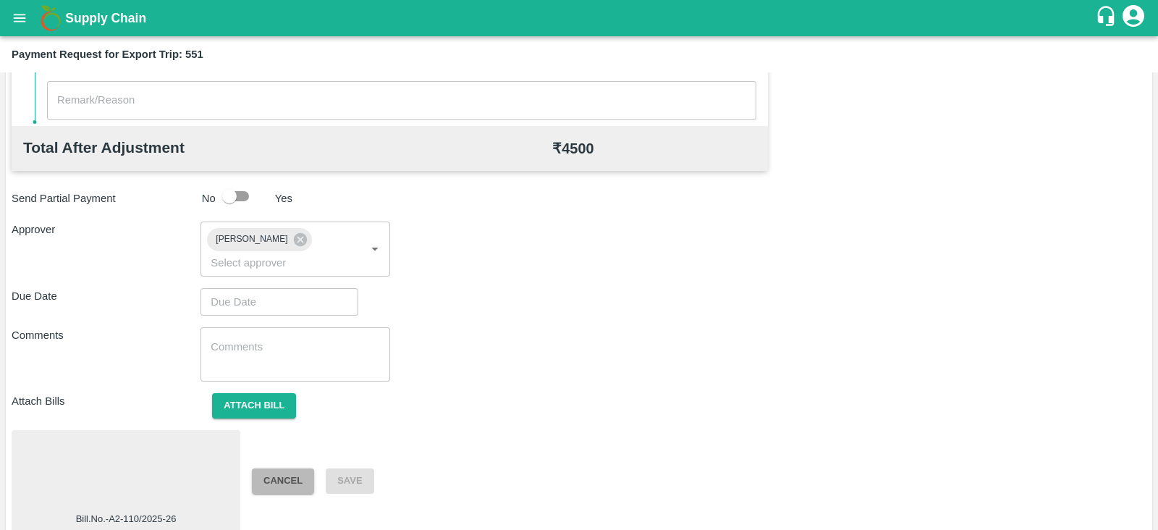
click at [284, 470] on button "Cancel" at bounding box center [283, 480] width 62 height 25
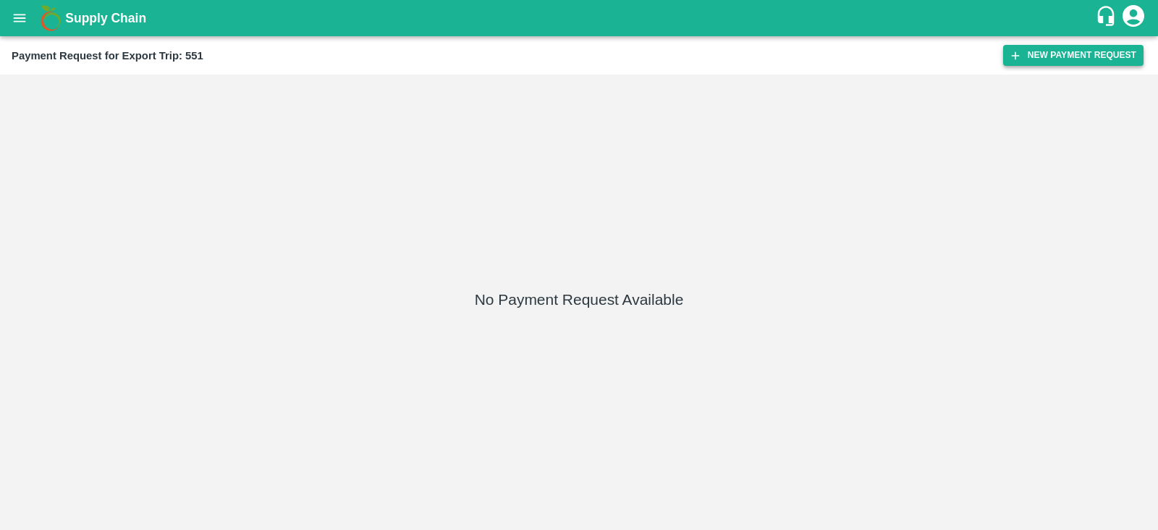
click at [1057, 55] on button "New Payment Request" at bounding box center [1073, 55] width 140 height 21
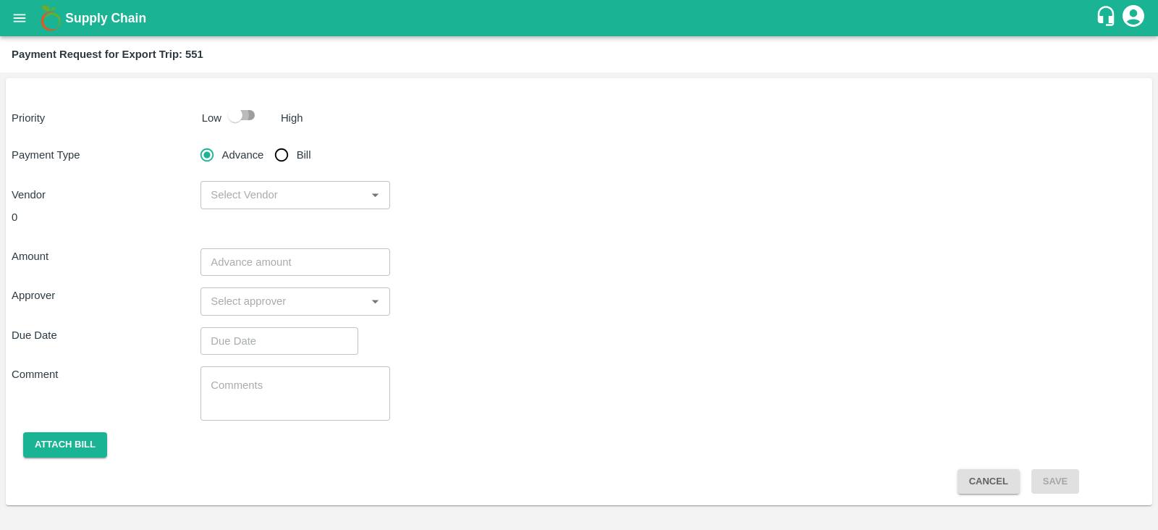
click at [240, 122] on input "checkbox" at bounding box center [235, 115] width 83 height 28
checkbox input "true"
click at [287, 153] on input "Bill" at bounding box center [281, 154] width 29 height 29
radio input "true"
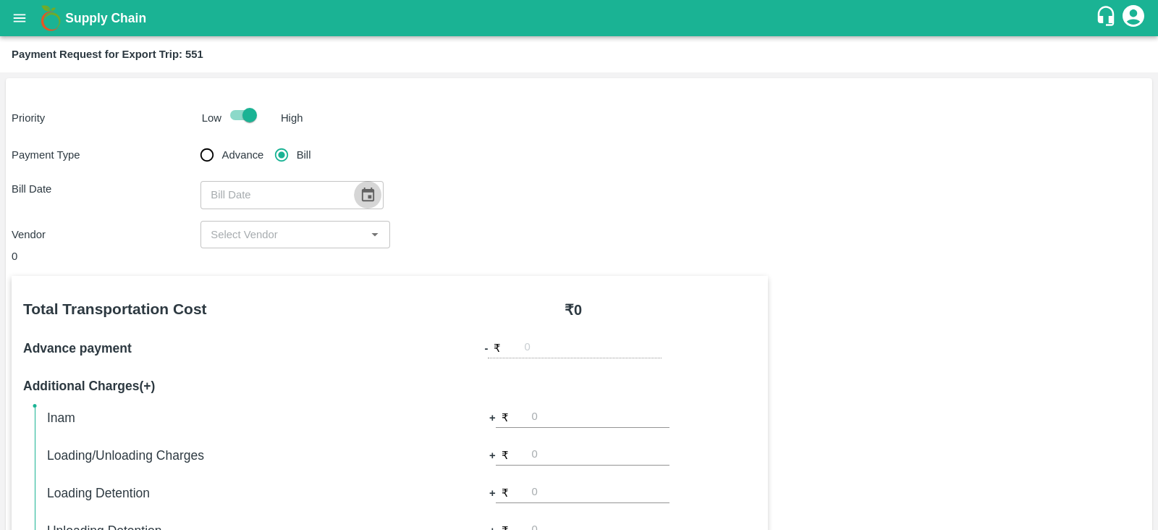
click at [362, 192] on icon "Choose date" at bounding box center [368, 194] width 12 height 14
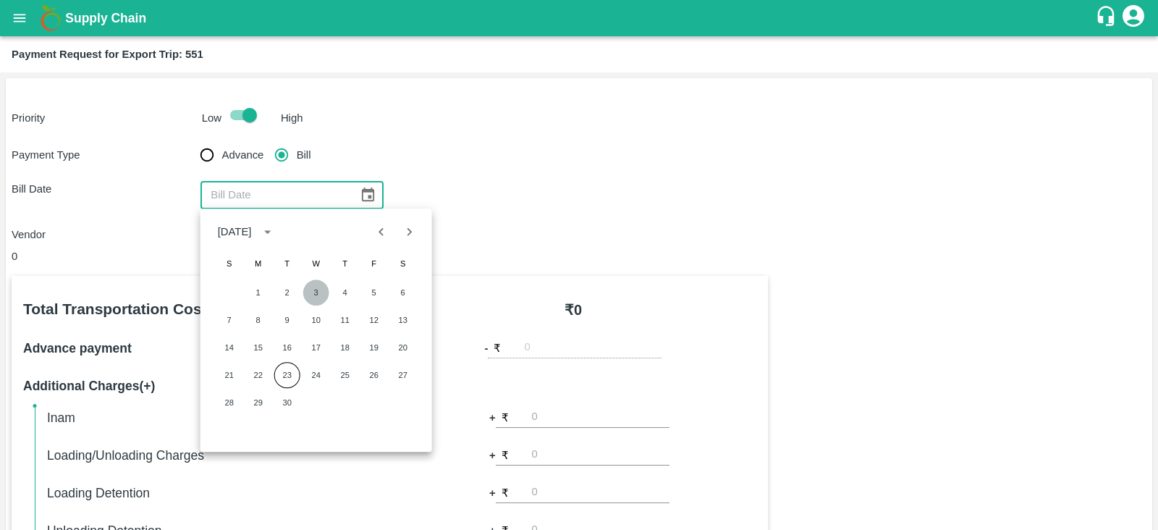
click at [315, 289] on button "3" at bounding box center [316, 292] width 26 height 26
type input "[DATE]"
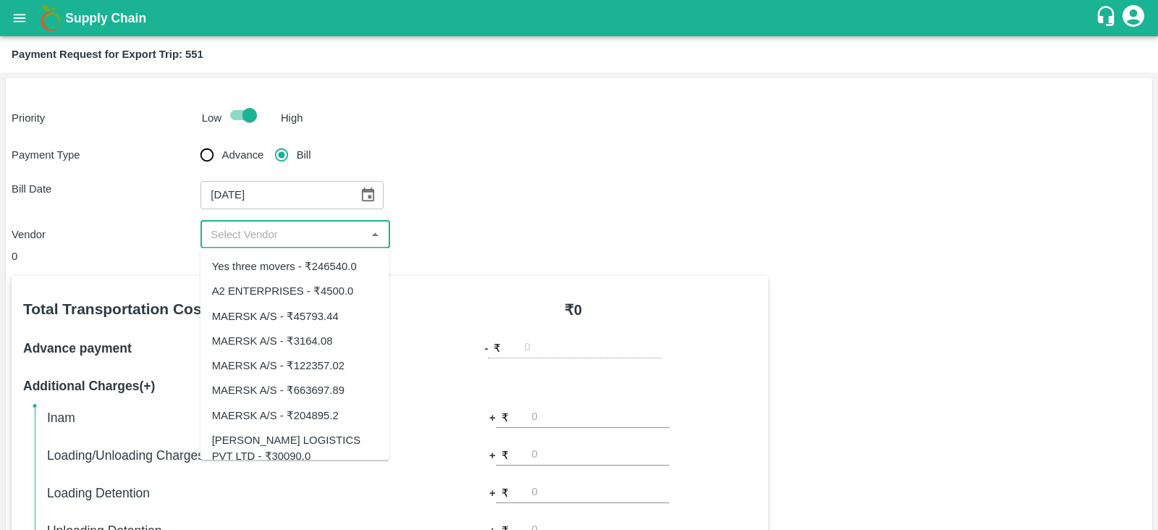
click at [307, 241] on input "input" at bounding box center [283, 234] width 156 height 19
click at [304, 290] on div "A2 ENTERPRISES - ₹4500.0" at bounding box center [283, 291] width 142 height 16
type input "A2 ENTERPRISES - ₹4500.0"
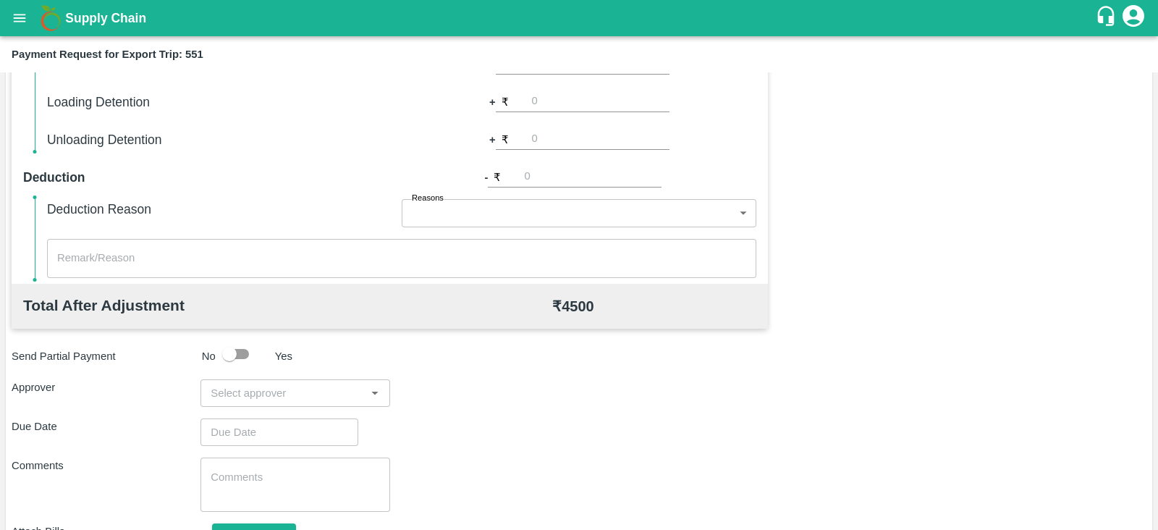
scroll to position [463, 0]
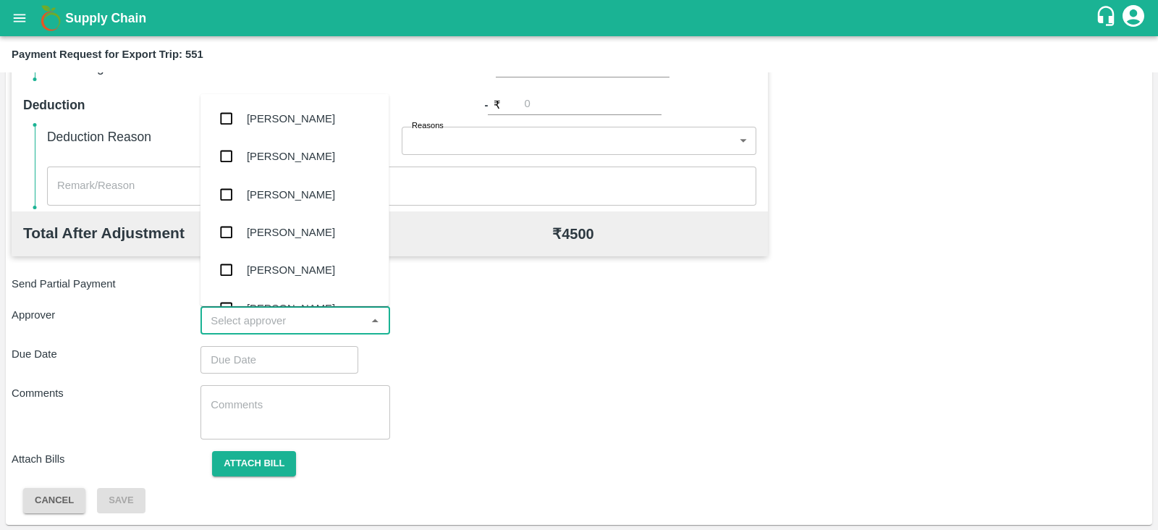
click at [277, 327] on input "input" at bounding box center [283, 320] width 156 height 19
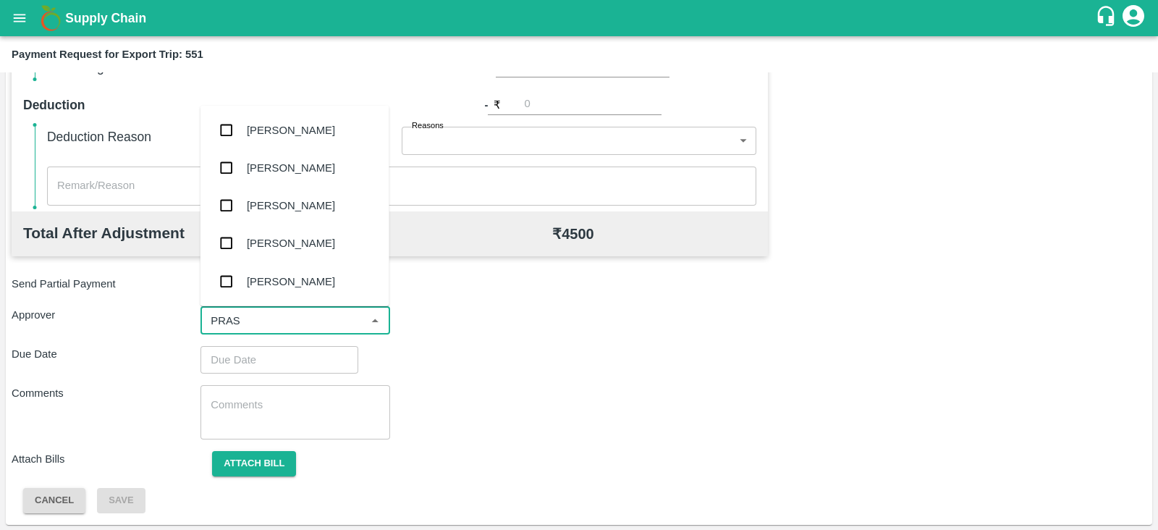
type input "PRASA"
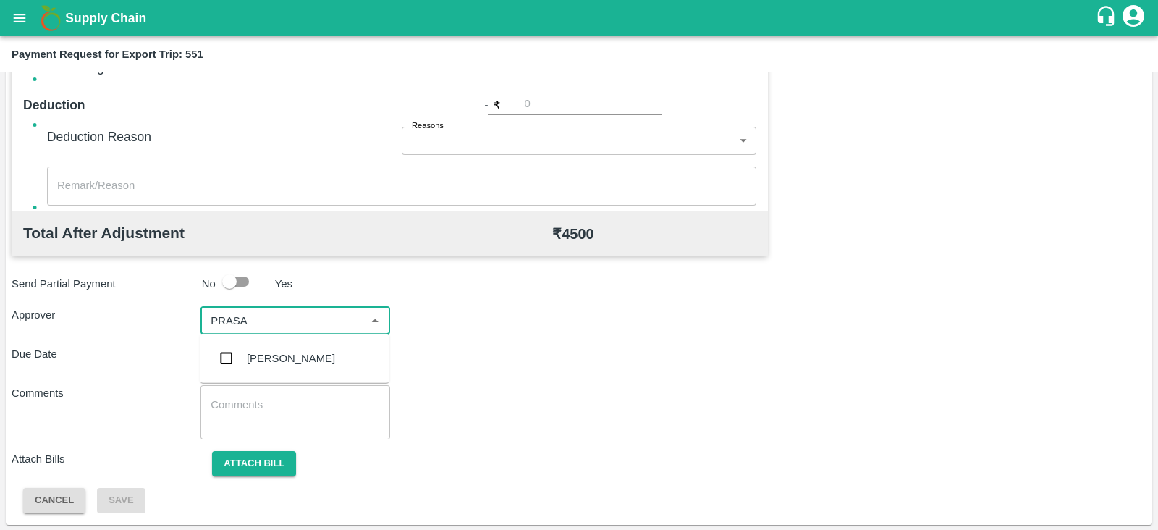
click at [267, 355] on div "[PERSON_NAME]" at bounding box center [291, 358] width 88 height 16
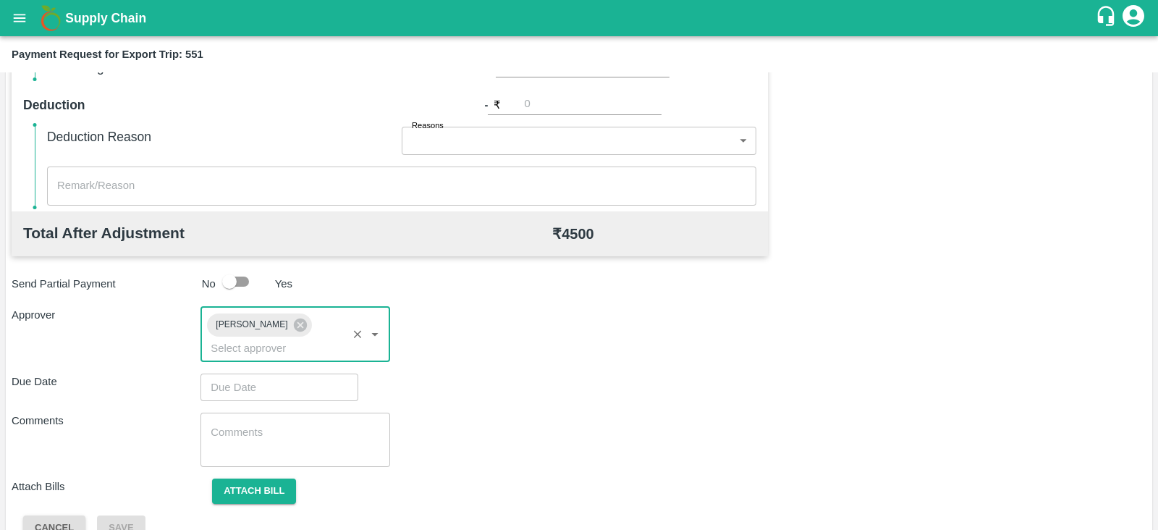
type input "DD/MM/YYYY hh:mm aa"
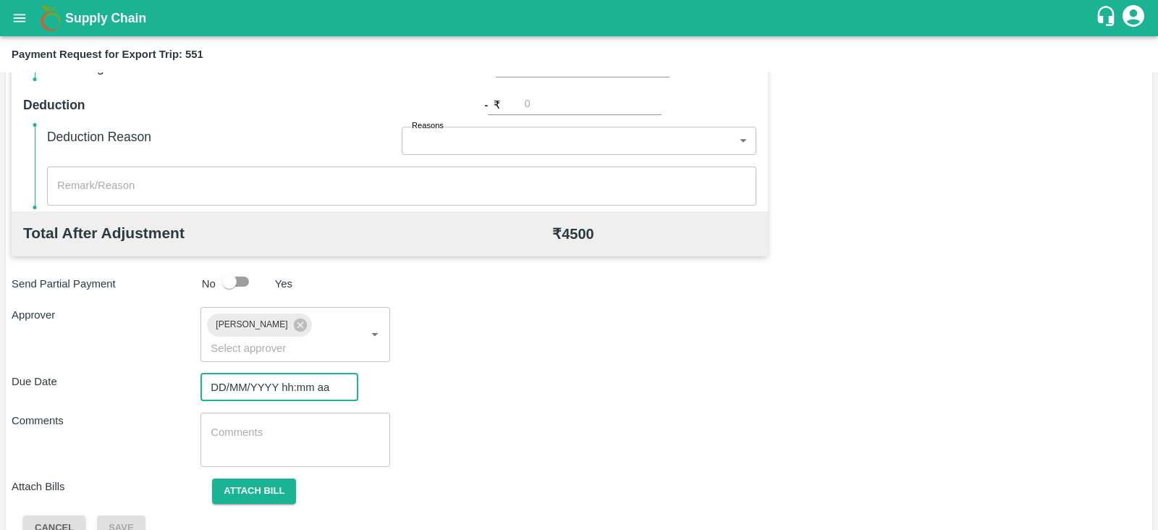
click at [249, 373] on input "DD/MM/YYYY hh:mm aa" at bounding box center [274, 387] width 148 height 28
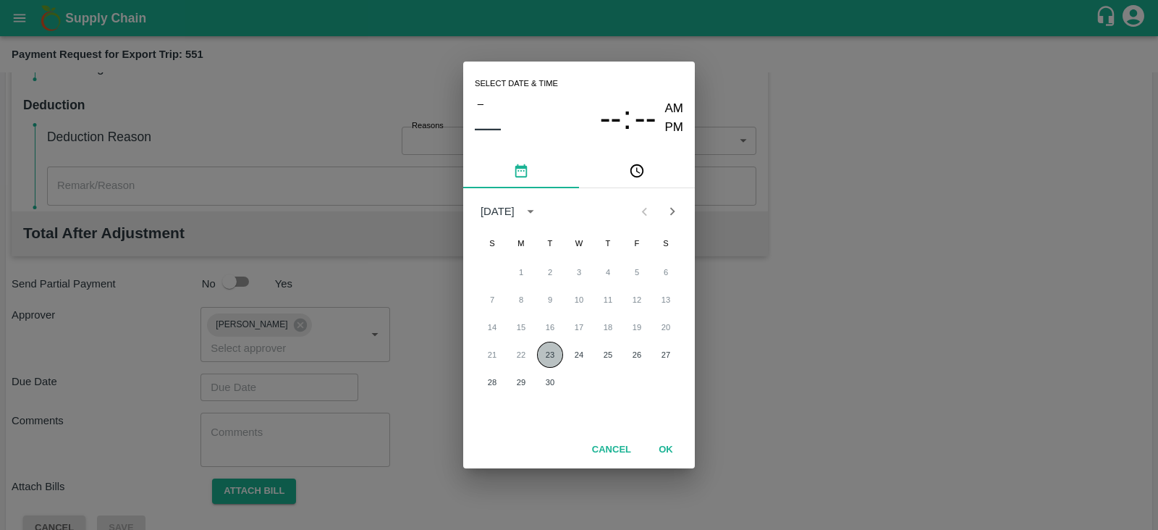
click at [546, 351] on button "23" at bounding box center [550, 355] width 26 height 26
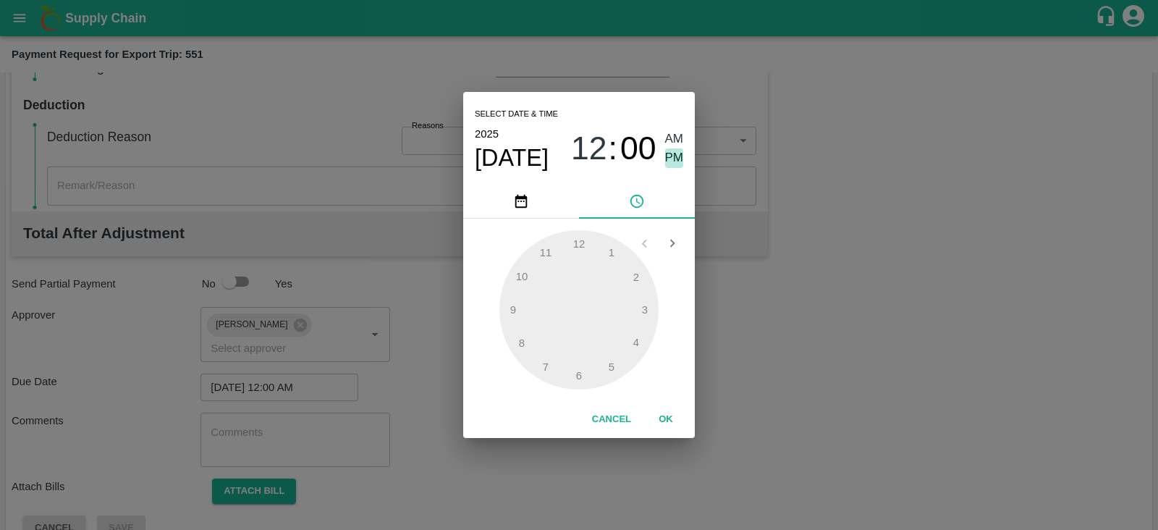
click at [675, 159] on span "PM" at bounding box center [674, 158] width 19 height 20
click at [582, 368] on div at bounding box center [578, 309] width 159 height 159
type input "[DATE] 06:00 PM"
click at [673, 425] on button "OK" at bounding box center [666, 419] width 46 height 25
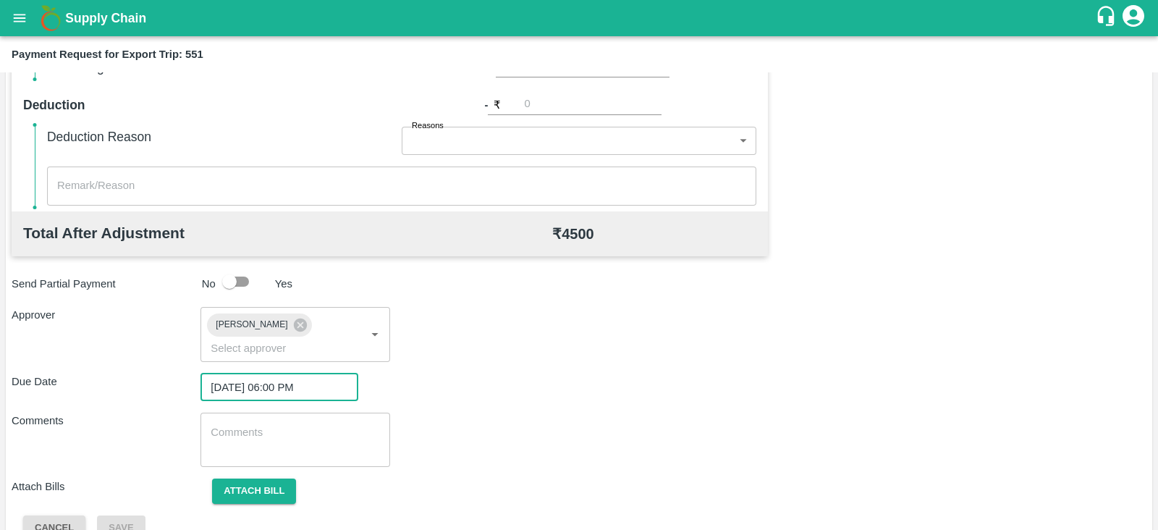
scroll to position [472, 0]
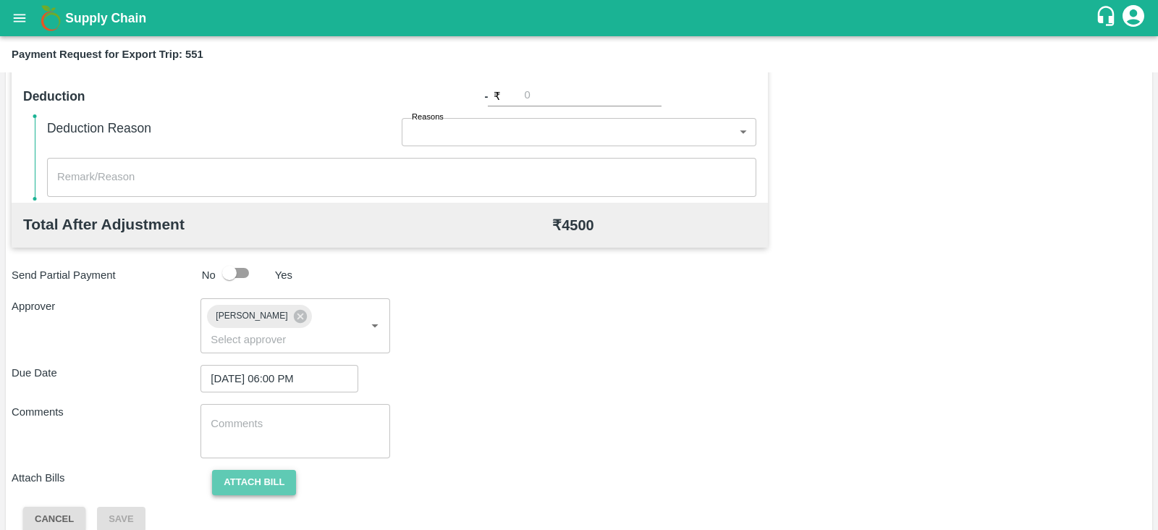
click at [271, 470] on button "Attach bill" at bounding box center [254, 482] width 84 height 25
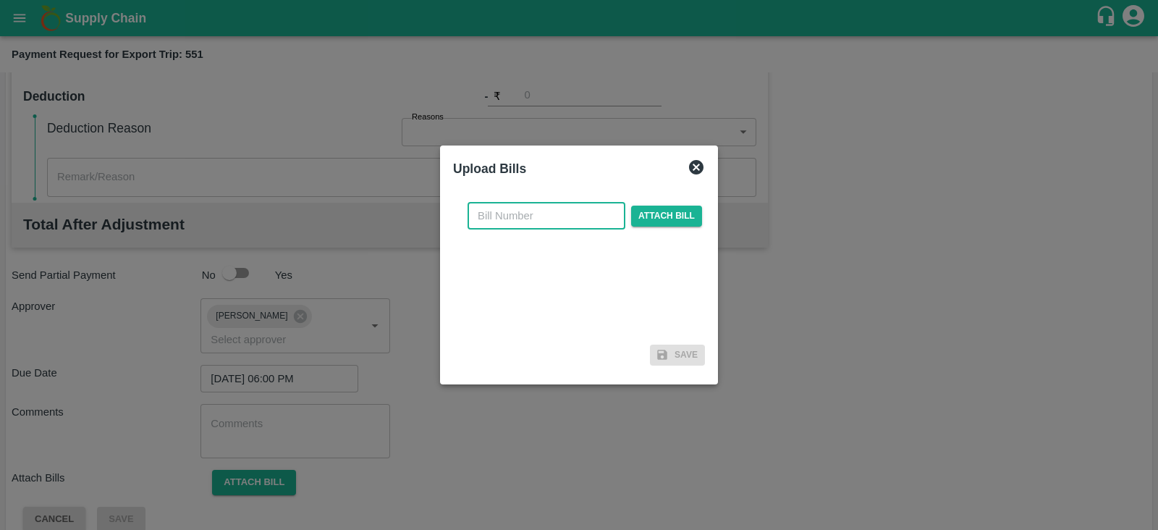
click at [589, 222] on input "text" at bounding box center [547, 216] width 158 height 28
paste input "A2-110/2025-26"
type input "A2-110/2025-26"
click at [644, 216] on span "Attach bill" at bounding box center [666, 216] width 71 height 21
click at [0, 0] on input "Attach bill" at bounding box center [0, 0] width 0 height 0
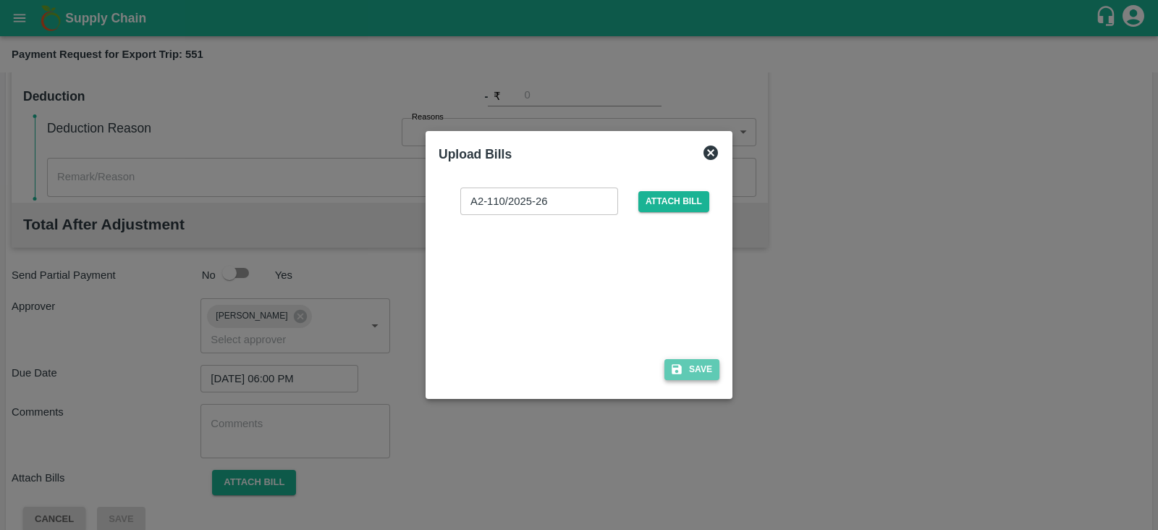
click at [706, 364] on button "Save" at bounding box center [691, 369] width 55 height 21
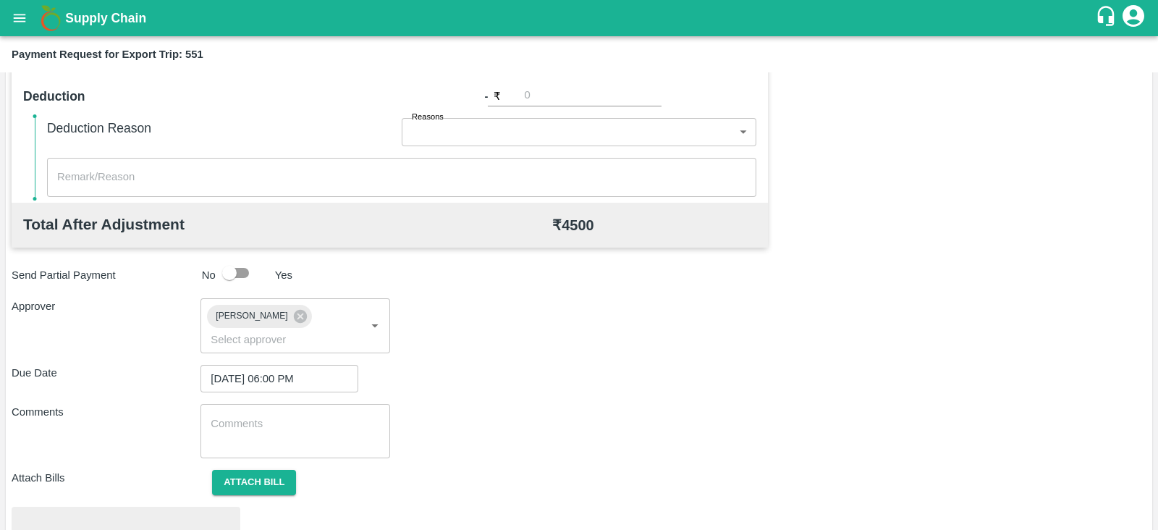
scroll to position [549, 0]
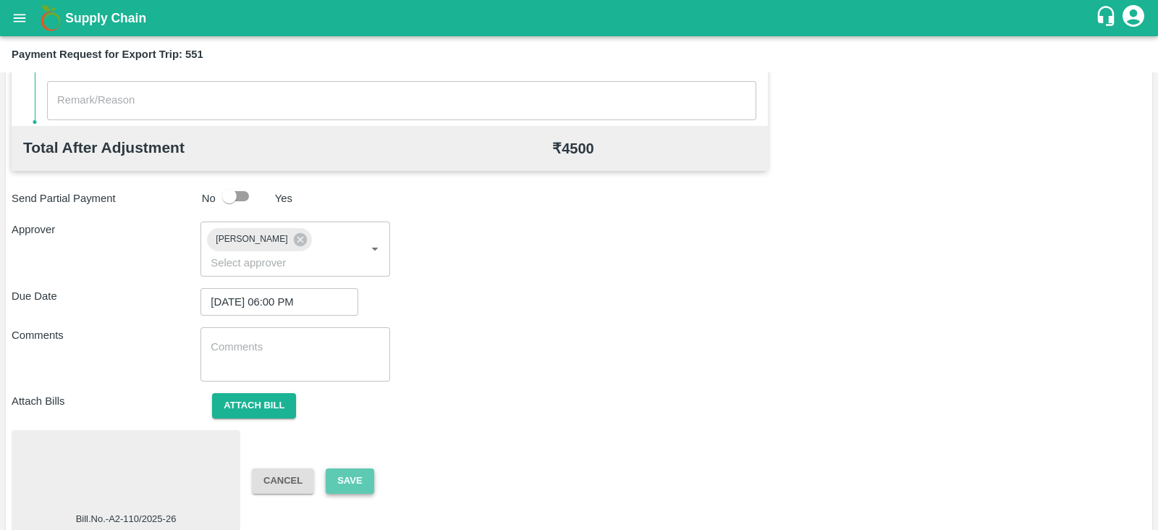
click at [353, 468] on button "Save" at bounding box center [350, 480] width 48 height 25
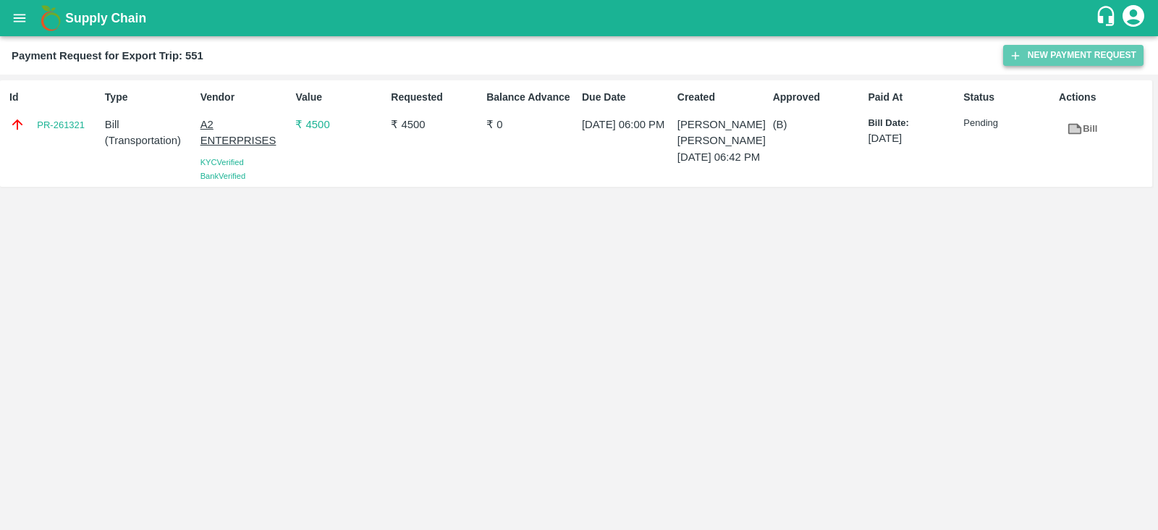
click at [1068, 50] on button "New Payment Request" at bounding box center [1073, 55] width 140 height 21
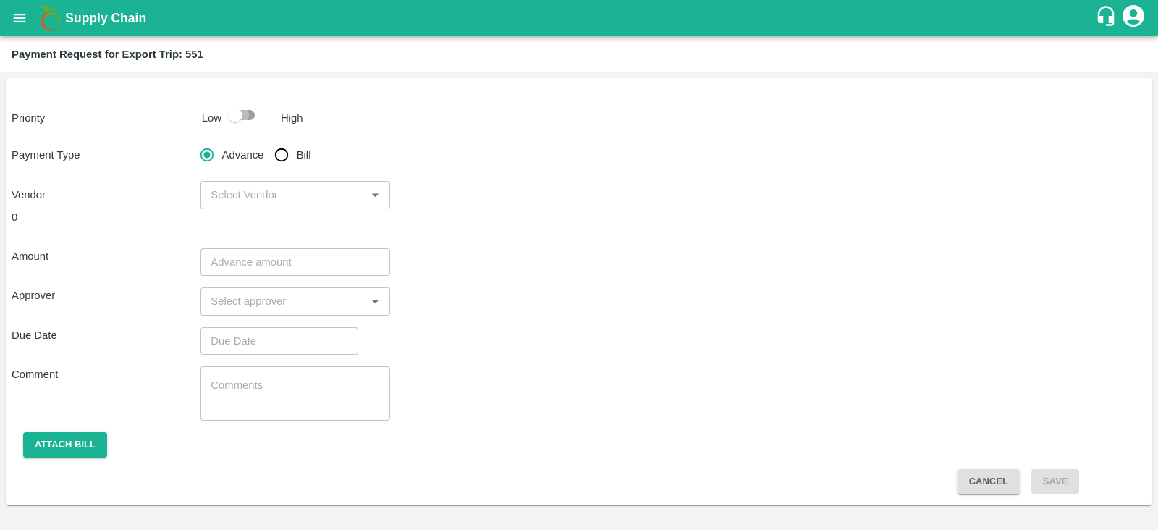
click at [239, 119] on input "checkbox" at bounding box center [235, 115] width 83 height 28
checkbox input "true"
click at [279, 152] on input "Bill" at bounding box center [281, 154] width 29 height 29
radio input "true"
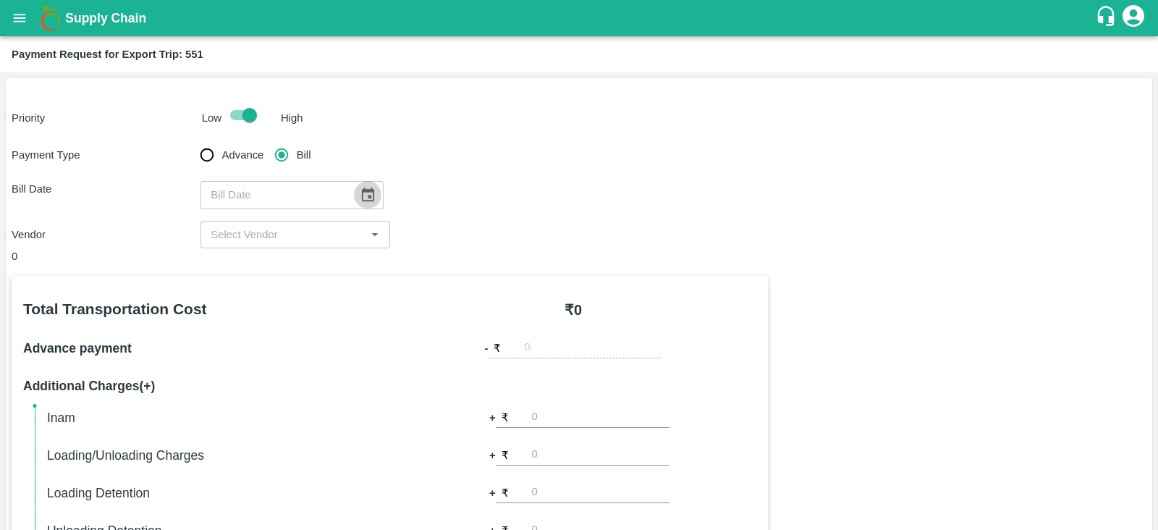
click at [360, 193] on icon "Choose date" at bounding box center [368, 195] width 16 height 16
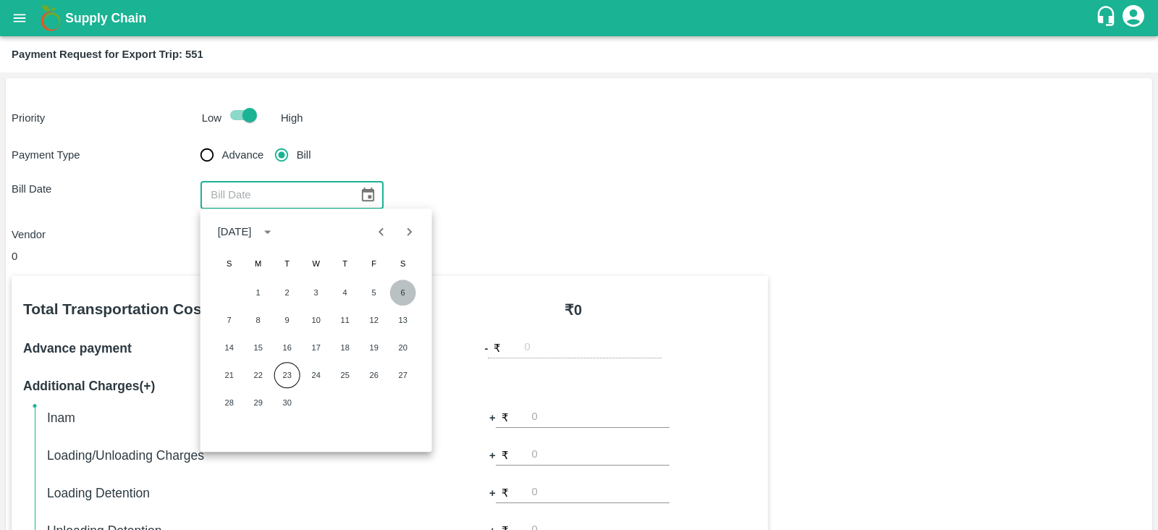
click at [407, 292] on button "6" at bounding box center [403, 292] width 26 height 26
type input "[DATE]"
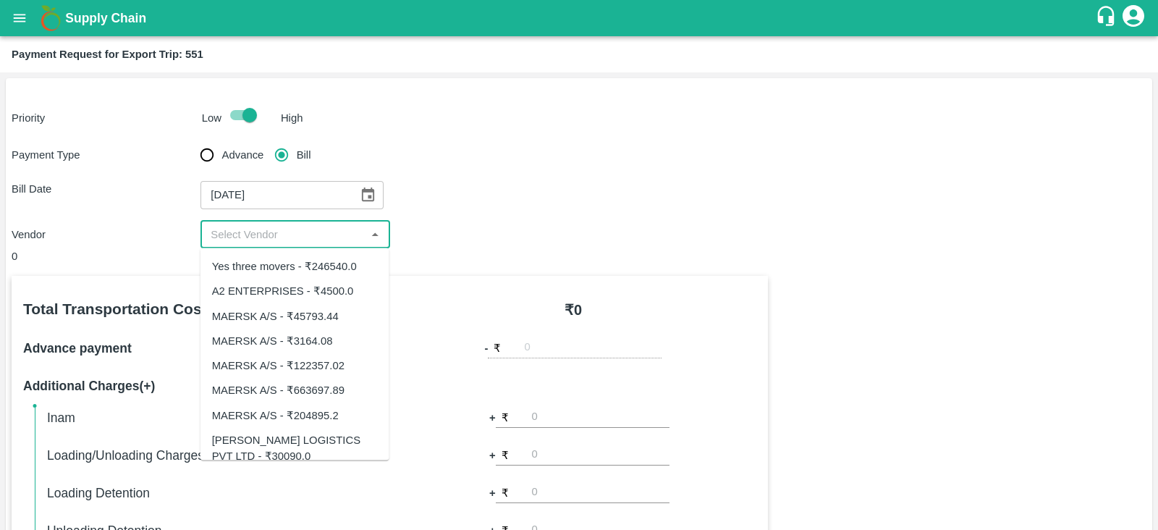
click at [318, 234] on input "input" at bounding box center [283, 234] width 156 height 19
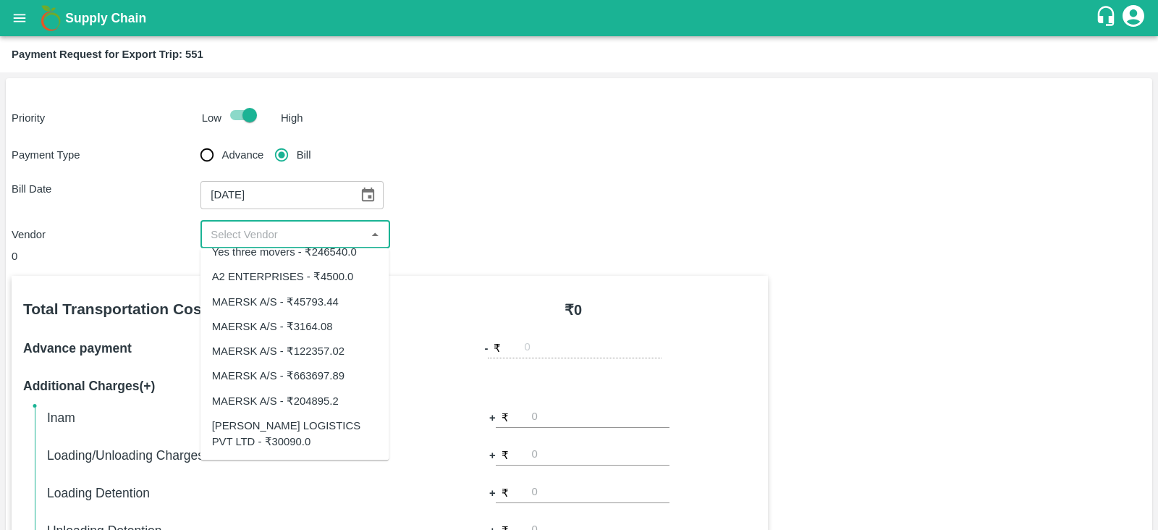
click at [308, 423] on div "SAIRAJ LOGISTICS PVT LTD - ₹30090.0" at bounding box center [295, 433] width 166 height 33
type input "SAIRAJ LOGISTICS PVT LTD - ₹30090.0"
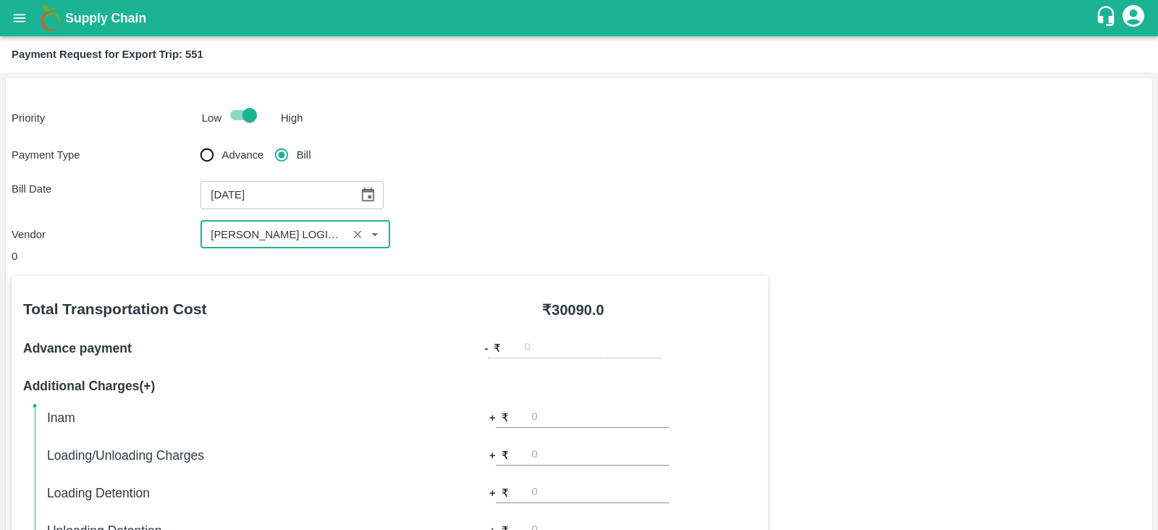
scroll to position [463, 0]
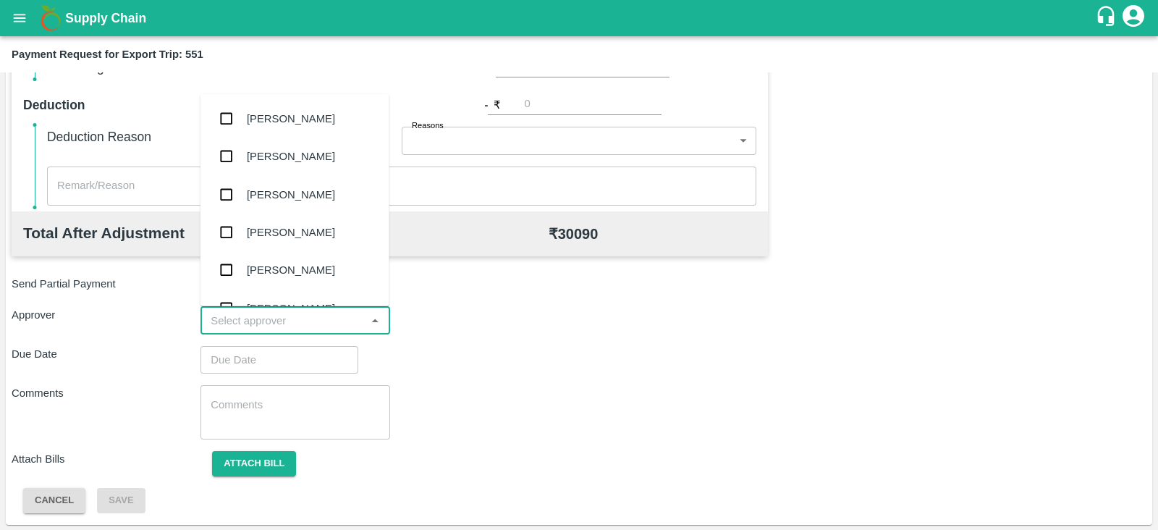
click at [330, 327] on input "input" at bounding box center [283, 320] width 156 height 19
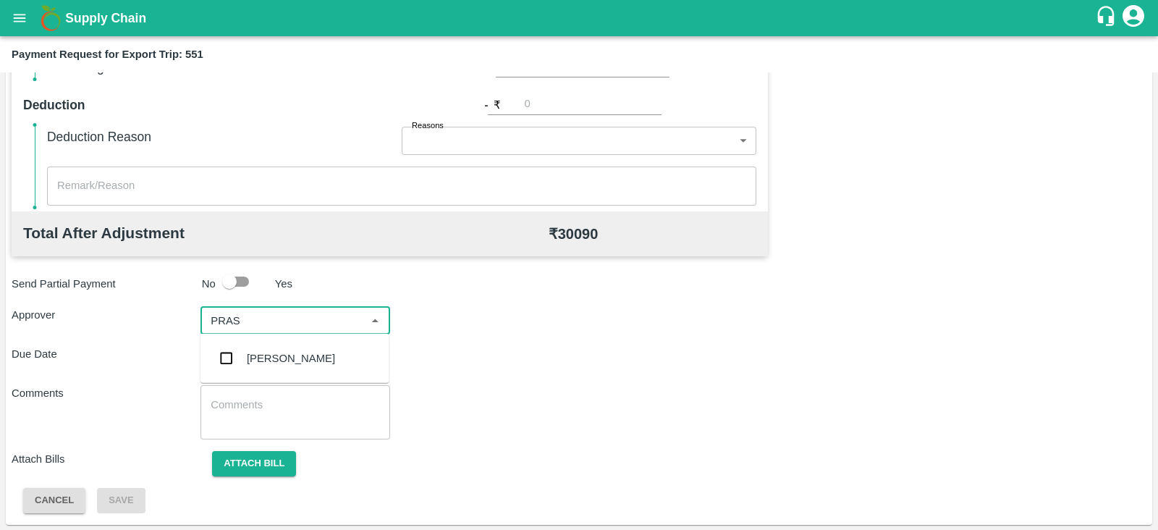
type input "PRASA"
click at [296, 355] on div "[PERSON_NAME]" at bounding box center [291, 358] width 88 height 16
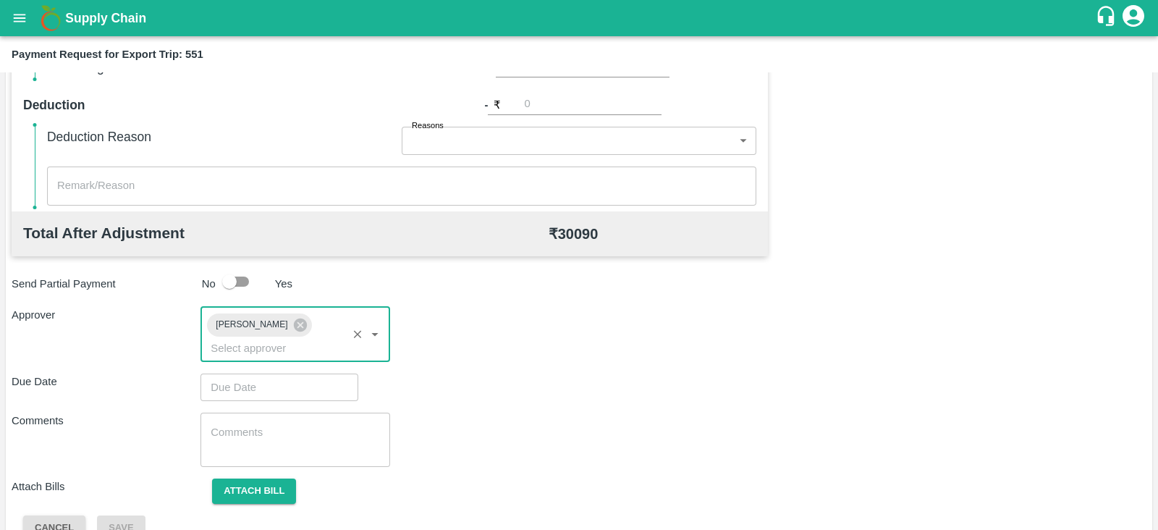
type input "DD/MM/YYYY hh:mm aa"
click at [259, 373] on input "DD/MM/YYYY hh:mm aa" at bounding box center [274, 387] width 148 height 28
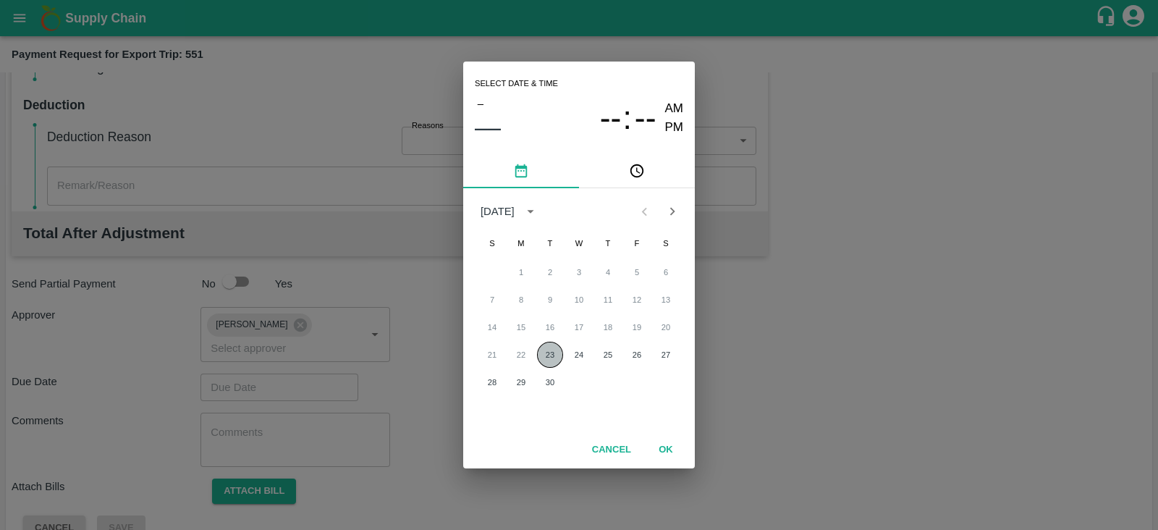
click at [557, 349] on button "23" at bounding box center [550, 355] width 26 height 26
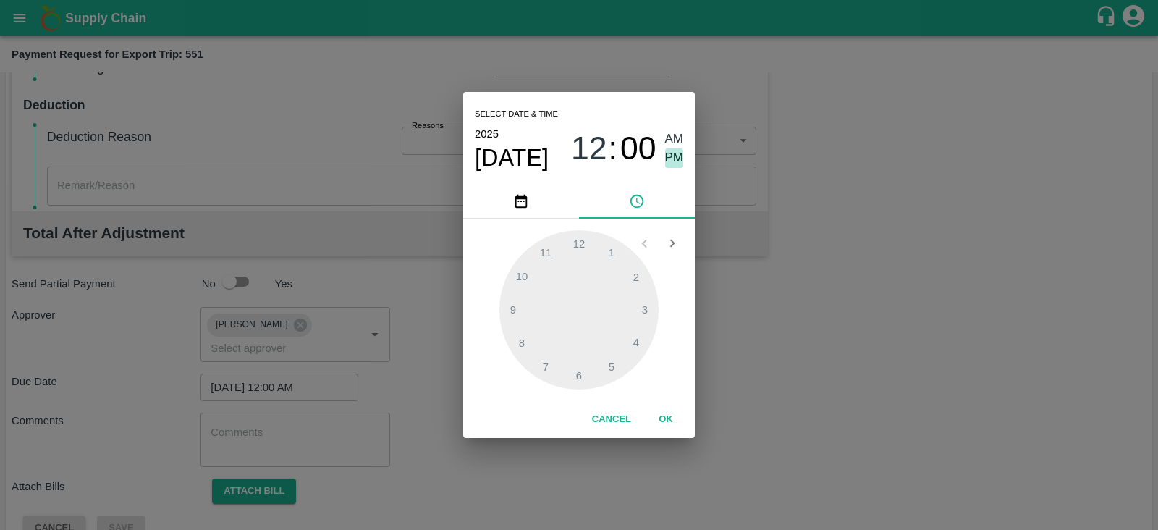
click at [679, 153] on span "PM" at bounding box center [674, 158] width 19 height 20
click at [580, 371] on div at bounding box center [578, 309] width 159 height 159
type input "[DATE] 06:00 PM"
click at [659, 414] on button "OK" at bounding box center [666, 419] width 46 height 25
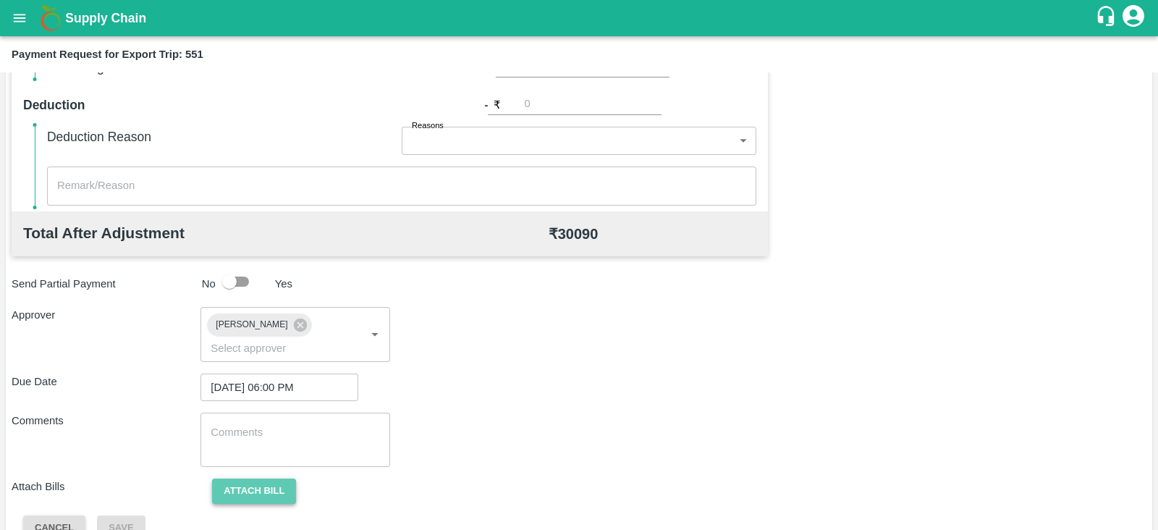
click at [276, 478] on button "Attach bill" at bounding box center [254, 490] width 84 height 25
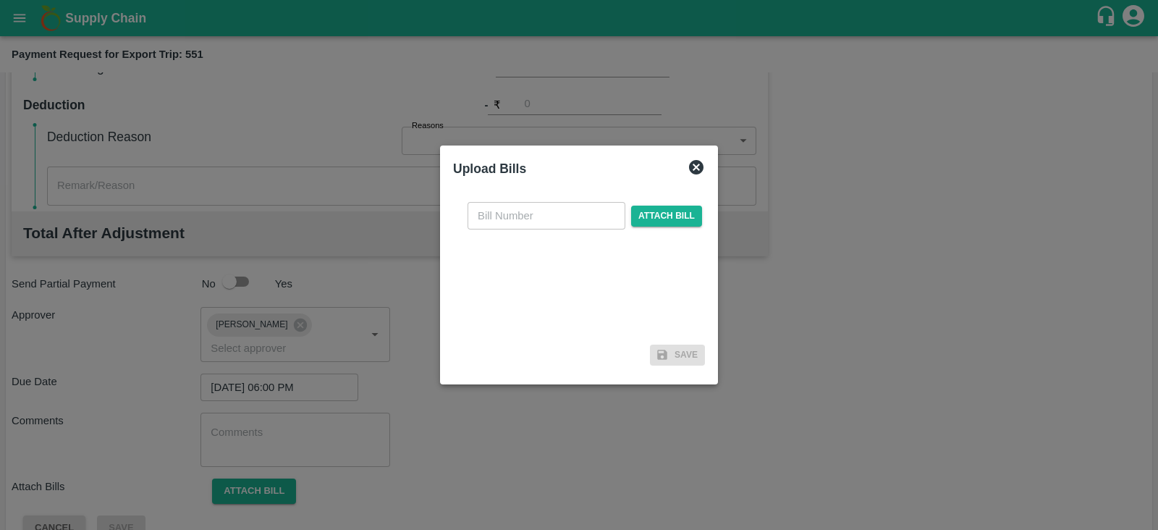
click at [541, 217] on input "text" at bounding box center [547, 216] width 158 height 28
paste input ": SLPL/0358/25-26"
type input ": SLPL/0358/25-26"
click at [678, 214] on span "Attach bill" at bounding box center [666, 216] width 71 height 21
click at [0, 0] on input "Attach bill" at bounding box center [0, 0] width 0 height 0
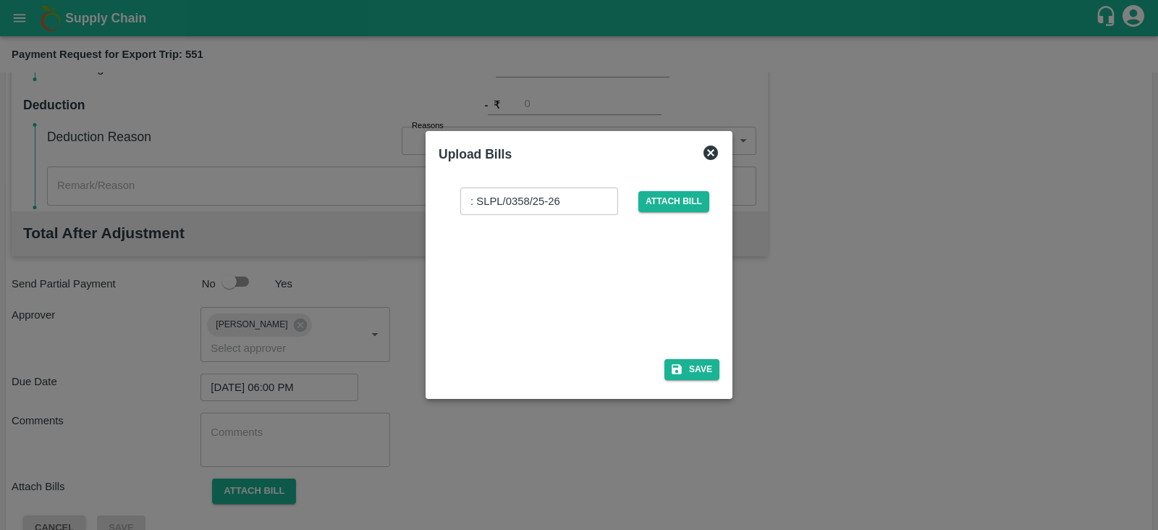
click at [630, 271] on div at bounding box center [576, 282] width 217 height 77
click at [682, 374] on icon "button" at bounding box center [676, 369] width 13 height 13
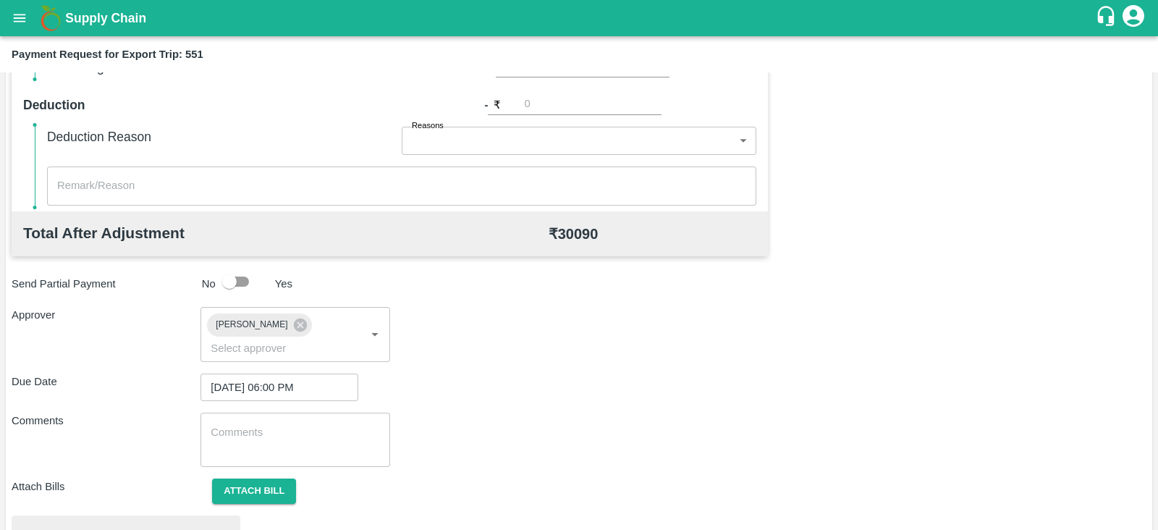
scroll to position [549, 0]
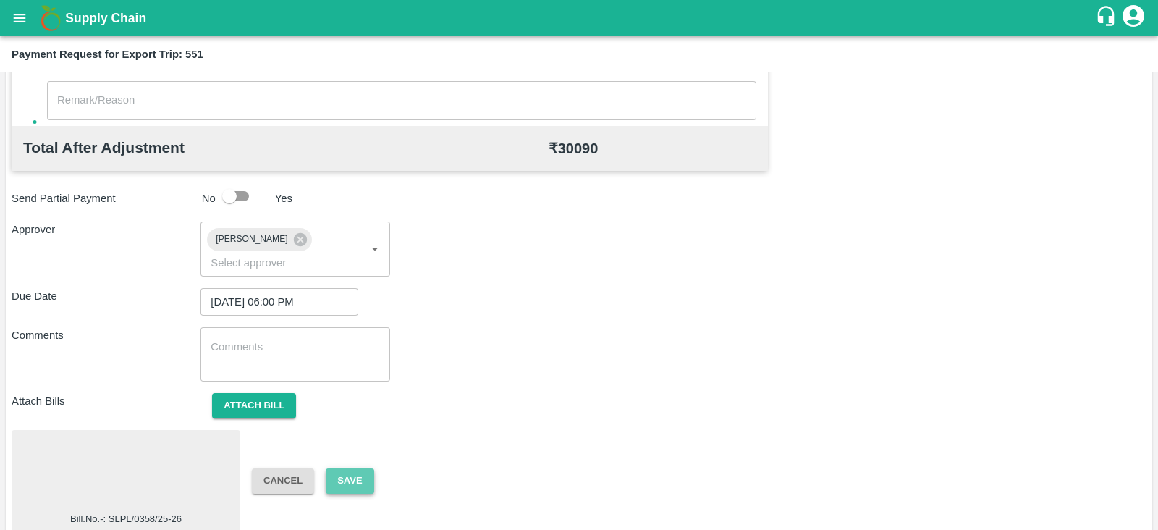
click at [366, 468] on button "Save" at bounding box center [350, 480] width 48 height 25
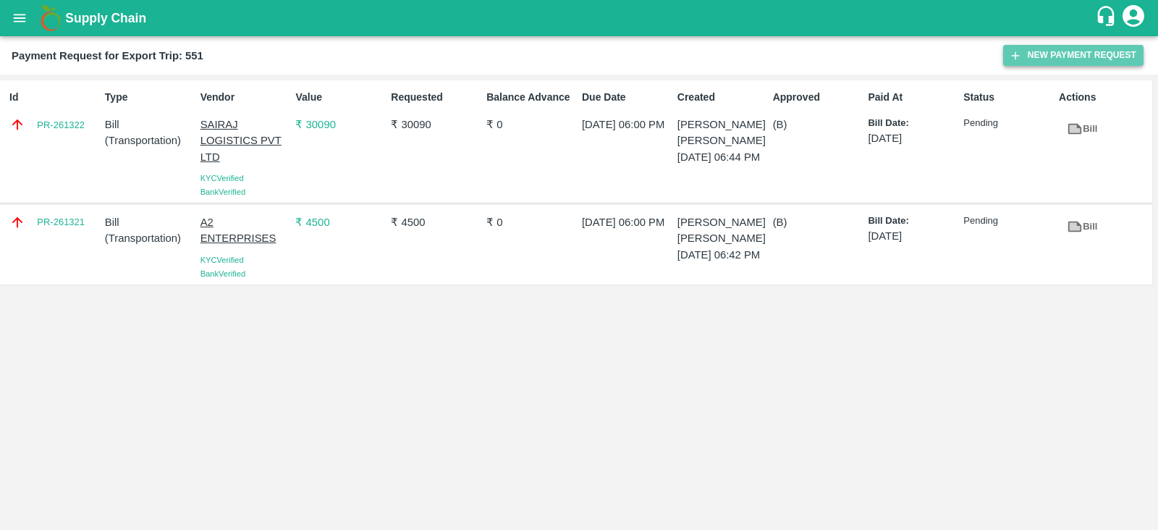
click at [1039, 59] on button "New Payment Request" at bounding box center [1073, 55] width 140 height 21
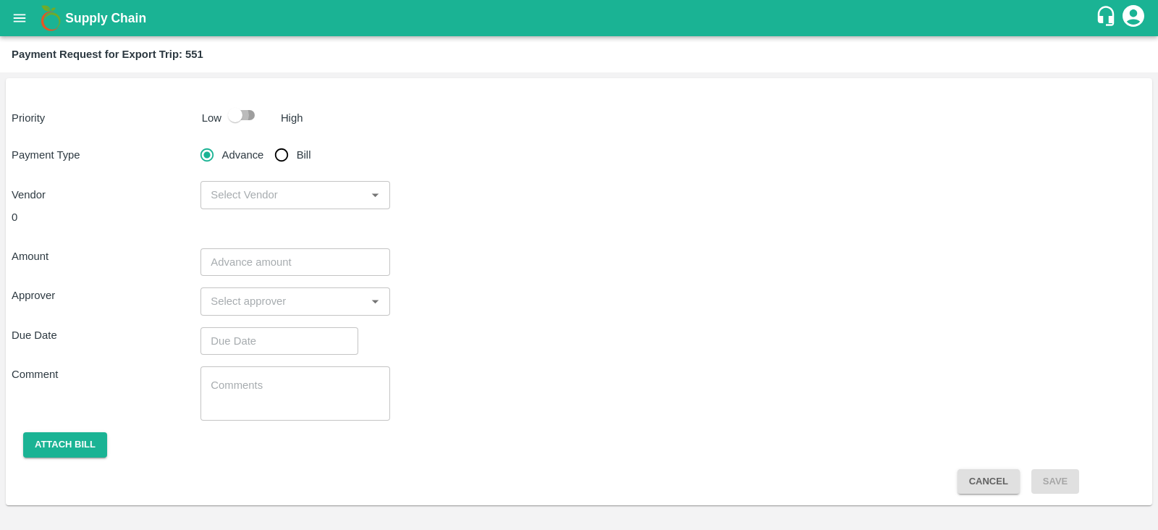
click at [248, 114] on input "checkbox" at bounding box center [235, 115] width 83 height 28
checkbox input "true"
click at [288, 153] on input "Bill" at bounding box center [281, 154] width 29 height 29
radio input "true"
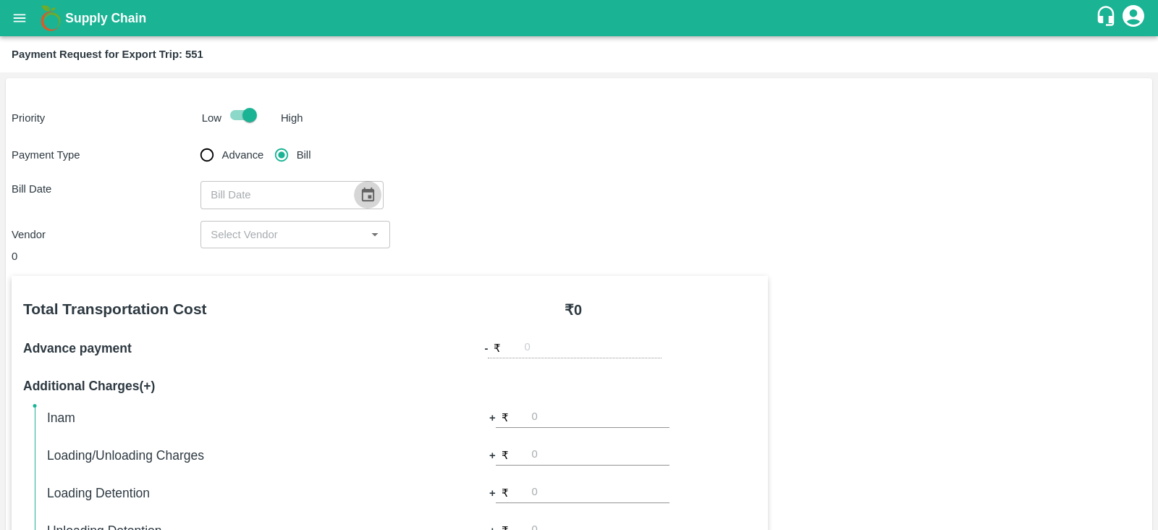
click at [360, 193] on icon "Choose date" at bounding box center [368, 195] width 16 height 16
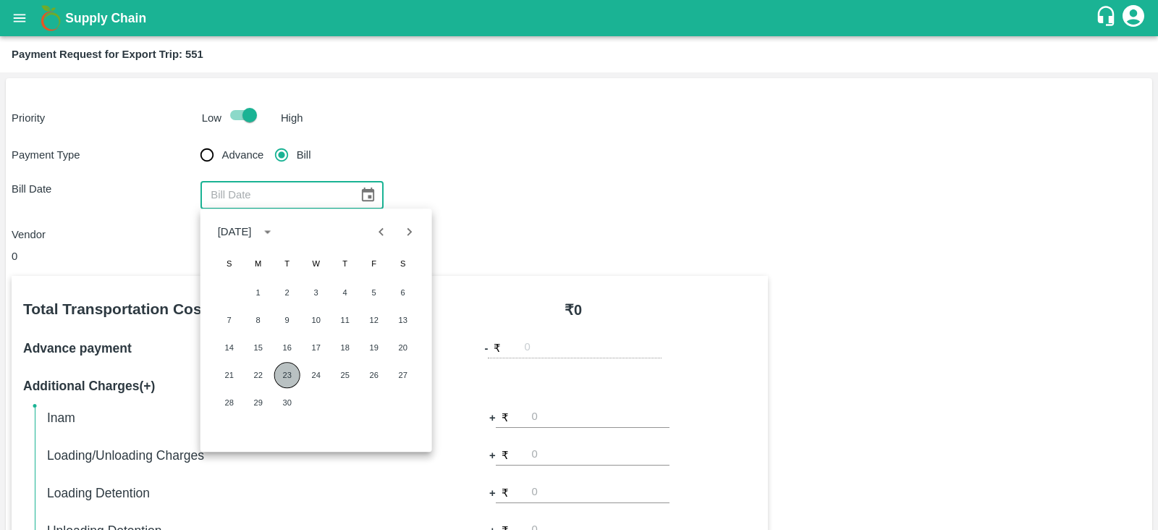
click at [287, 370] on button "23" at bounding box center [287, 375] width 26 height 26
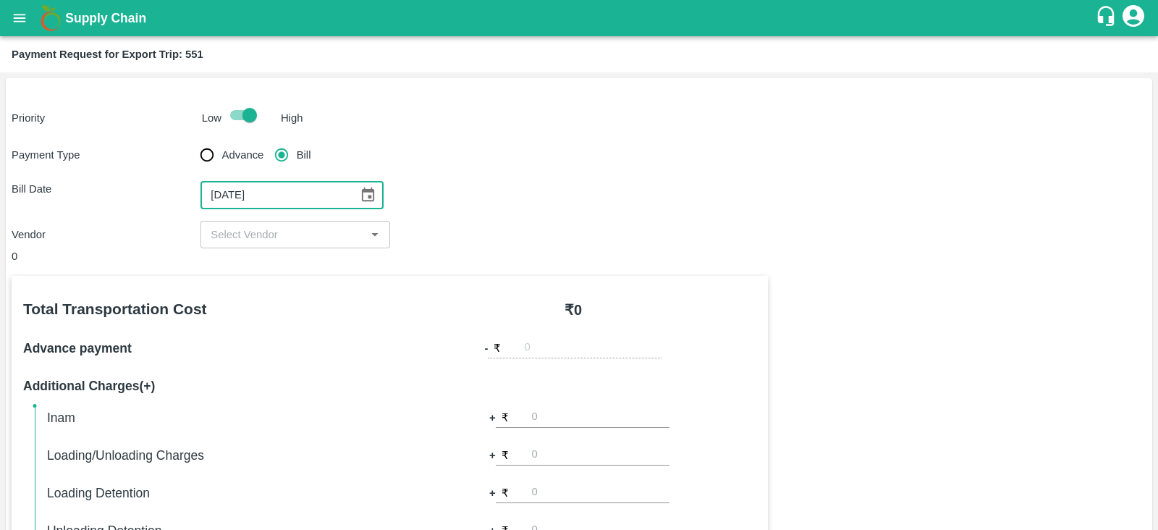
click at [308, 195] on input "23/09/2025" at bounding box center [274, 195] width 148 height 28
click at [366, 197] on icon "Choose date, selected date is Sep 23, 2025" at bounding box center [368, 195] width 16 height 16
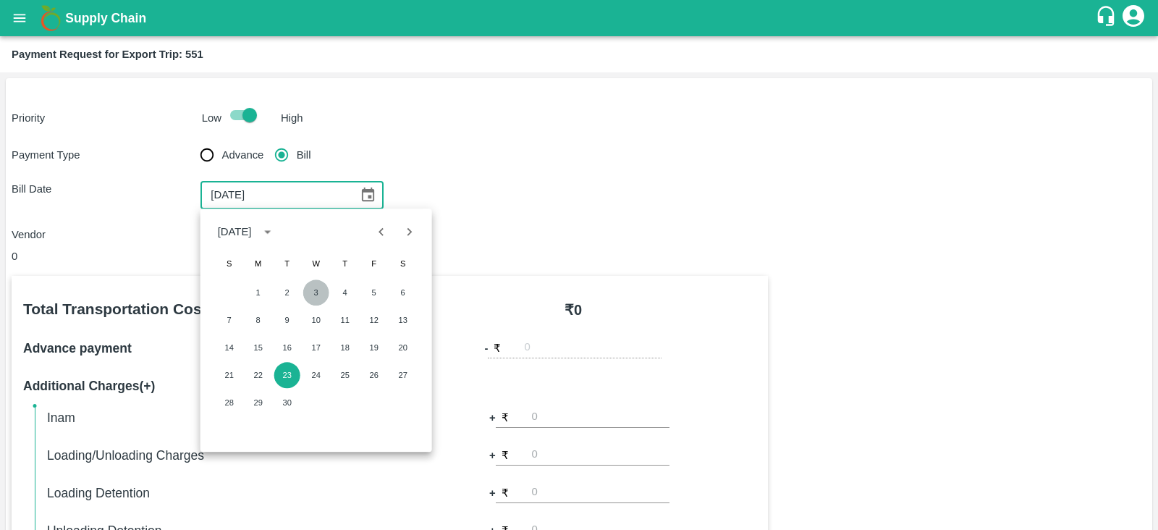
click at [316, 288] on button "3" at bounding box center [316, 292] width 26 height 26
type input "[DATE]"
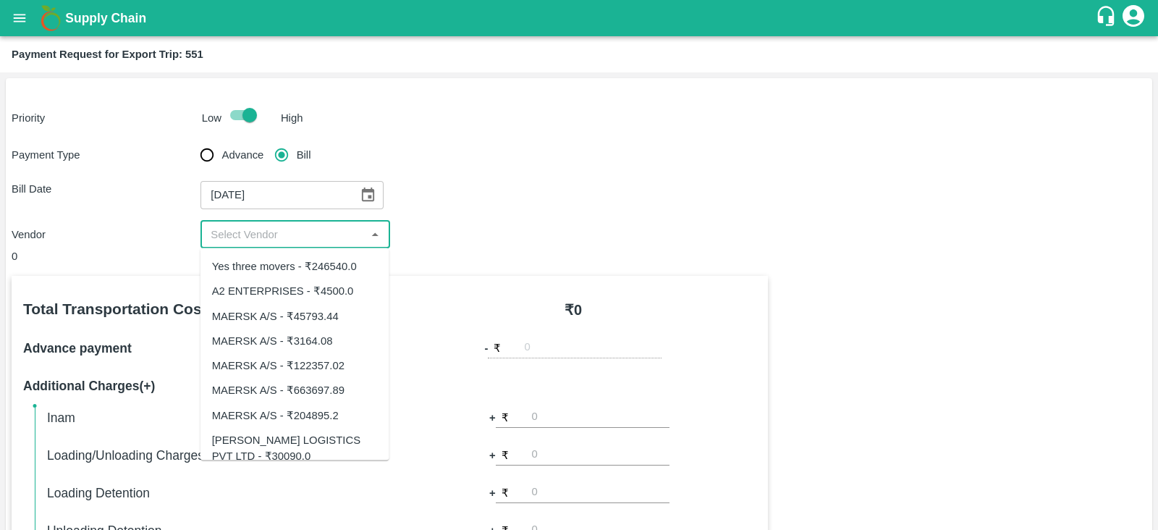
click at [312, 237] on input "input" at bounding box center [283, 234] width 156 height 19
click at [274, 262] on div "Yes three movers - ₹246540.0" at bounding box center [284, 266] width 145 height 16
type input "Yes three movers - ₹246540.0"
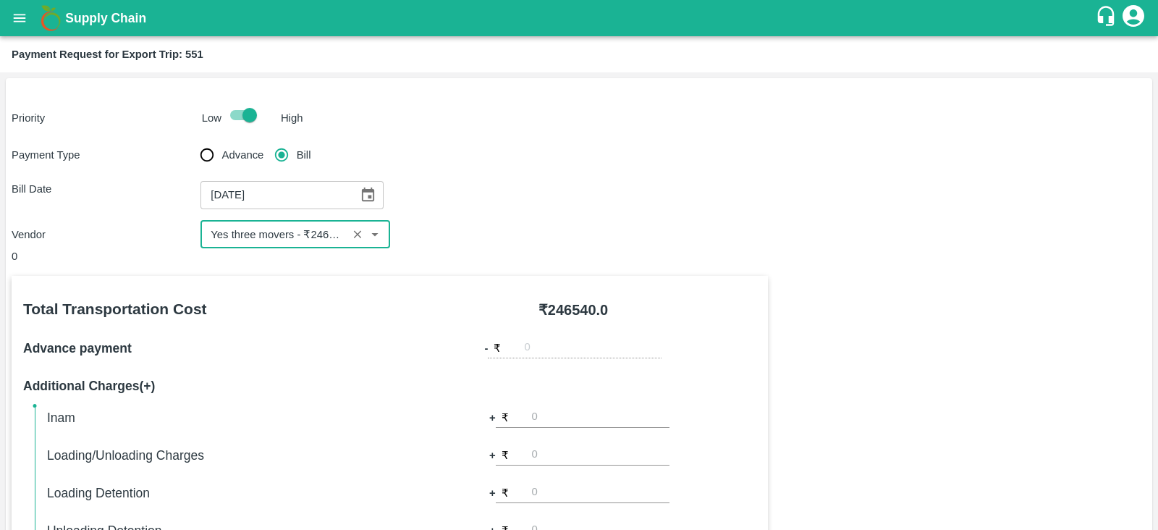
scroll to position [463, 0]
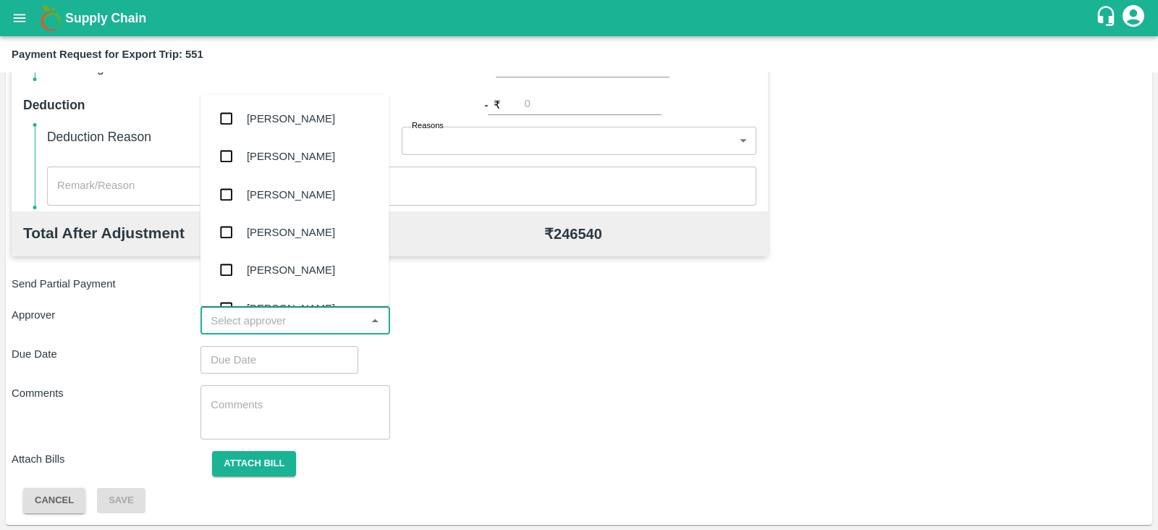
click at [307, 313] on input "input" at bounding box center [283, 320] width 156 height 19
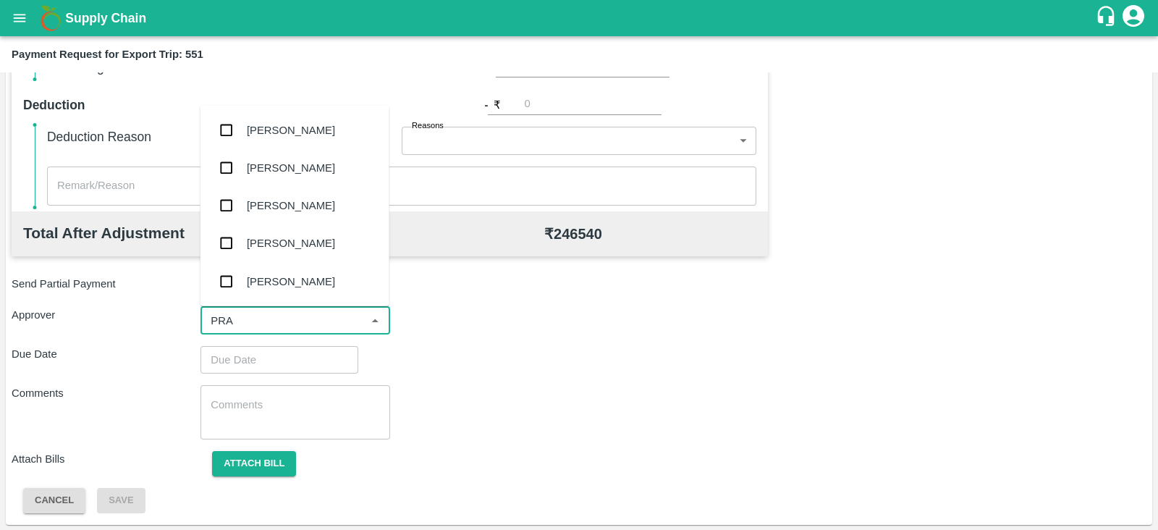
type input "PRAS"
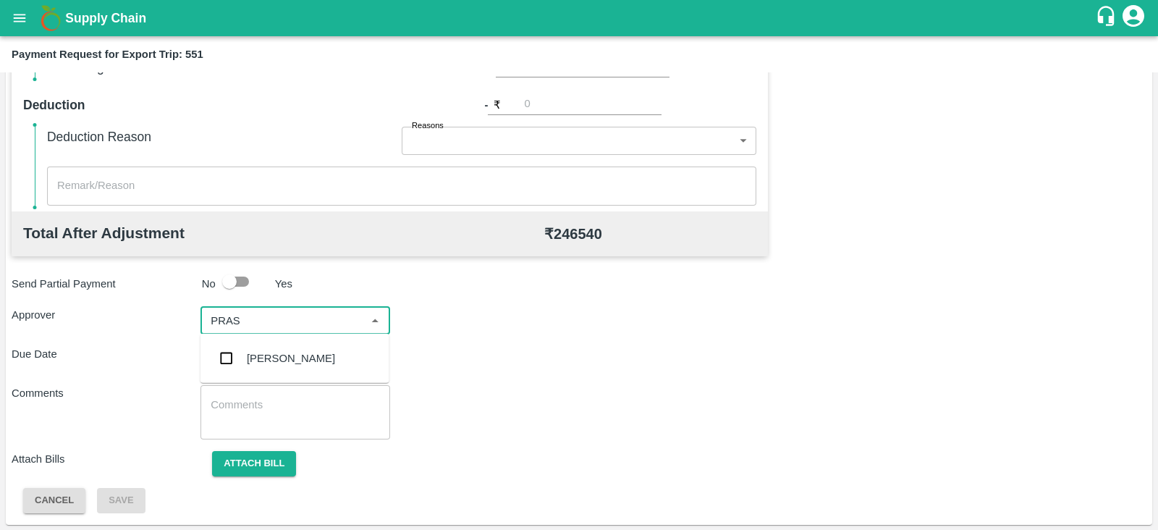
click at [280, 367] on div "[PERSON_NAME]" at bounding box center [294, 358] width 189 height 38
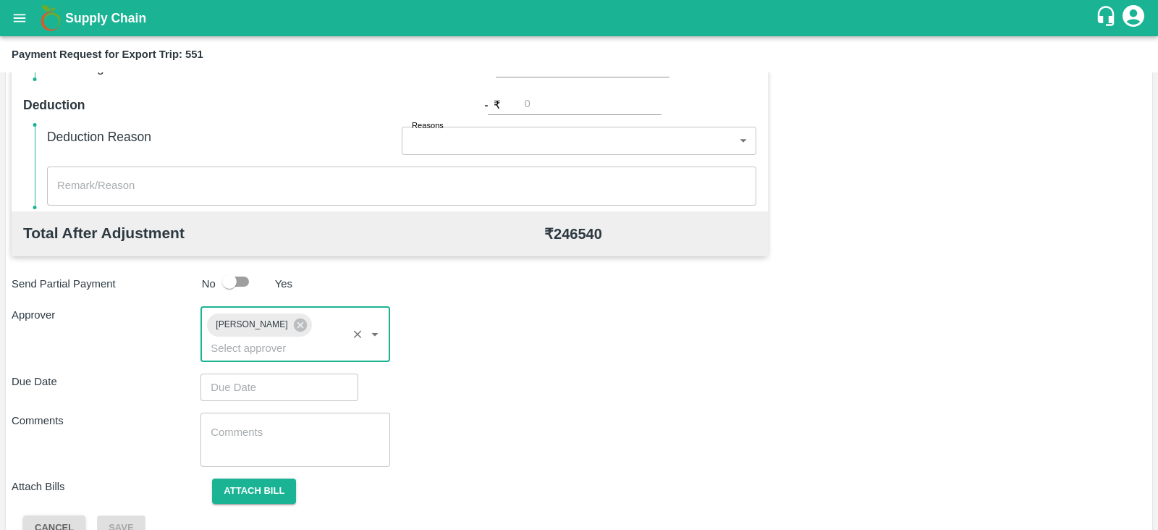
type input "DD/MM/YYYY hh:mm aa"
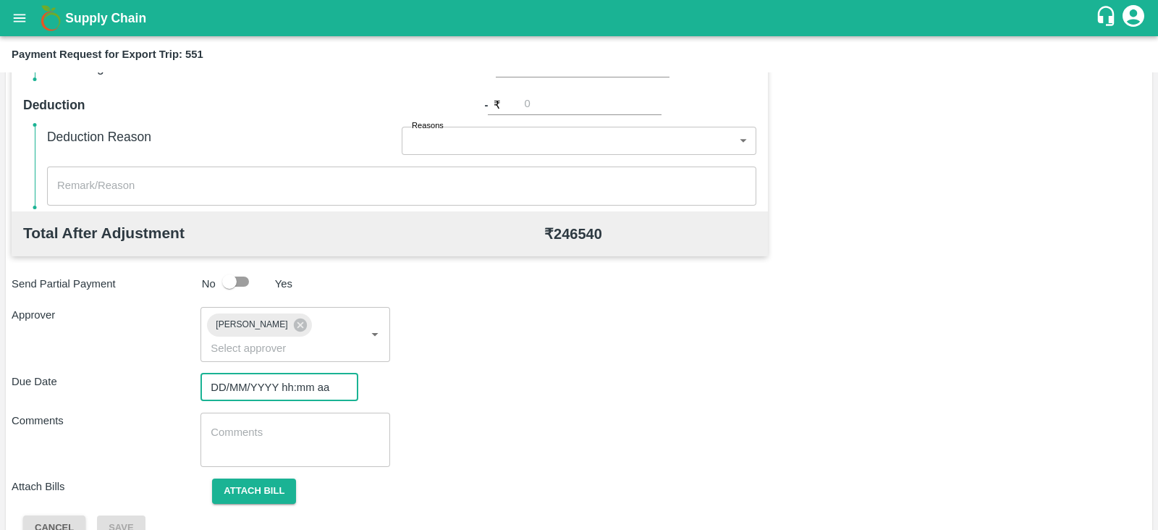
click at [251, 374] on input "DD/MM/YYYY hh:mm aa" at bounding box center [274, 387] width 148 height 28
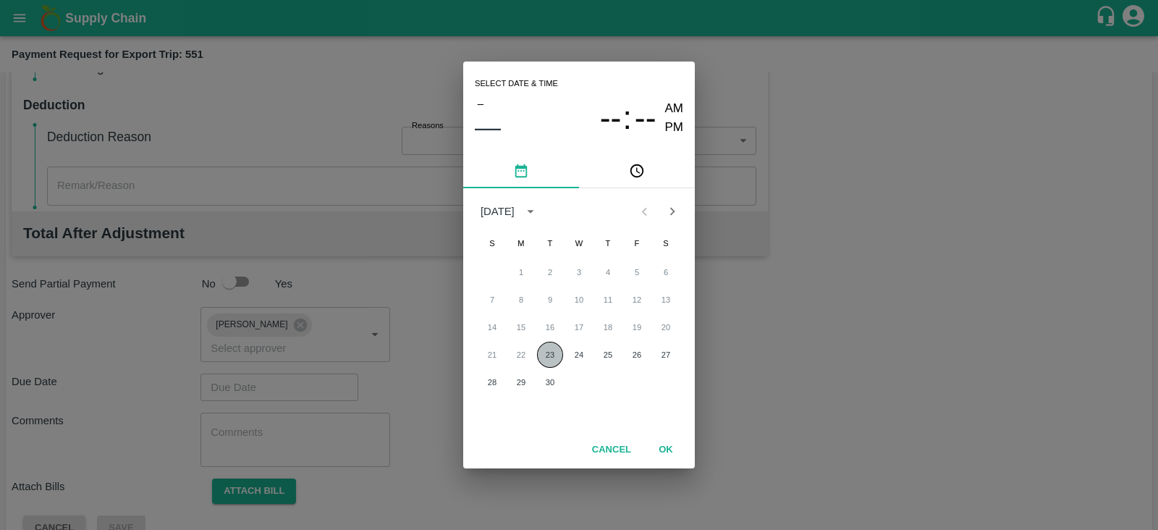
click at [541, 345] on button "23" at bounding box center [550, 355] width 26 height 26
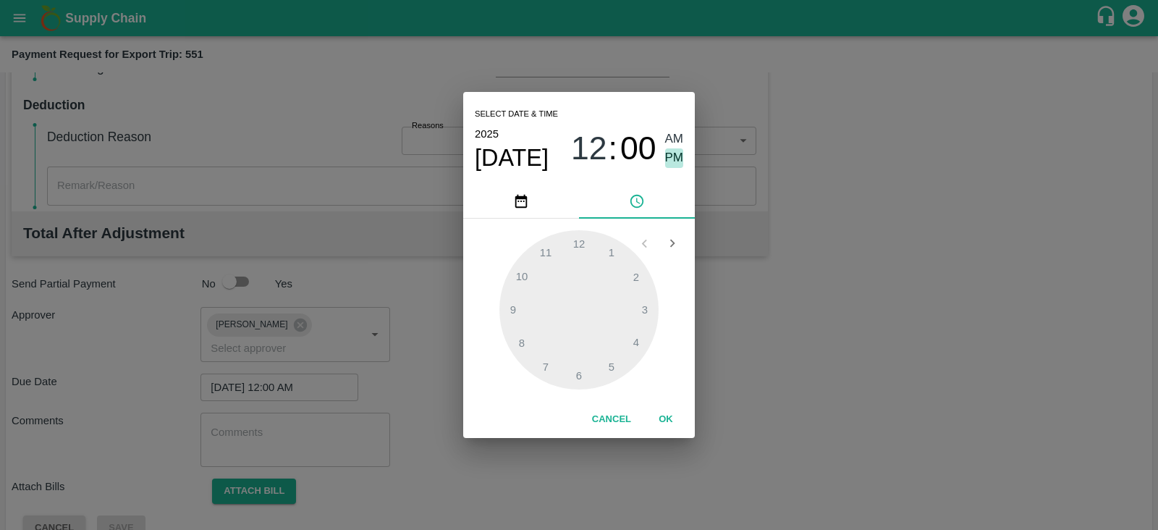
click at [678, 159] on span "PM" at bounding box center [674, 158] width 19 height 20
click at [571, 371] on div at bounding box center [578, 309] width 159 height 159
type input "[DATE] 06:00 PM"
click at [662, 420] on button "OK" at bounding box center [666, 419] width 46 height 25
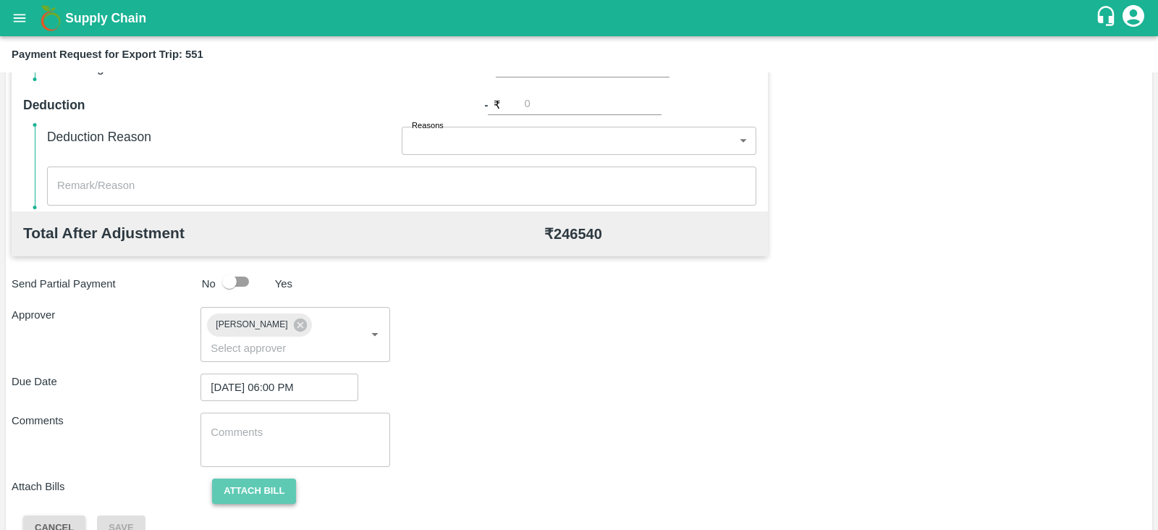
click at [257, 479] on button "Attach bill" at bounding box center [254, 490] width 84 height 25
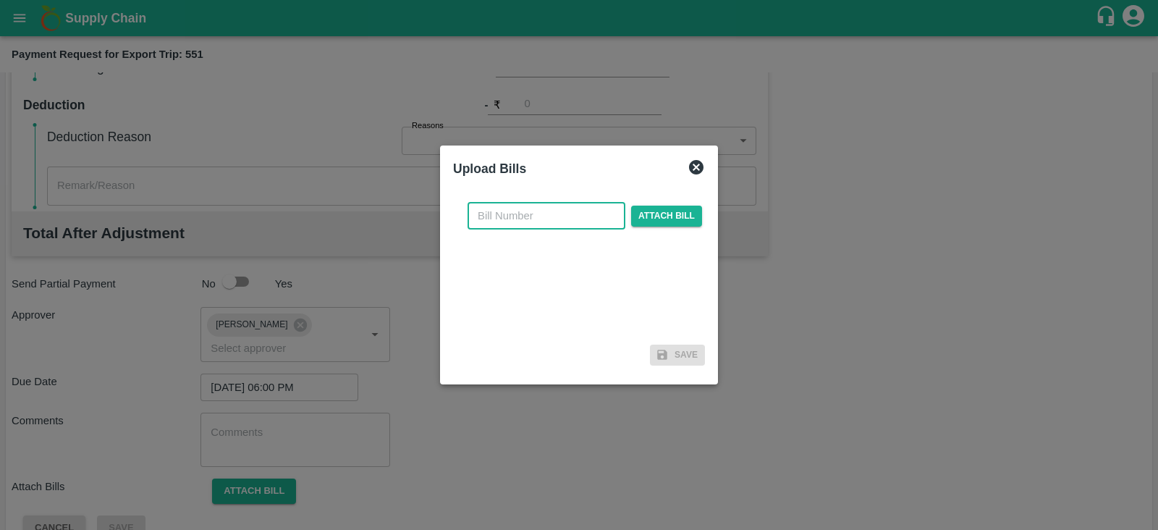
click at [549, 216] on input "text" at bounding box center [547, 216] width 158 height 28
paste input "YTM/0567/25-26"
type input "YTM/0567/25-26"
click at [664, 208] on span "Attach bill" at bounding box center [666, 216] width 71 height 21
click at [0, 0] on input "Attach bill" at bounding box center [0, 0] width 0 height 0
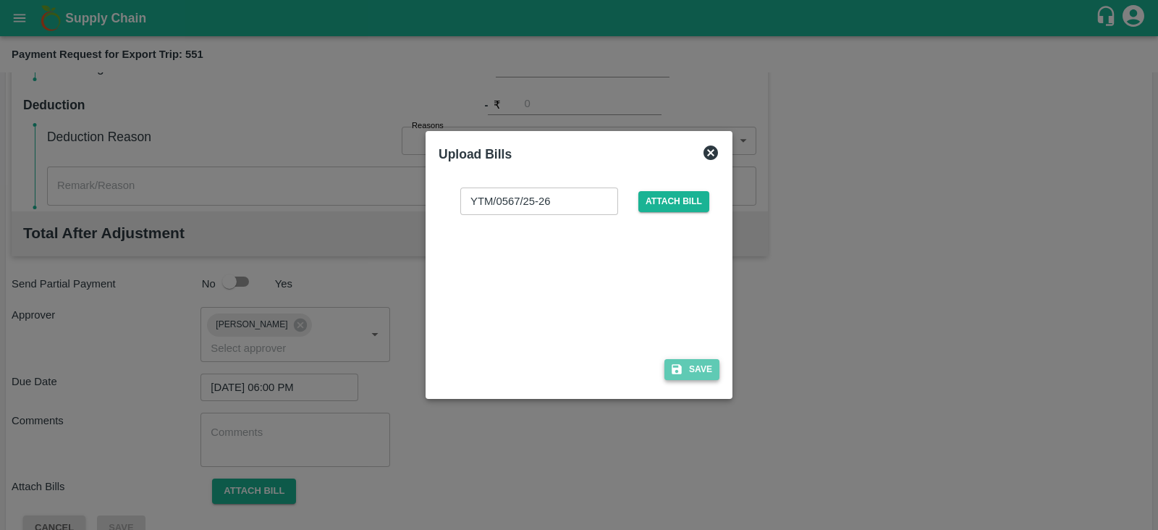
click at [705, 373] on button "Save" at bounding box center [691, 369] width 55 height 21
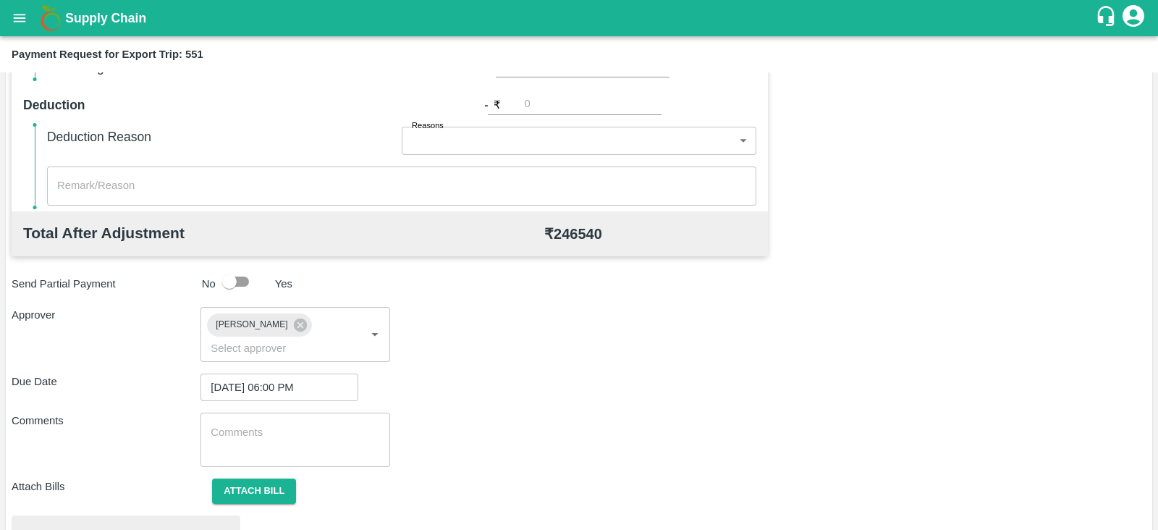
scroll to position [549, 0]
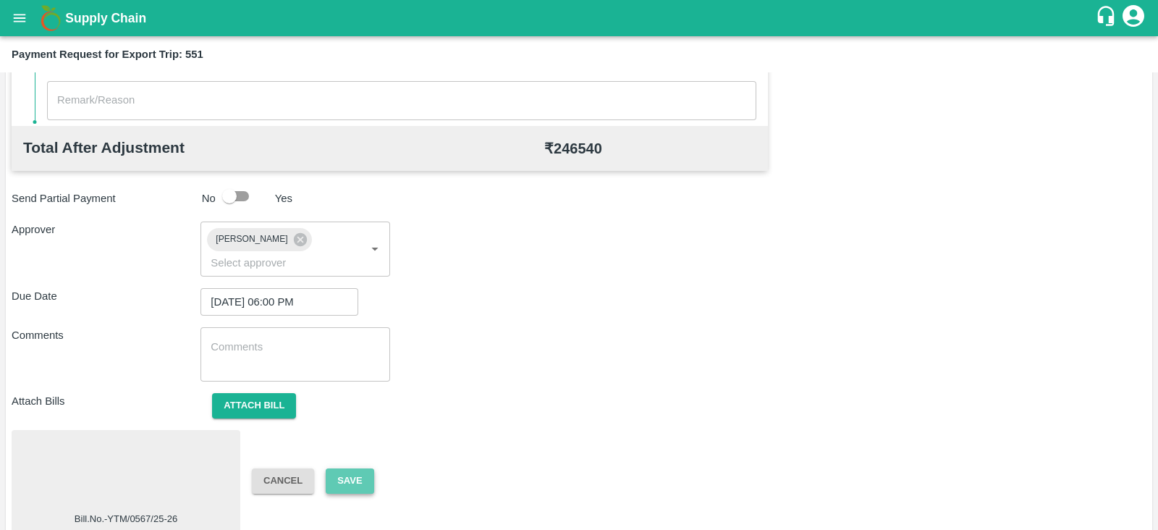
click at [368, 468] on button "Save" at bounding box center [350, 480] width 48 height 25
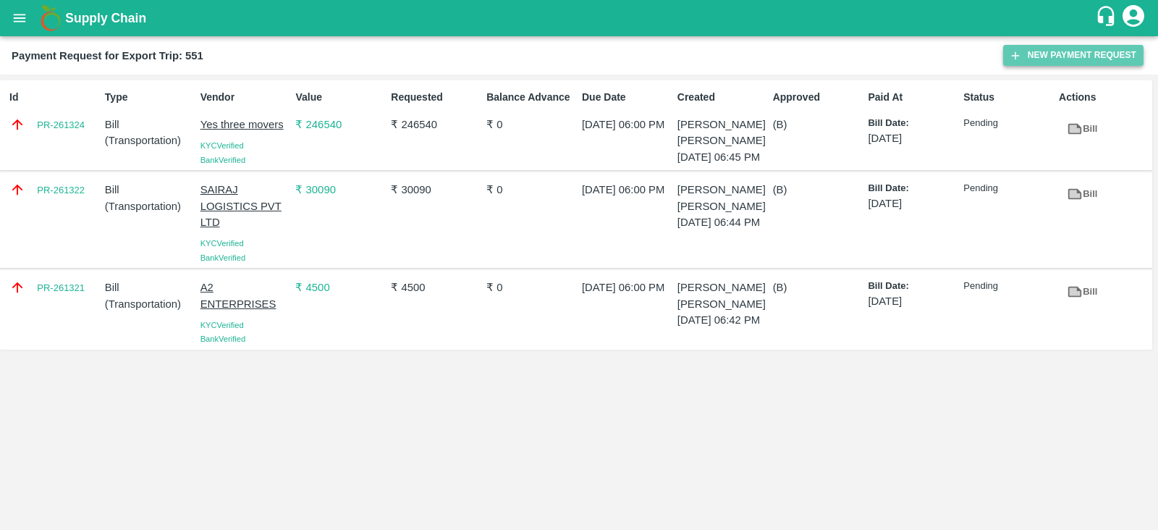
click at [1039, 62] on button "New Payment Request" at bounding box center [1073, 55] width 140 height 21
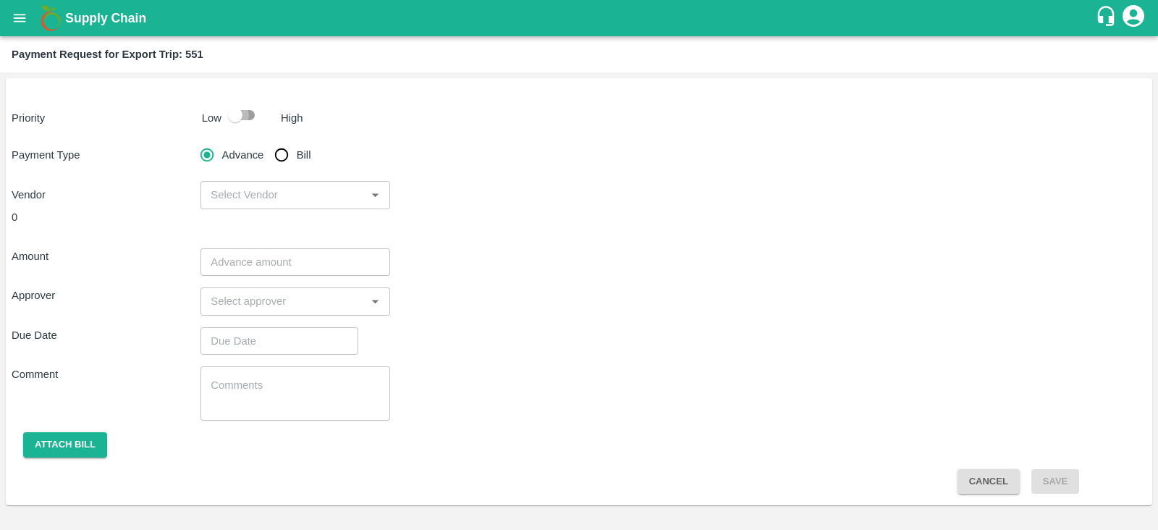
click at [227, 118] on input "checkbox" at bounding box center [235, 115] width 83 height 28
checkbox input "true"
click at [295, 157] on input "Bill" at bounding box center [281, 154] width 29 height 29
radio input "true"
